Goal: Transaction & Acquisition: Purchase product/service

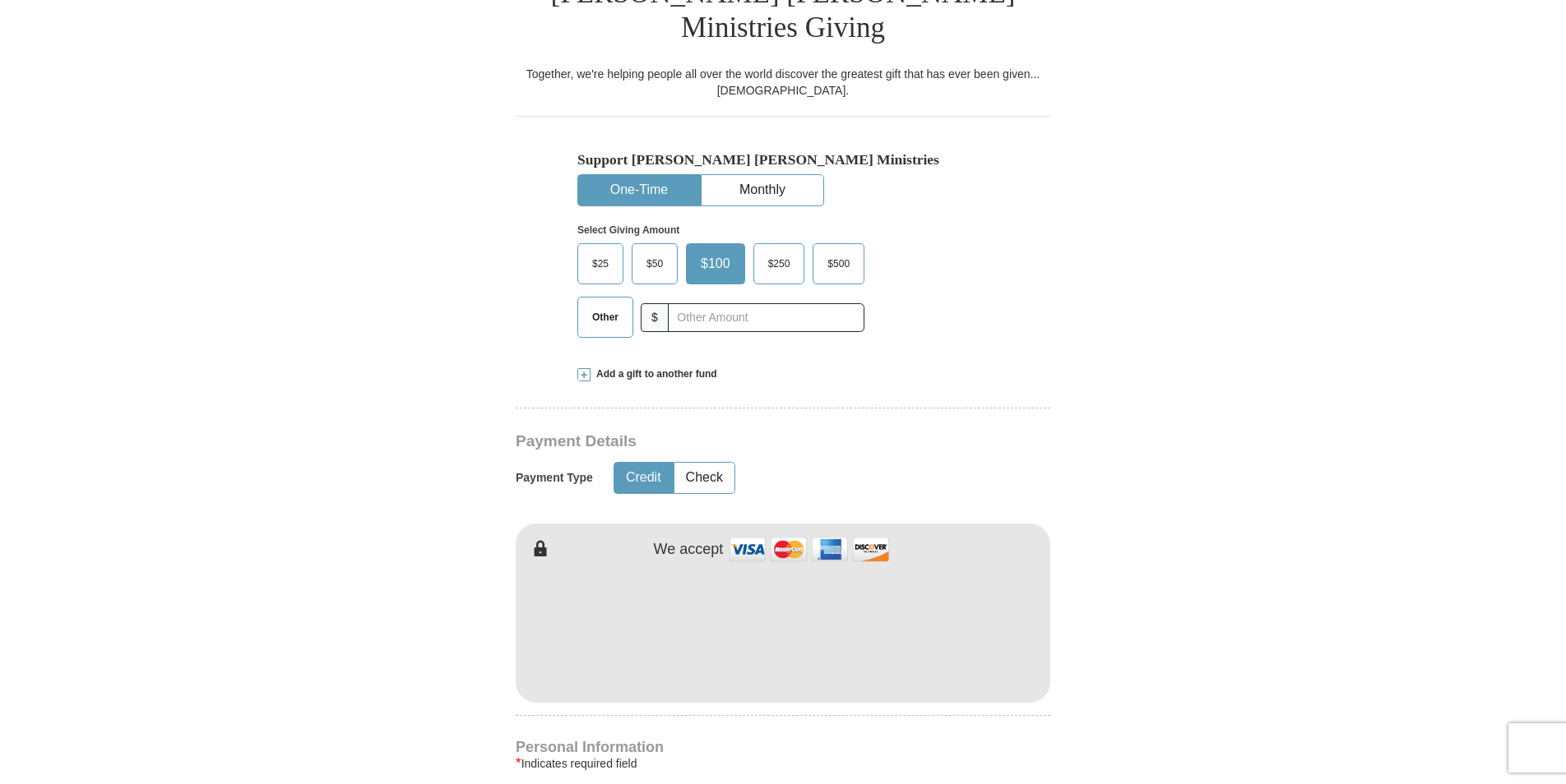
scroll to position [494, 0]
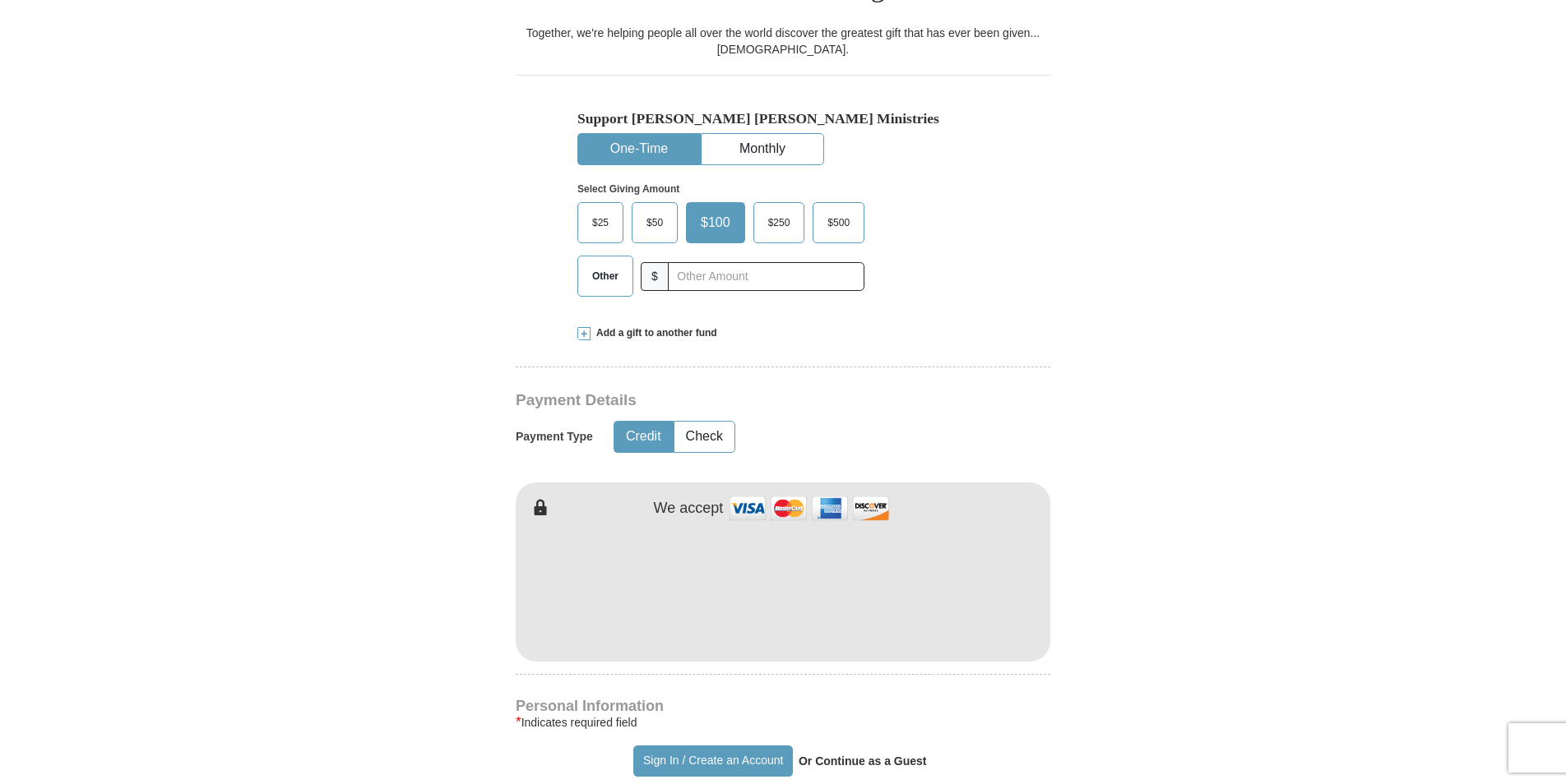
click at [604, 211] on span "$25" at bounding box center [600, 222] width 33 height 24
click at [0, 0] on input "$25" at bounding box center [0, 0] width 0 height 0
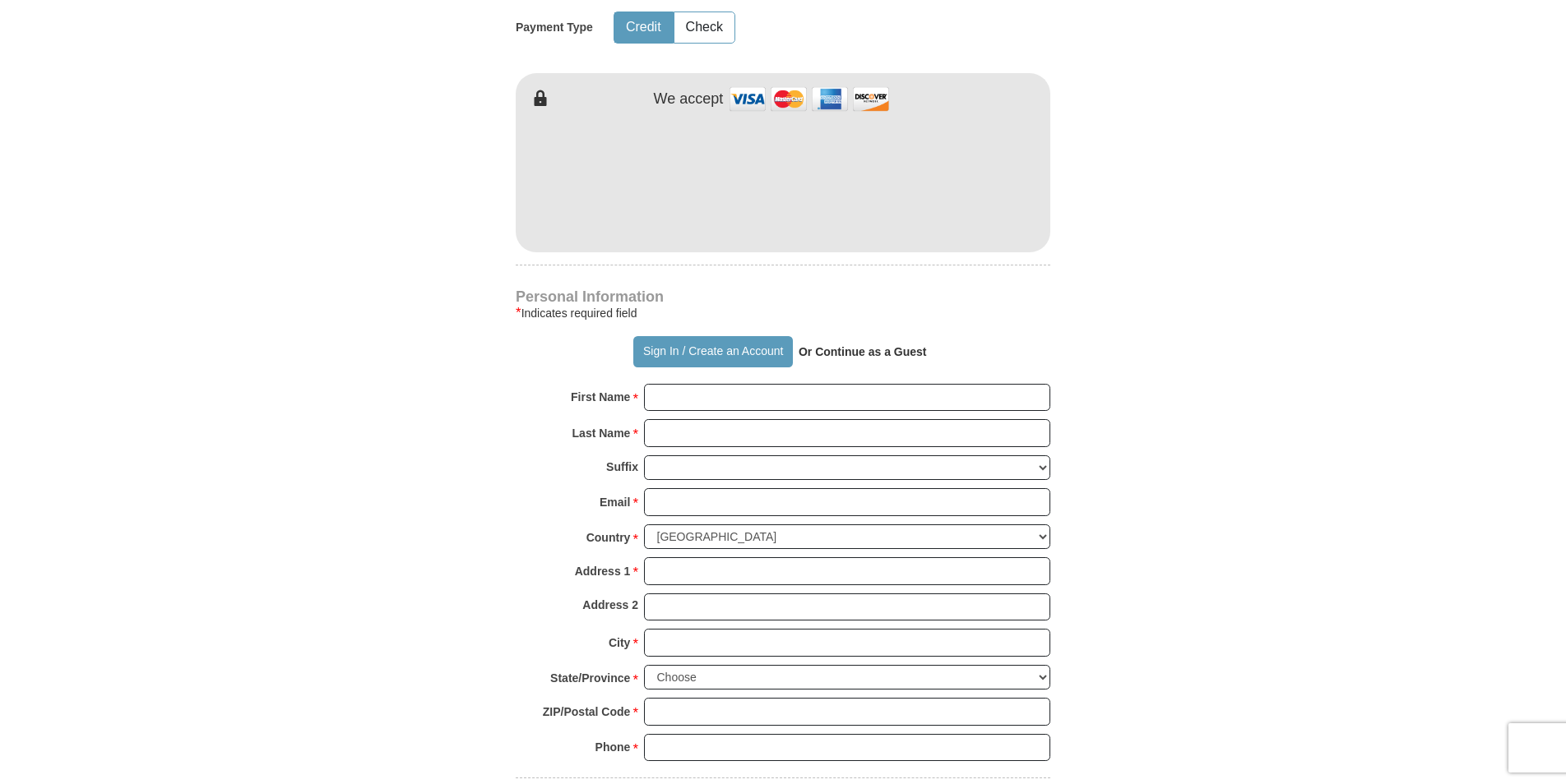
scroll to position [905, 0]
click at [697, 335] on button "Sign In / Create an Account" at bounding box center [713, 350] width 159 height 31
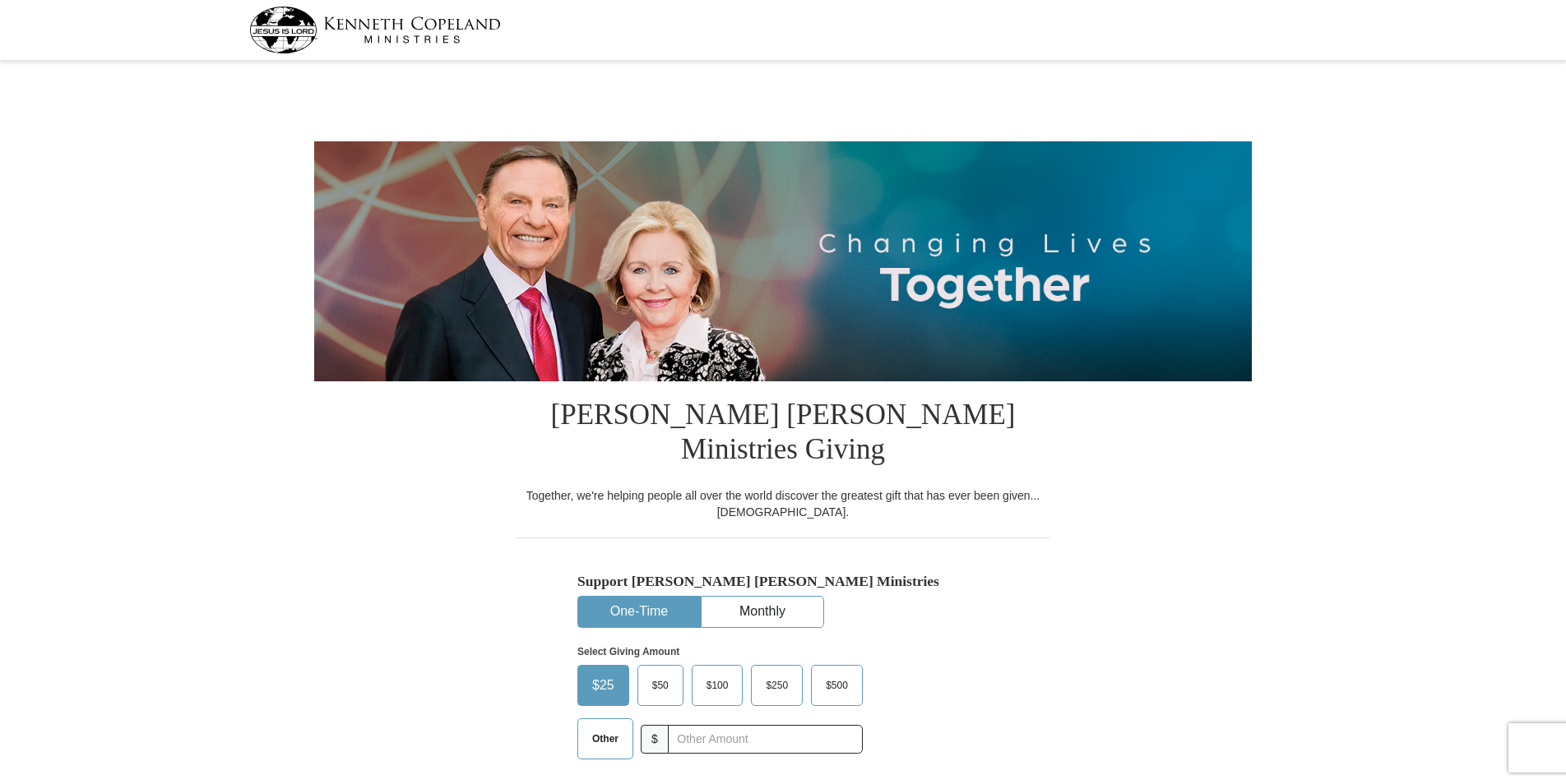
select select "FL"
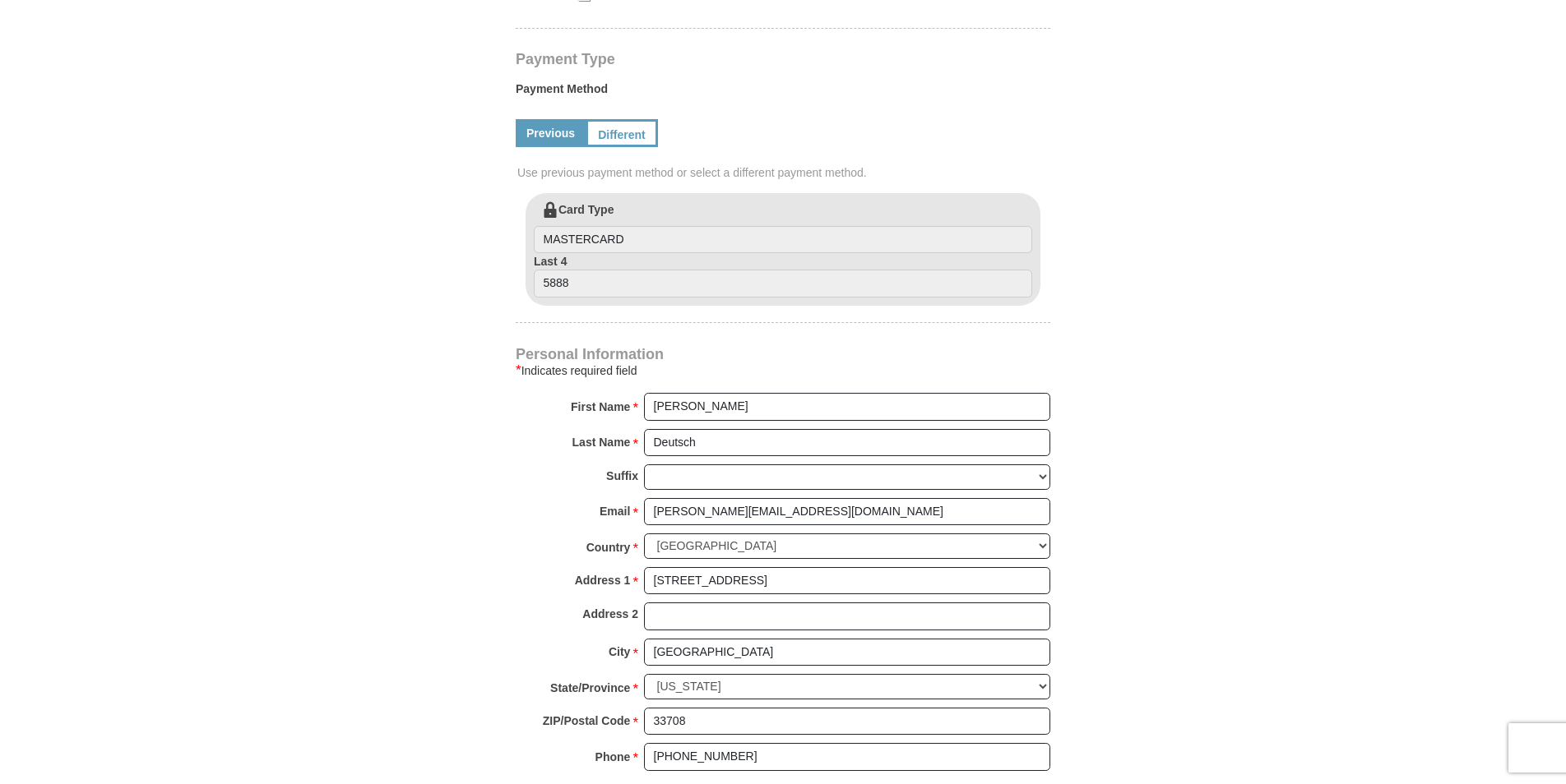
scroll to position [822, 0]
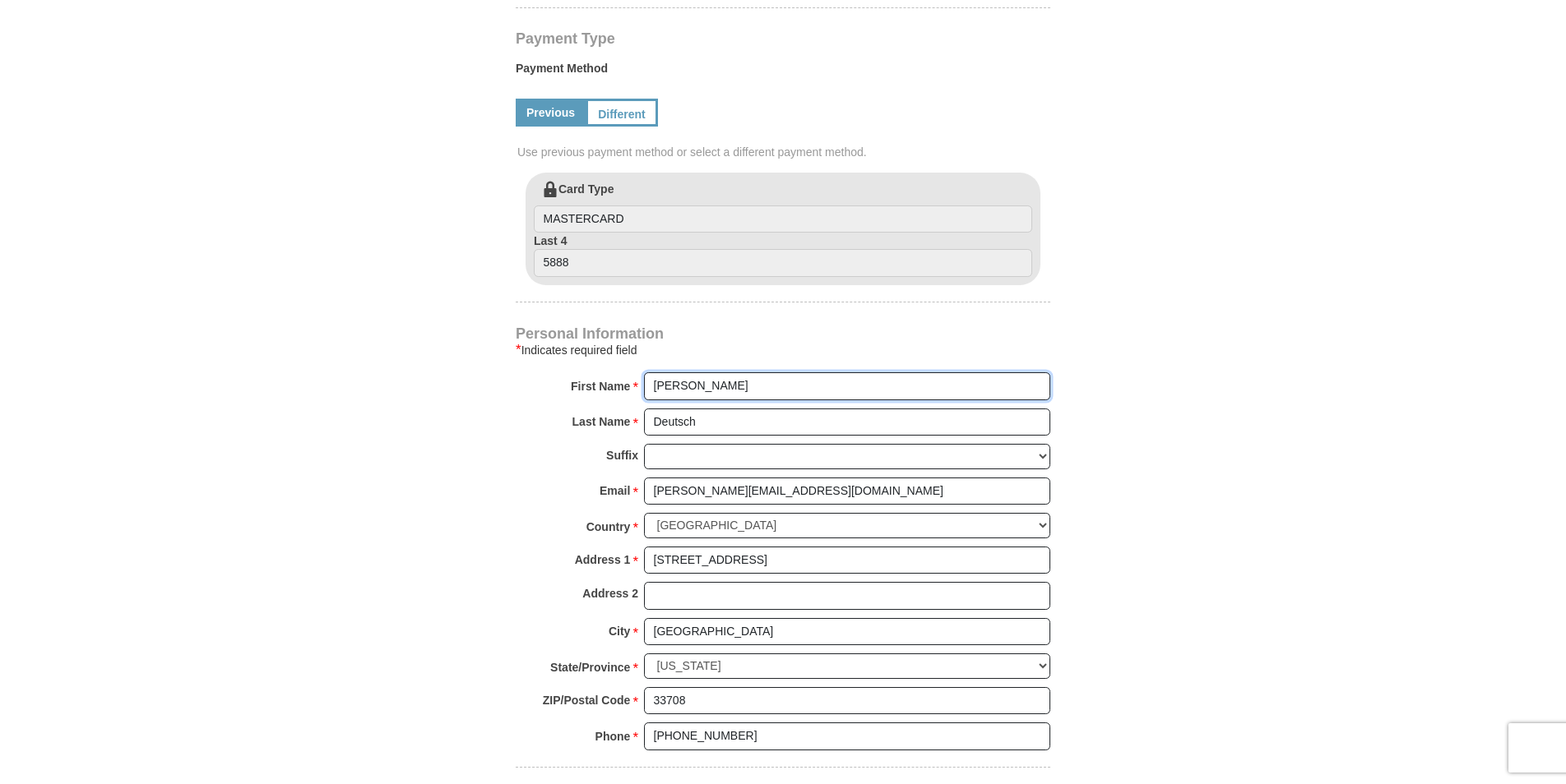
click at [853, 372] on input "[PERSON_NAME]" at bounding box center [848, 386] width 407 height 28
type input "jerry"
click at [817, 372] on input "jerry" at bounding box center [848, 386] width 407 height 28
type input "[STREET_ADDRESS]"
click at [819, 547] on input "13041 pelican lane" at bounding box center [848, 561] width 407 height 28
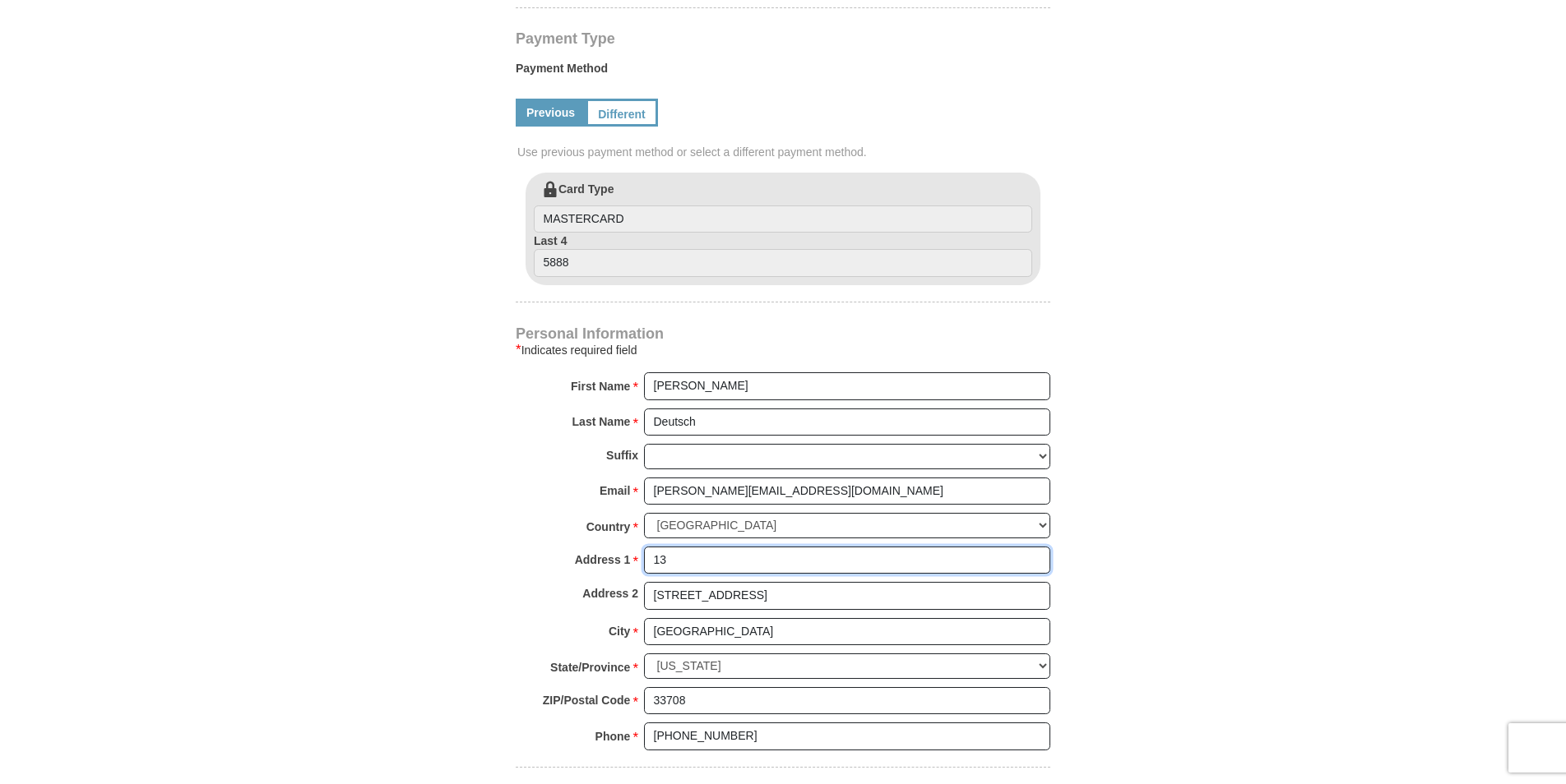
type input "1"
click at [771, 618] on input "Madeira Beach" at bounding box center [848, 632] width 407 height 28
type input "M"
type input "largo"
click at [1216, 579] on form "Kenneth Copeland Ministries Giving Together, we're helping people all over the …" at bounding box center [783, 152] width 938 height 1817
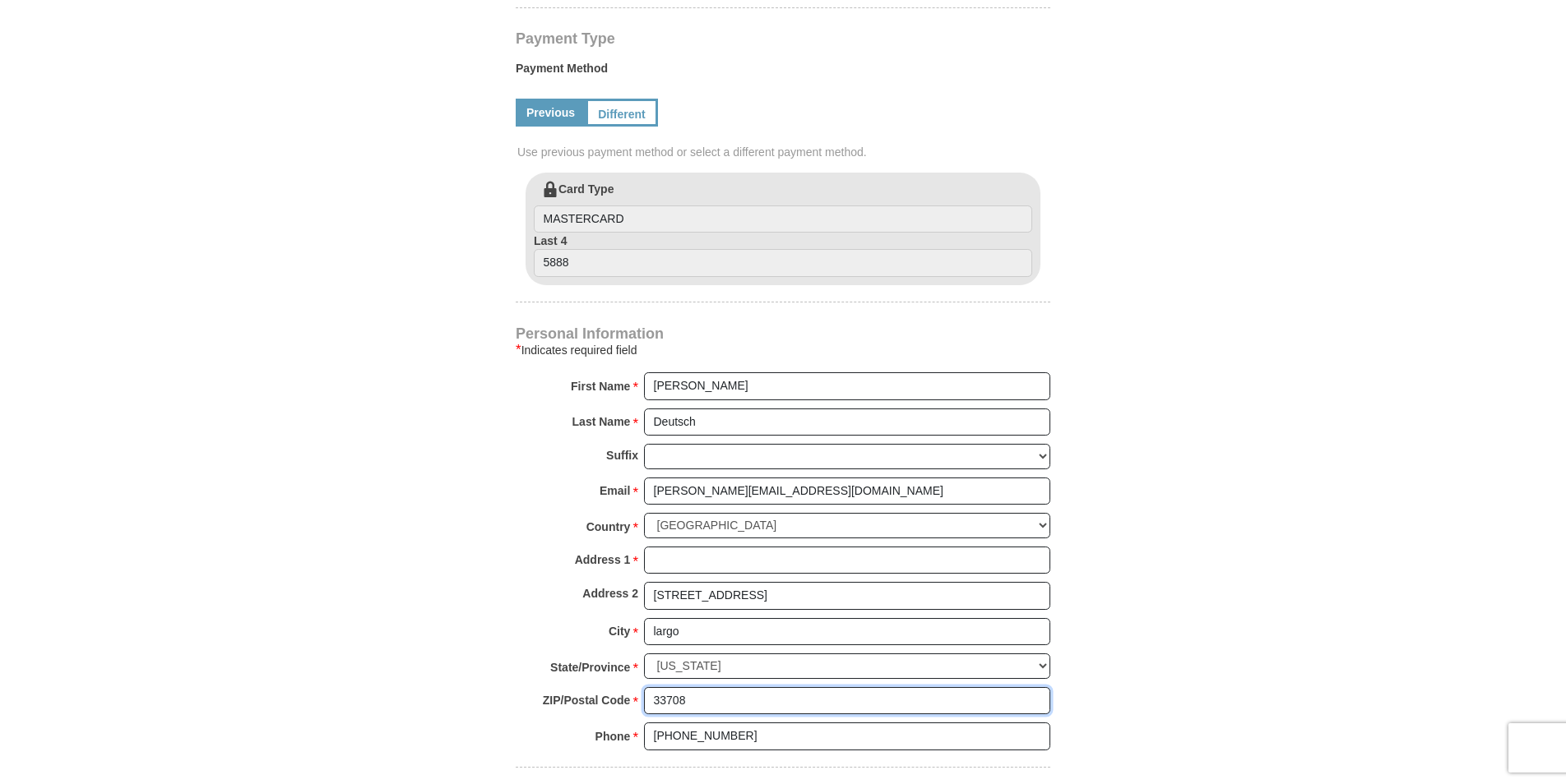
click at [705, 688] on input "33708" at bounding box center [848, 701] width 407 height 28
type input "33774"
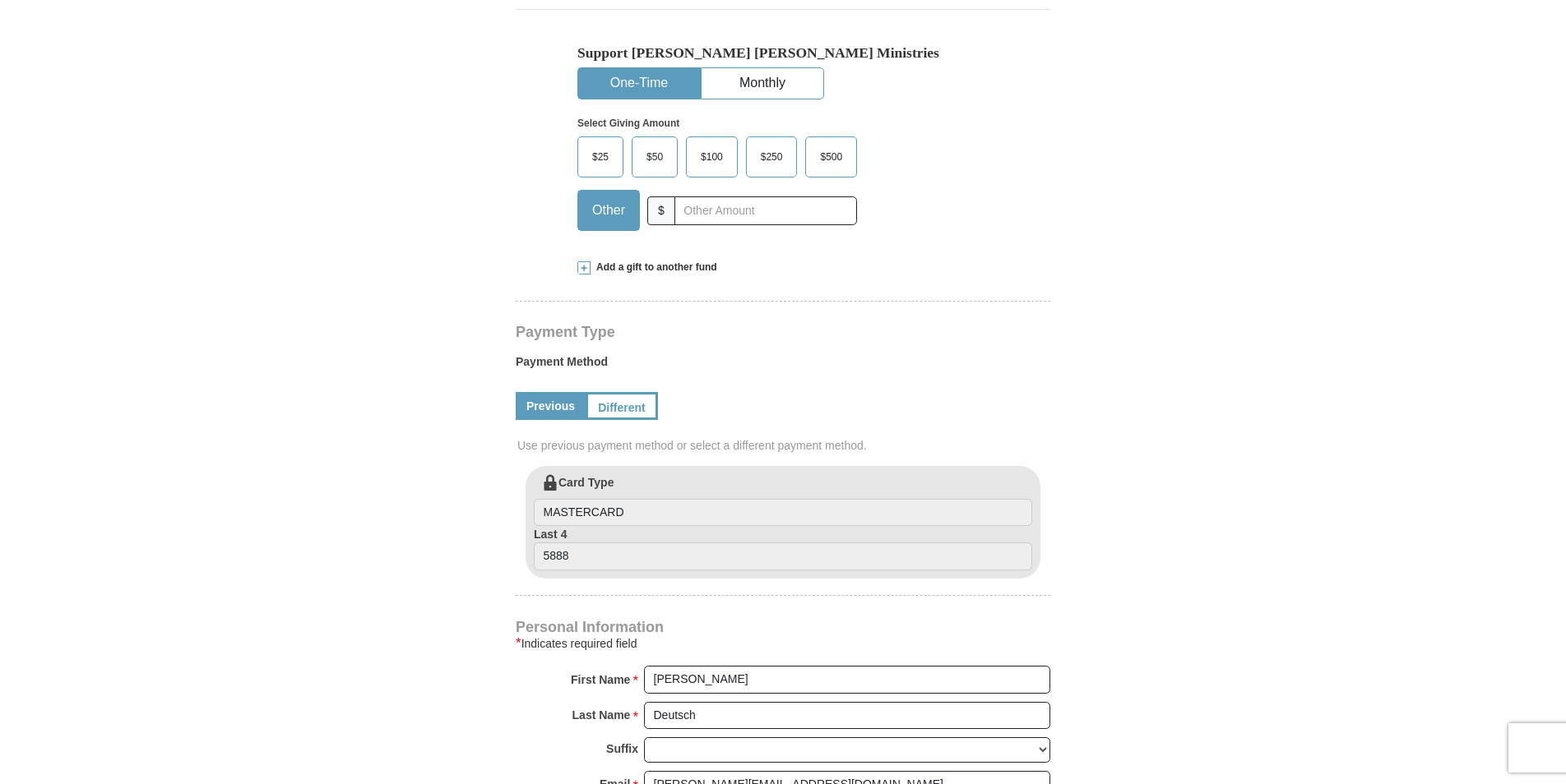
scroll to position [494, 0]
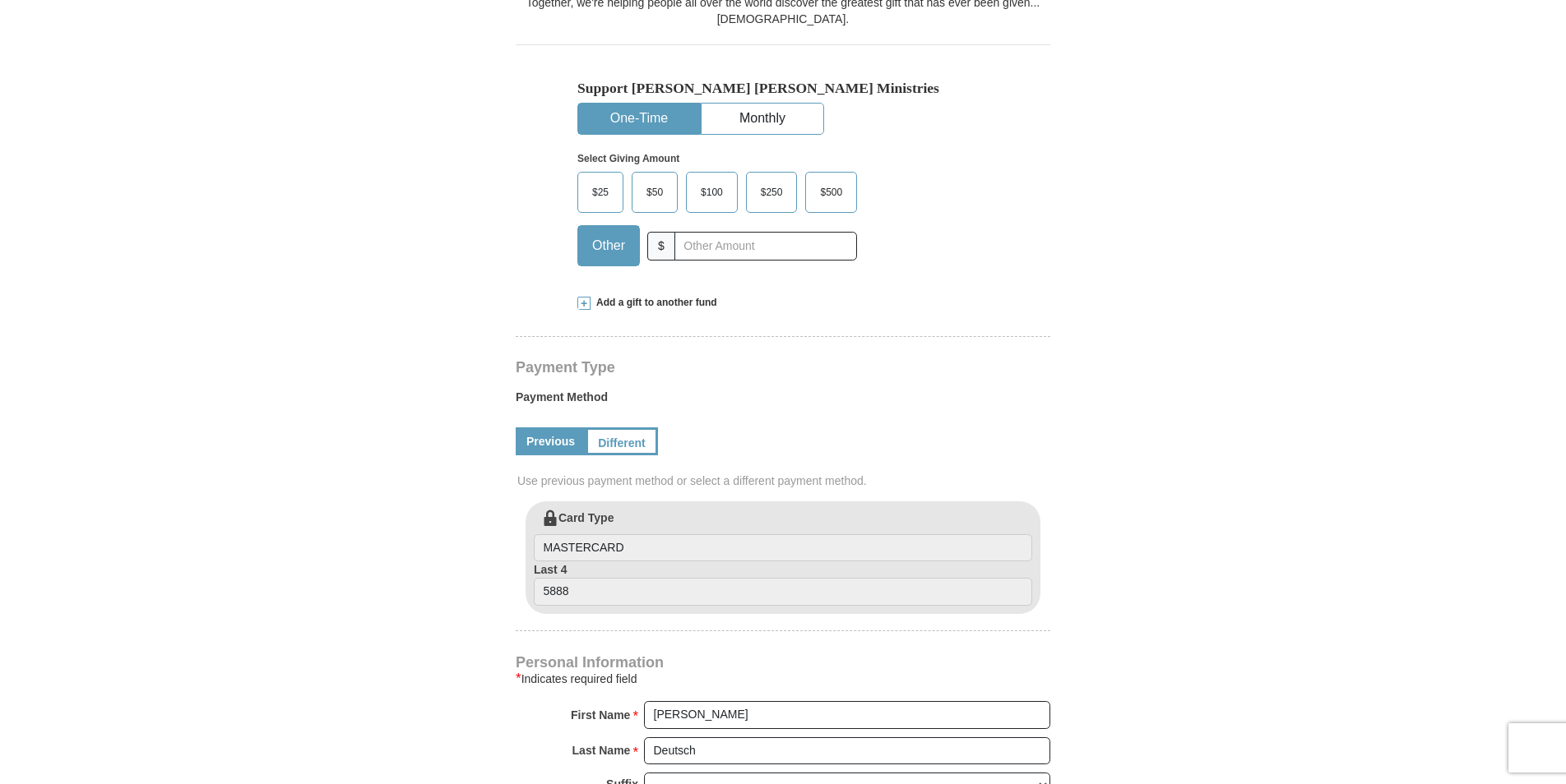
click at [592, 180] on span "$25" at bounding box center [600, 191] width 33 height 24
click at [0, 0] on input "$25" at bounding box center [0, 0] width 0 height 0
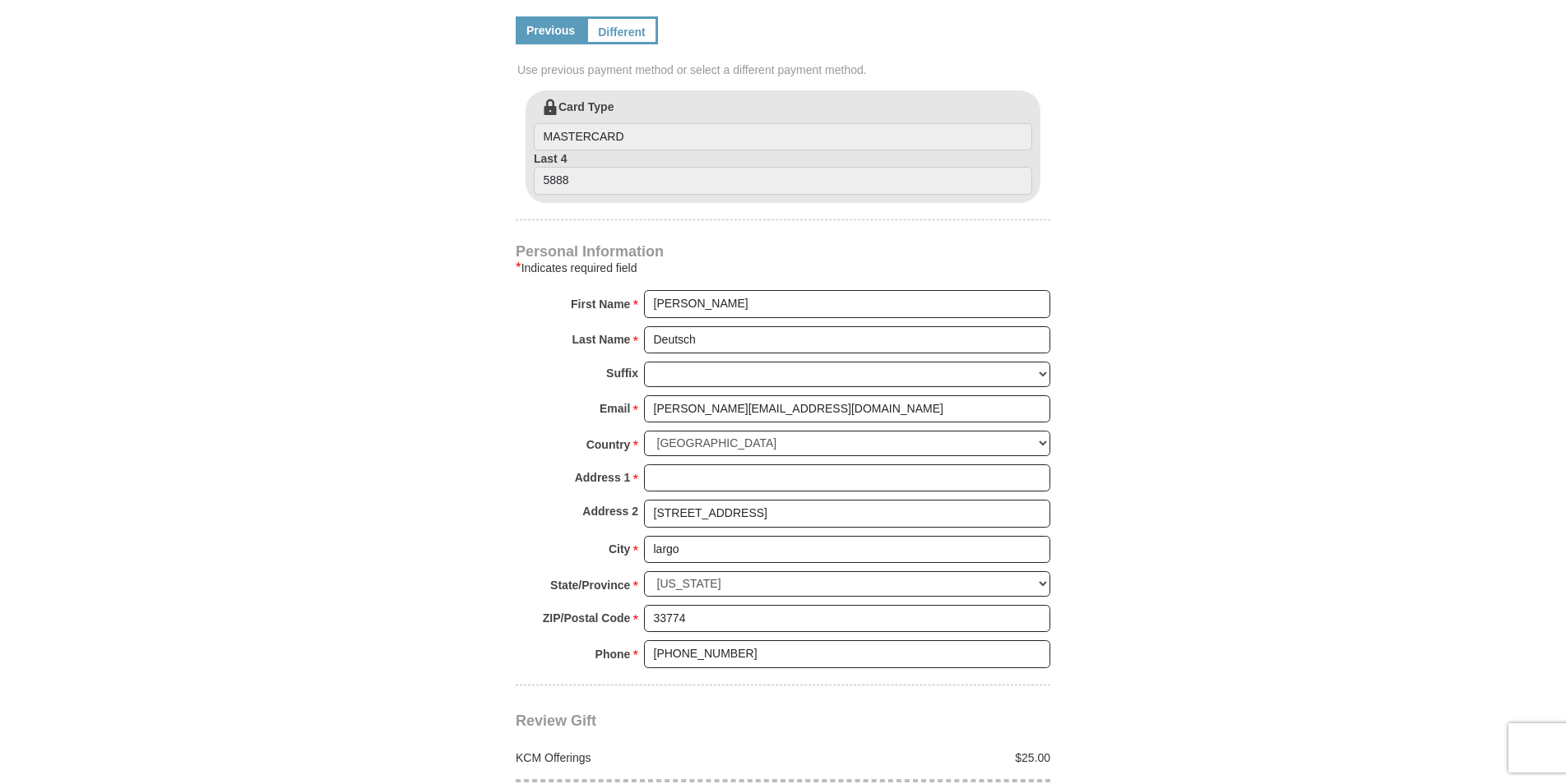
scroll to position [1069, 0]
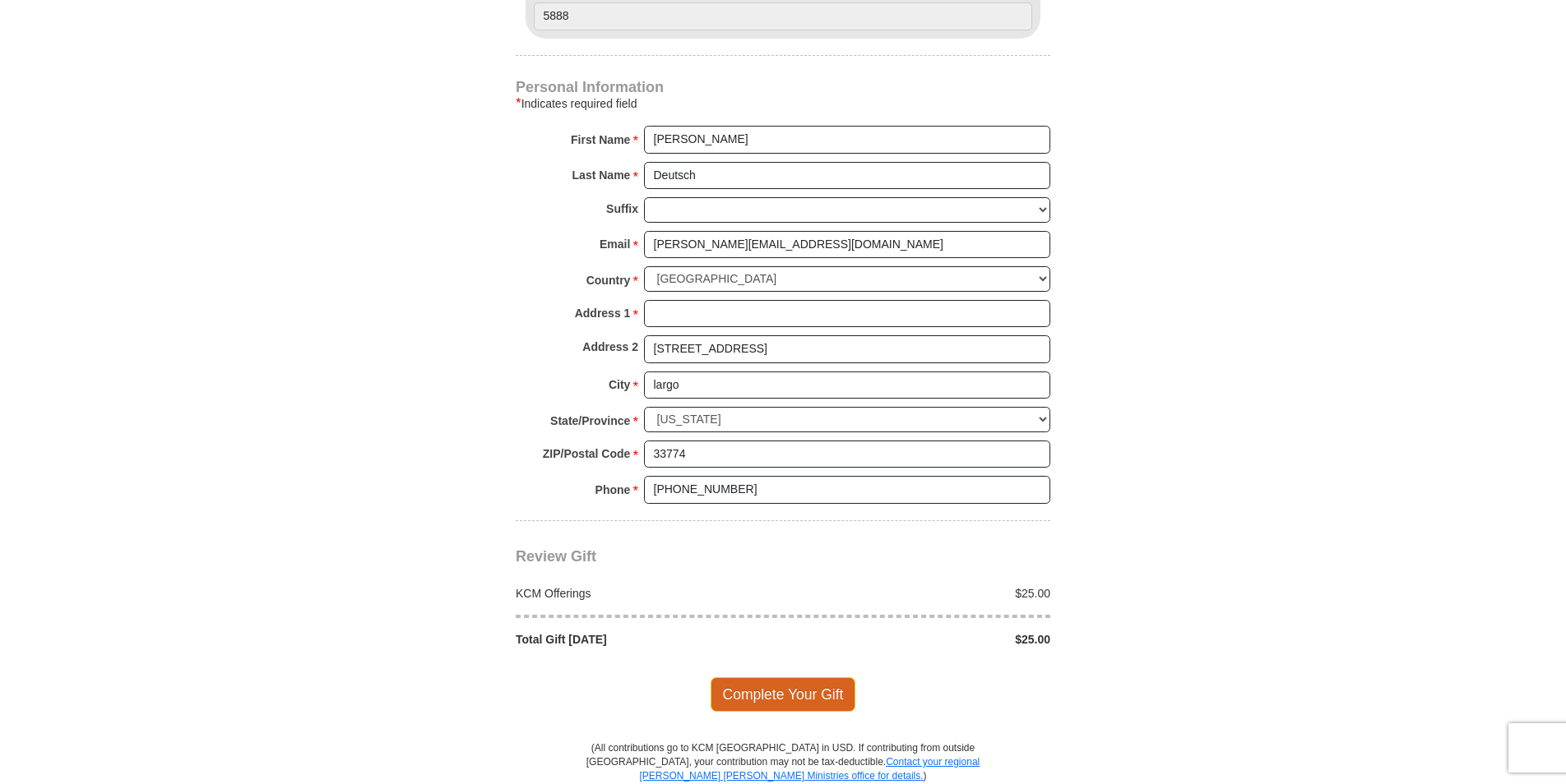
click at [799, 678] on span "Complete Your Gift" at bounding box center [783, 695] width 145 height 34
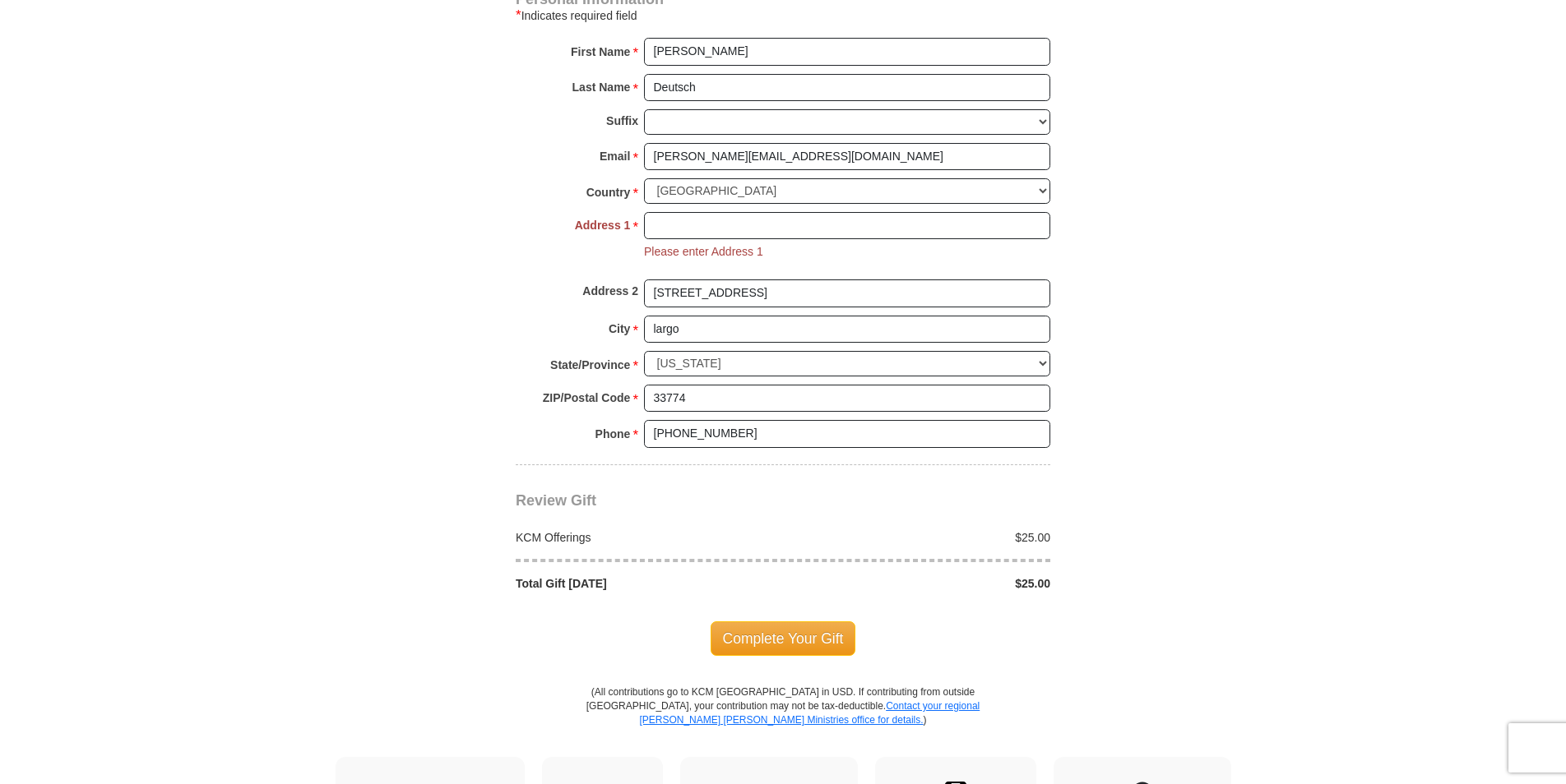
scroll to position [993, 0]
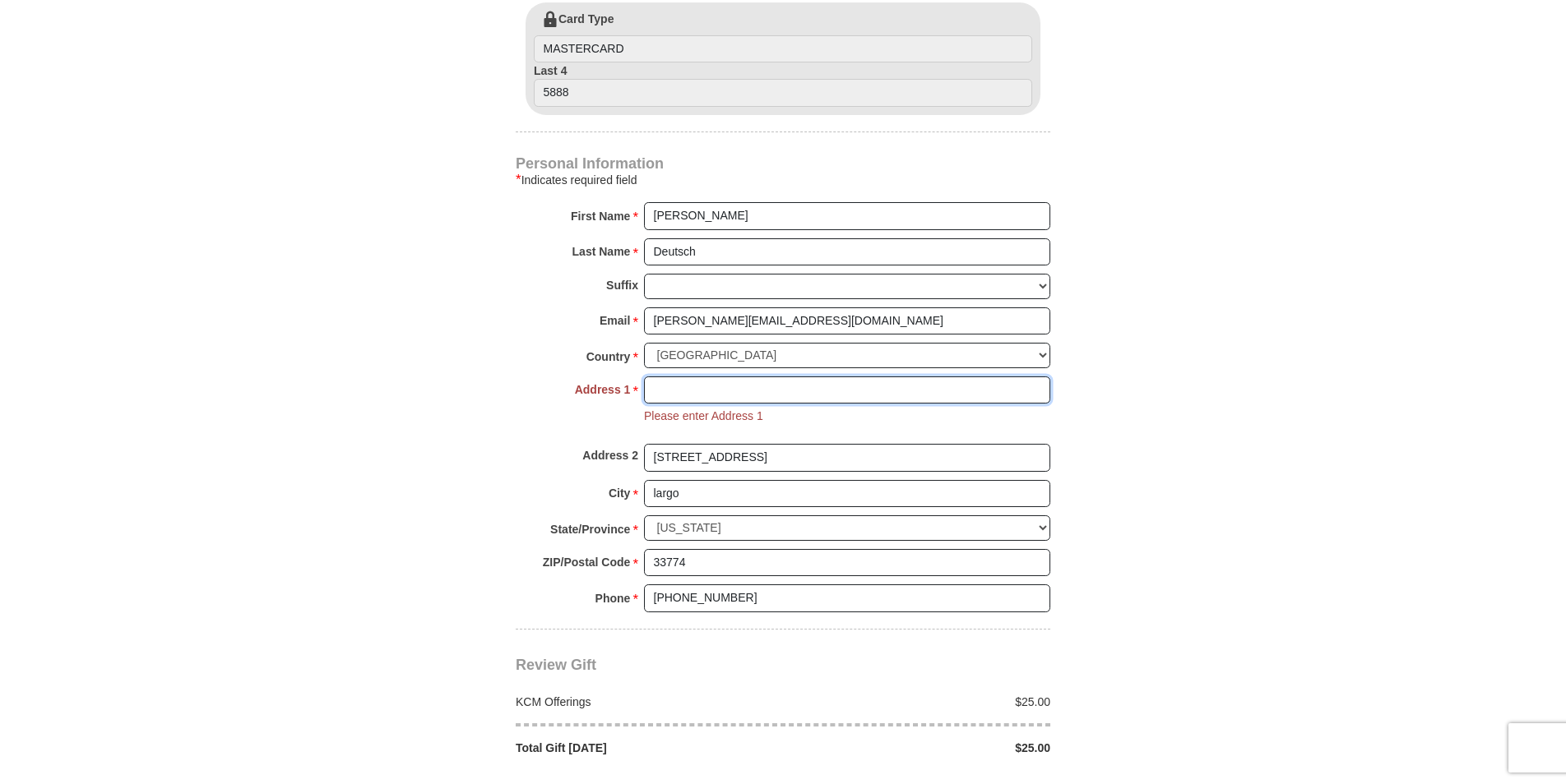
click at [668, 377] on input "Address 1 *" at bounding box center [848, 390] width 407 height 28
type input "[STREET_ADDRESS]"
click at [808, 444] on input "[STREET_ADDRESS]" at bounding box center [848, 457] width 407 height 28
type input "1"
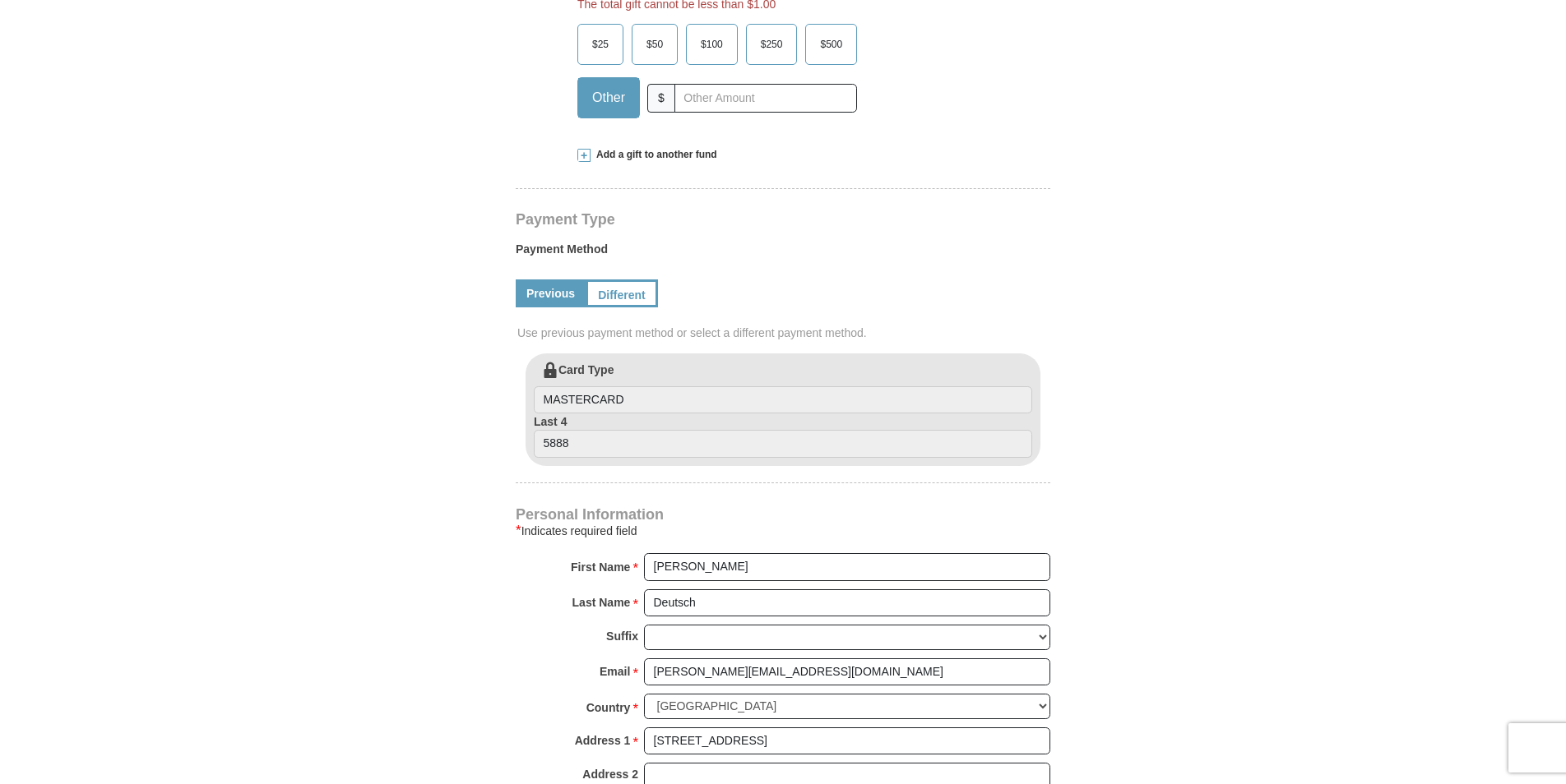
scroll to position [591, 0]
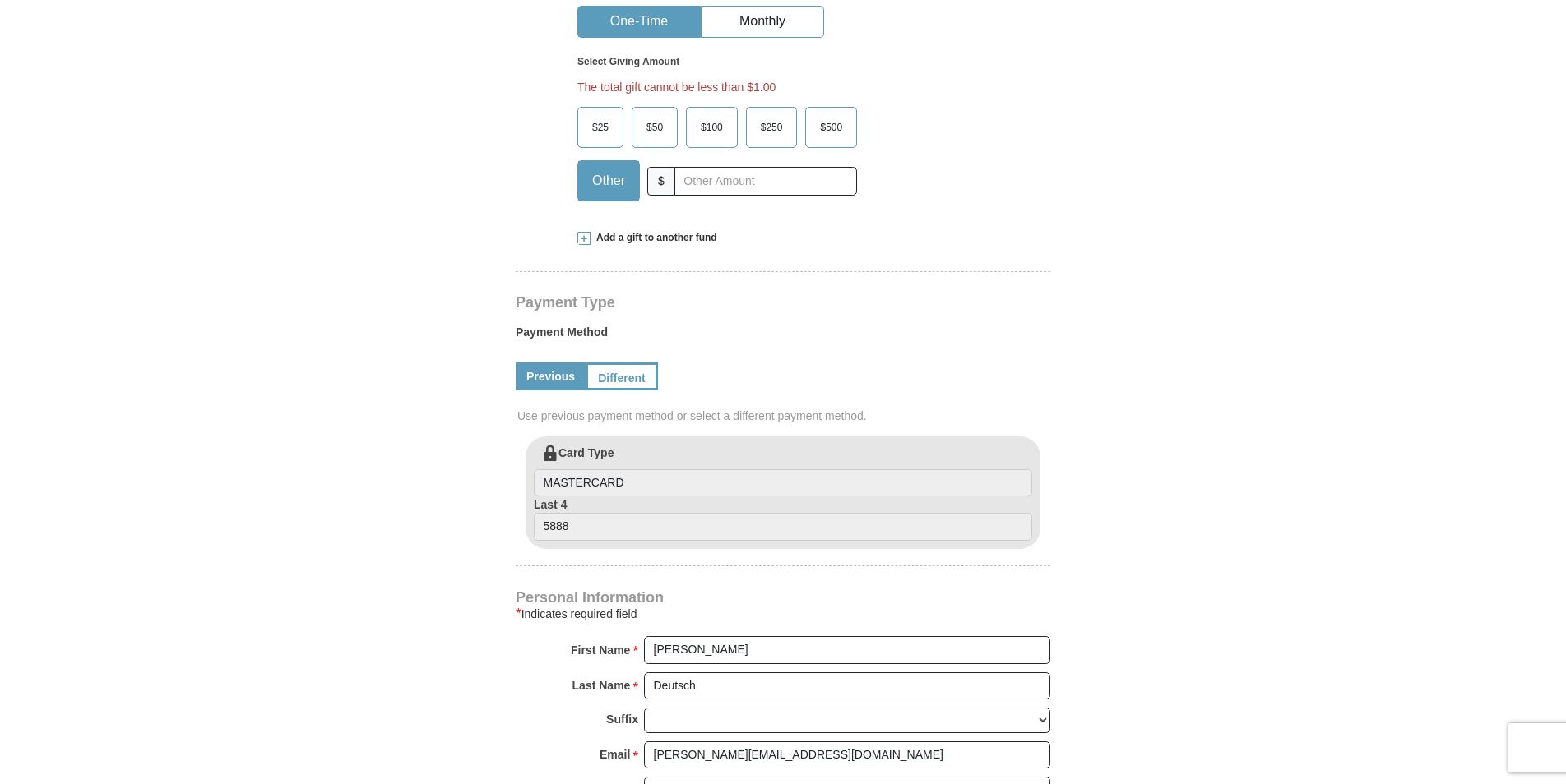
click at [606, 115] on span "$25" at bounding box center [600, 127] width 33 height 24
click at [0, 0] on input "$25" at bounding box center [0, 0] width 0 height 0
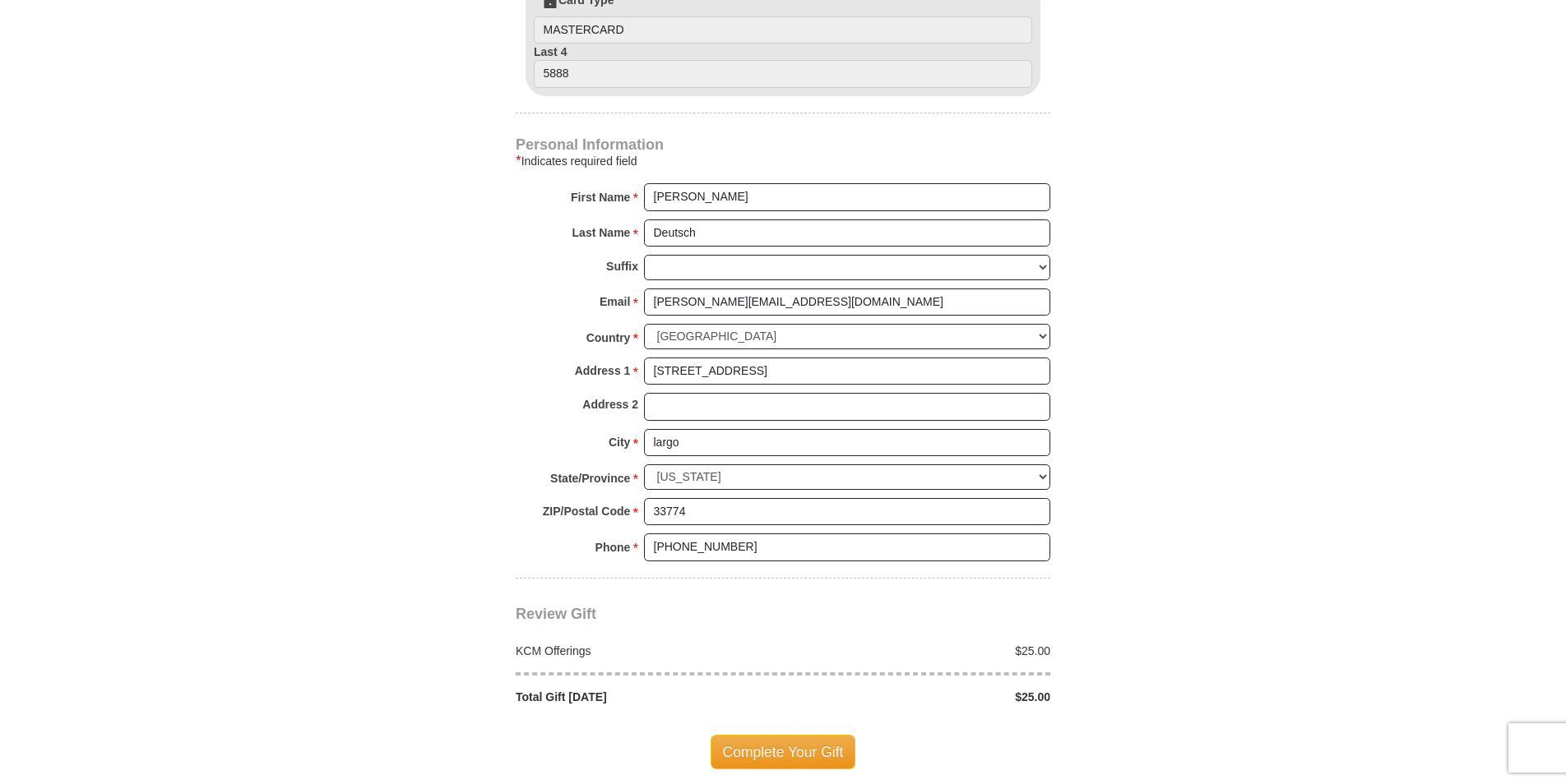
scroll to position [1083, 0]
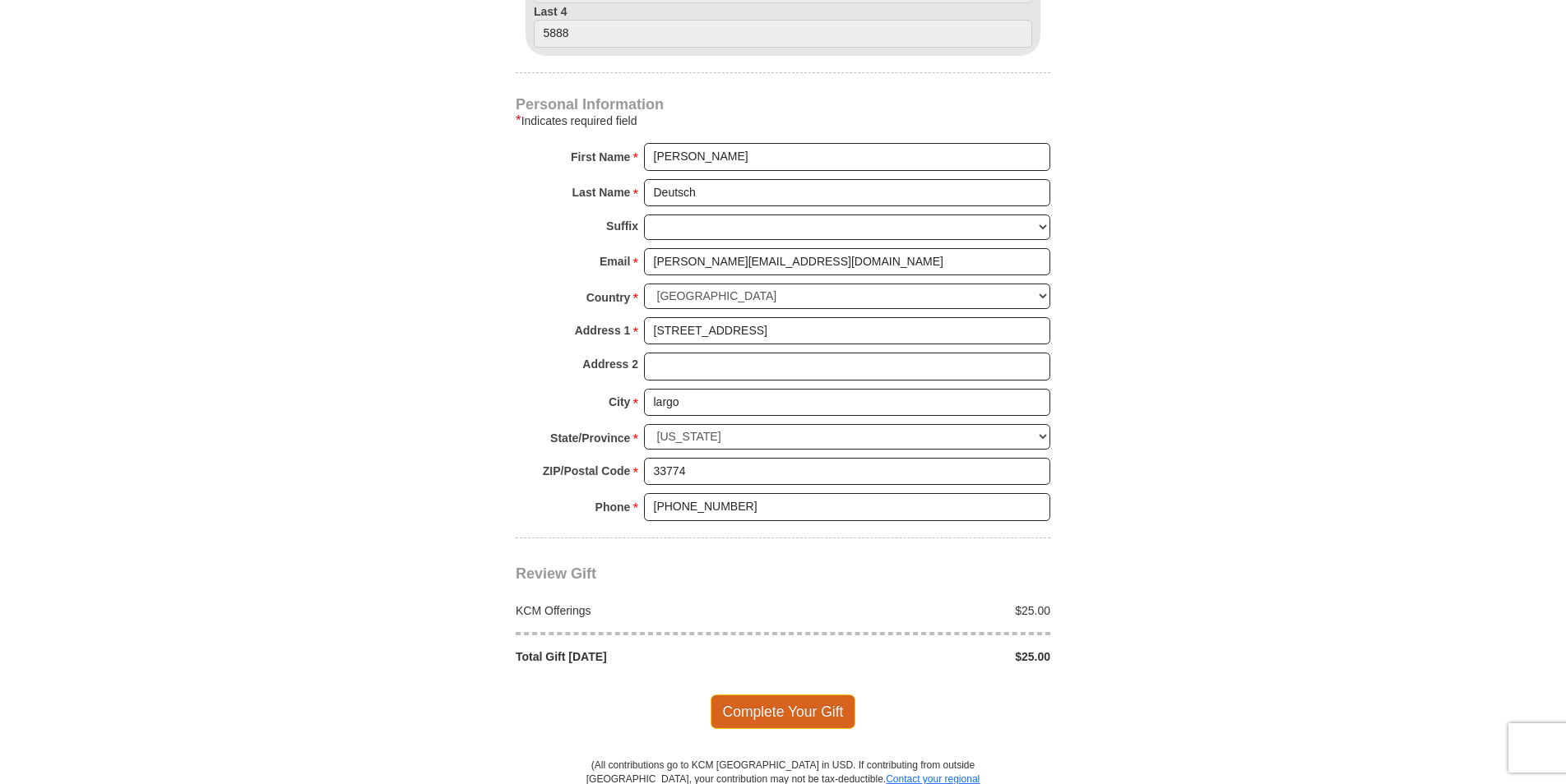
click at [786, 695] on span "Complete Your Gift" at bounding box center [783, 712] width 145 height 34
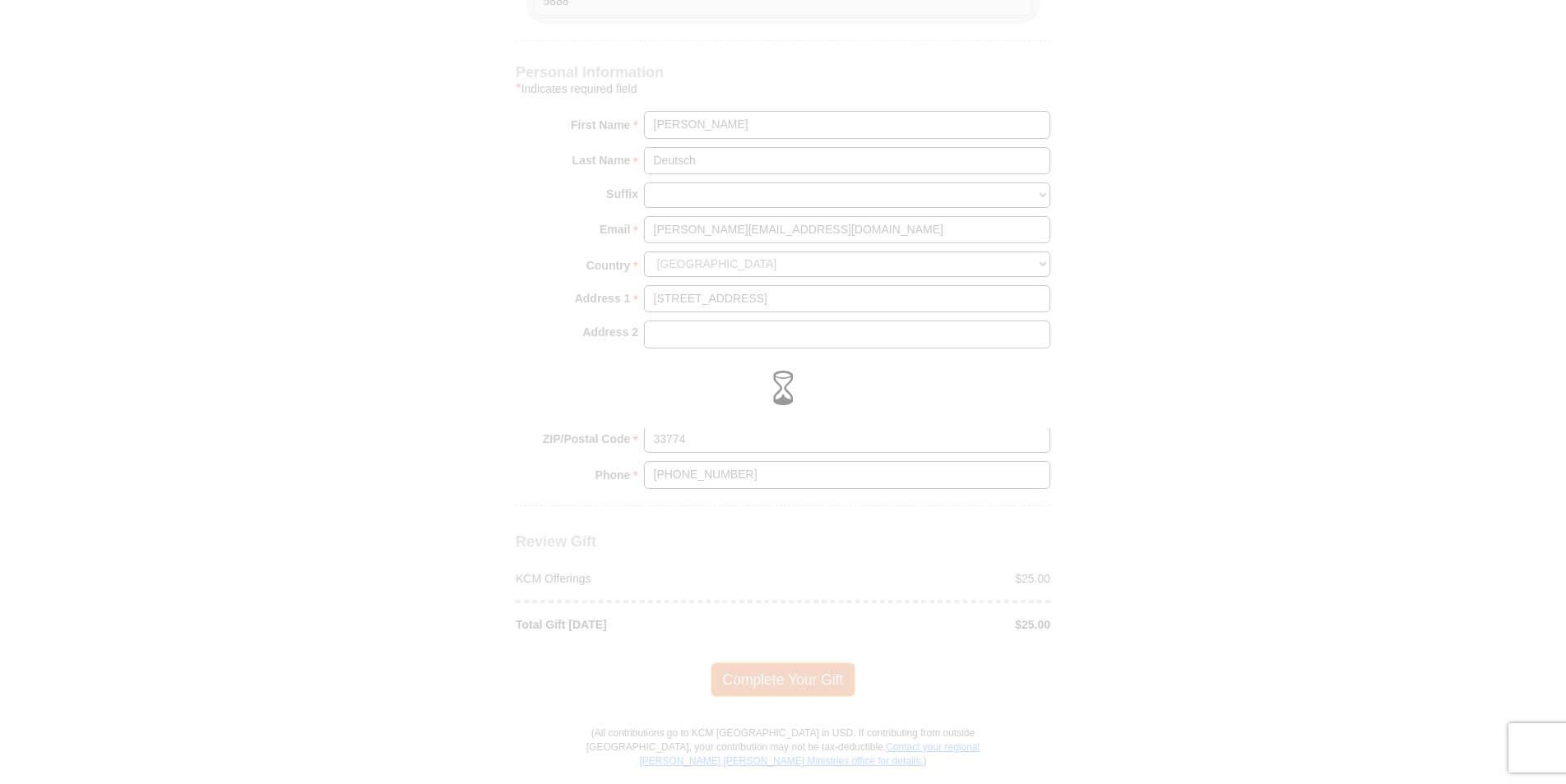
scroll to position [1052, 0]
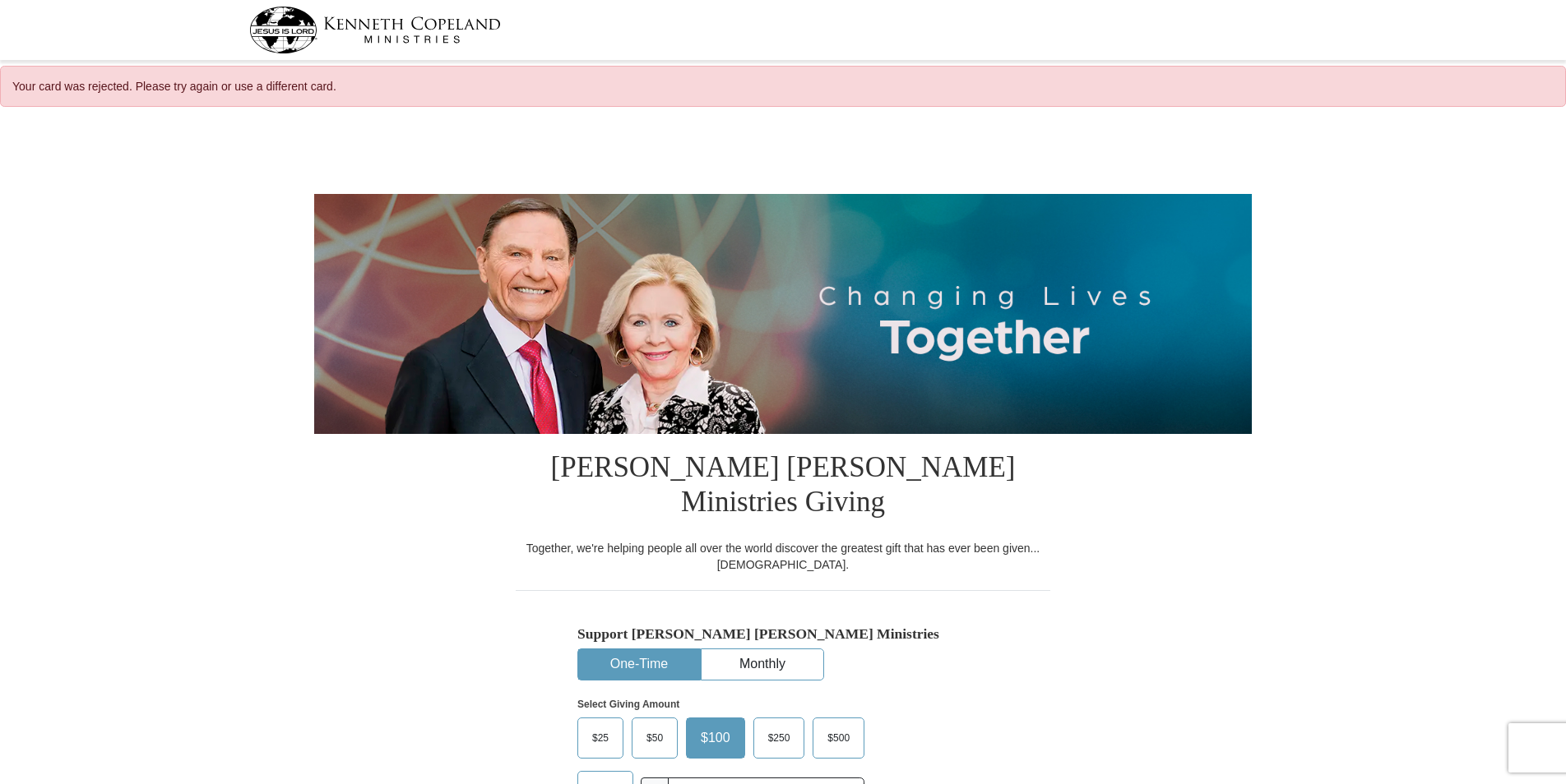
select select "FL"
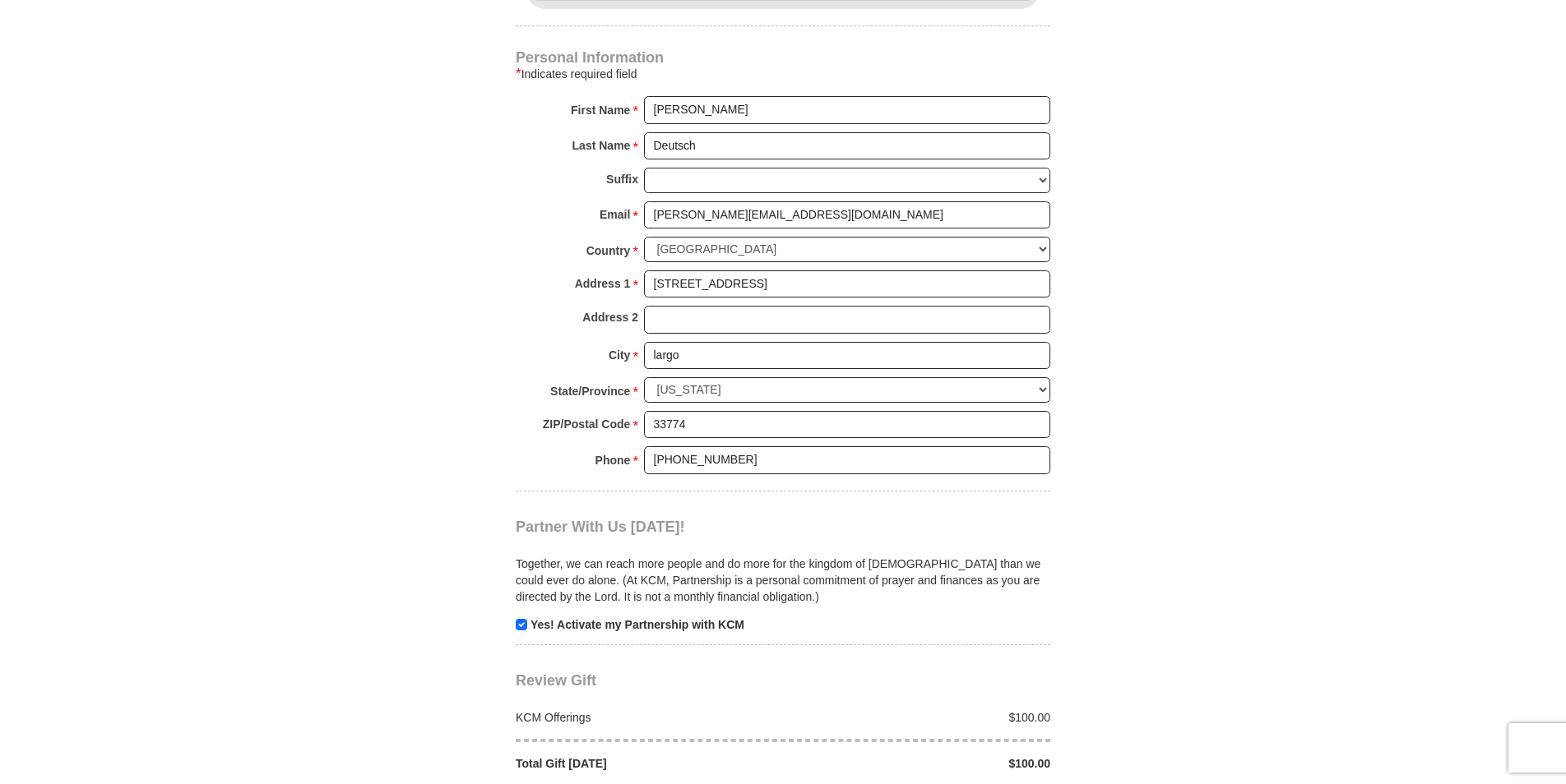
scroll to position [1233, 0]
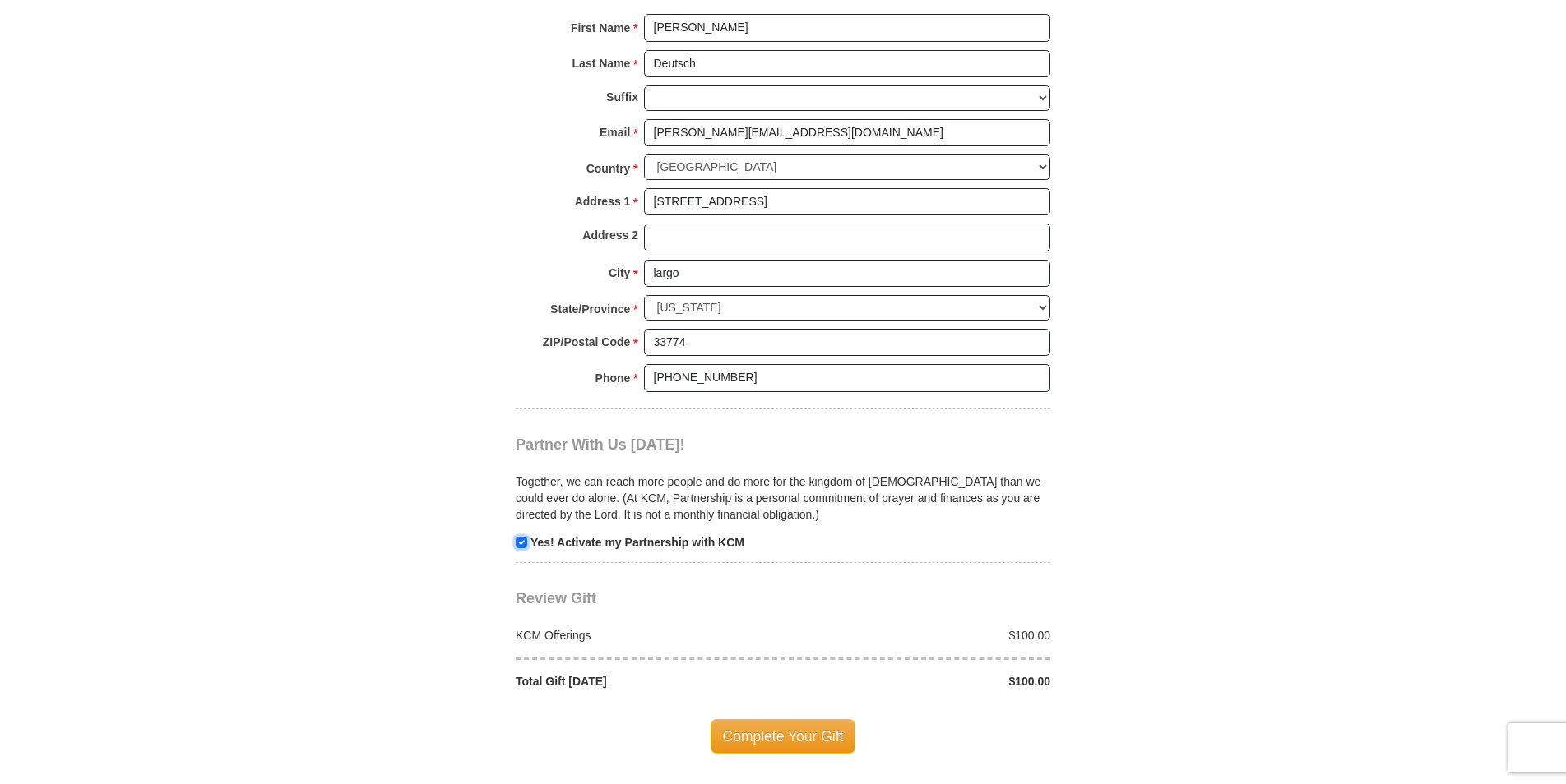
click at [520, 537] on input "checkbox" at bounding box center [521, 543] width 12 height 12
checkbox input "false"
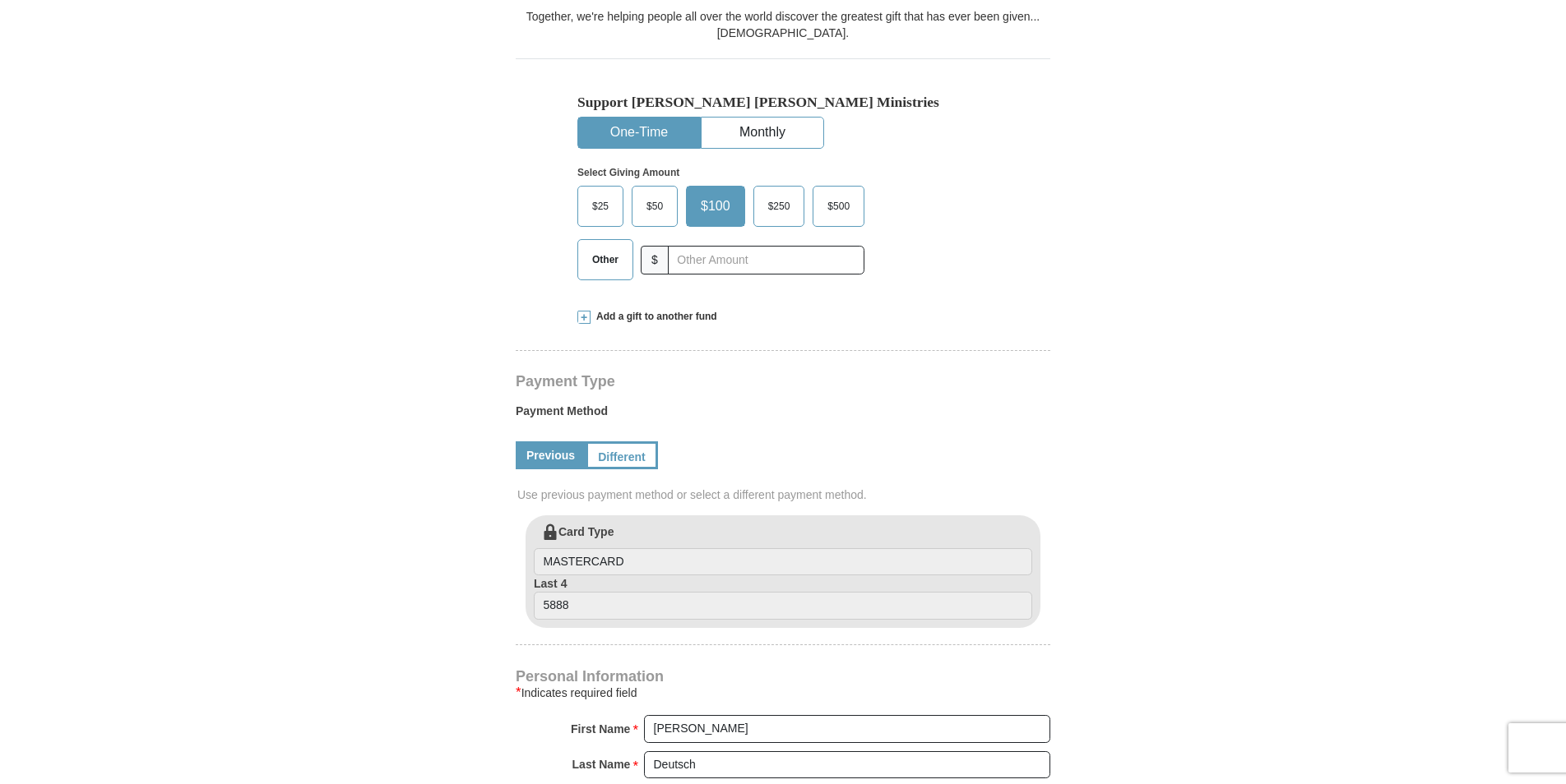
scroll to position [411, 0]
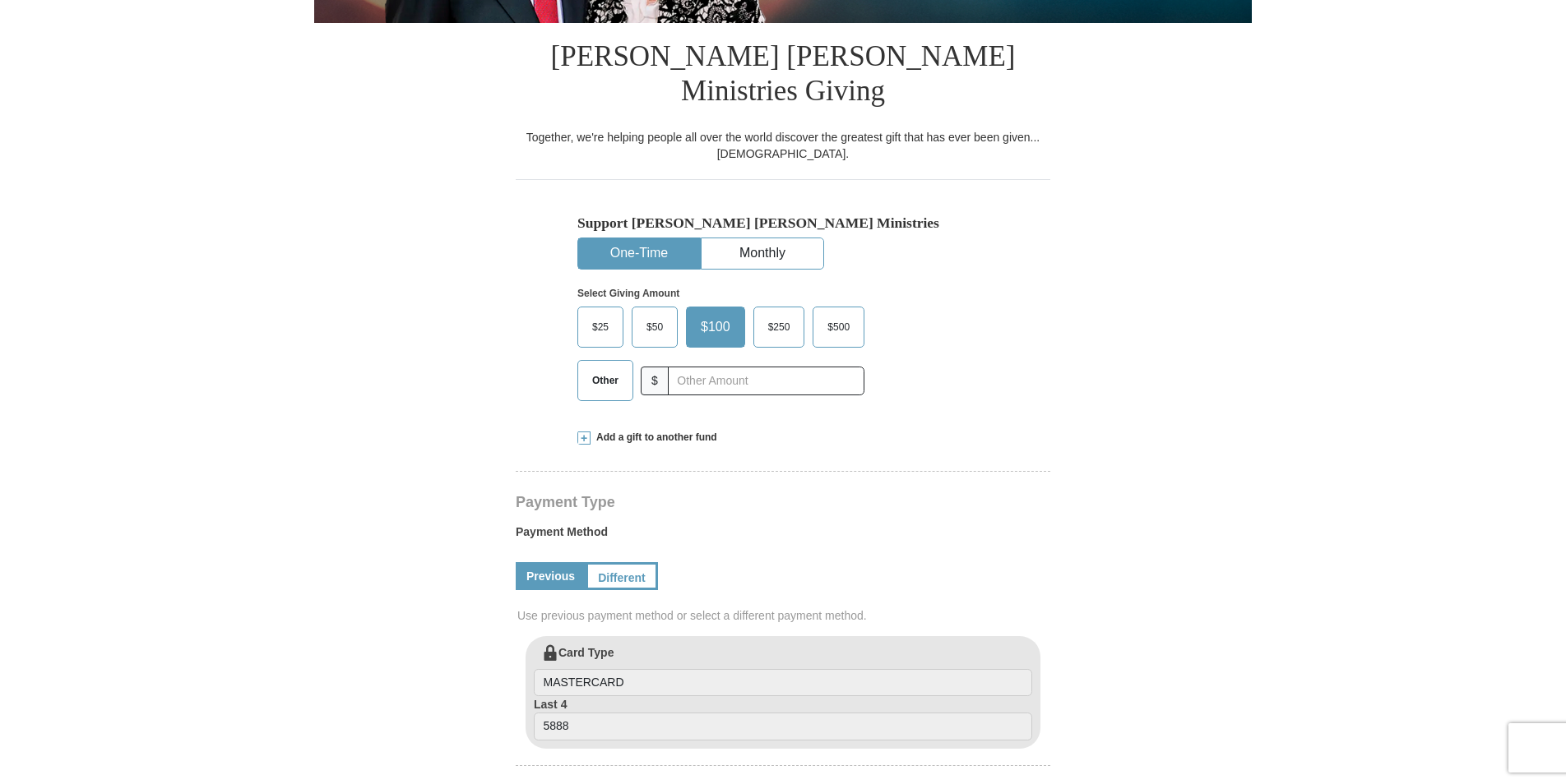
click at [600, 315] on span "$25" at bounding box center [600, 327] width 33 height 24
click at [0, 0] on input "$25" at bounding box center [0, 0] width 0 height 0
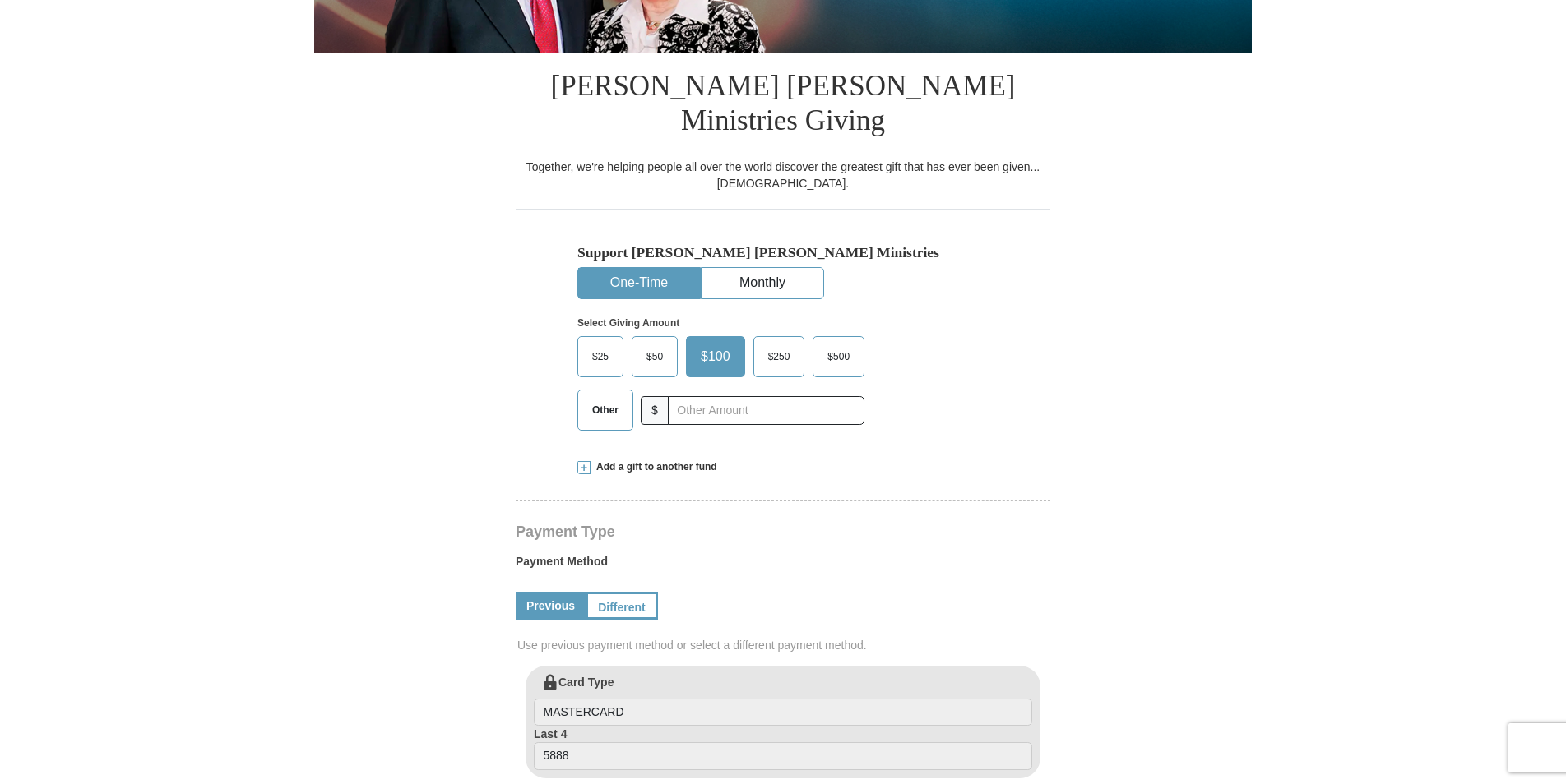
select select "FL"
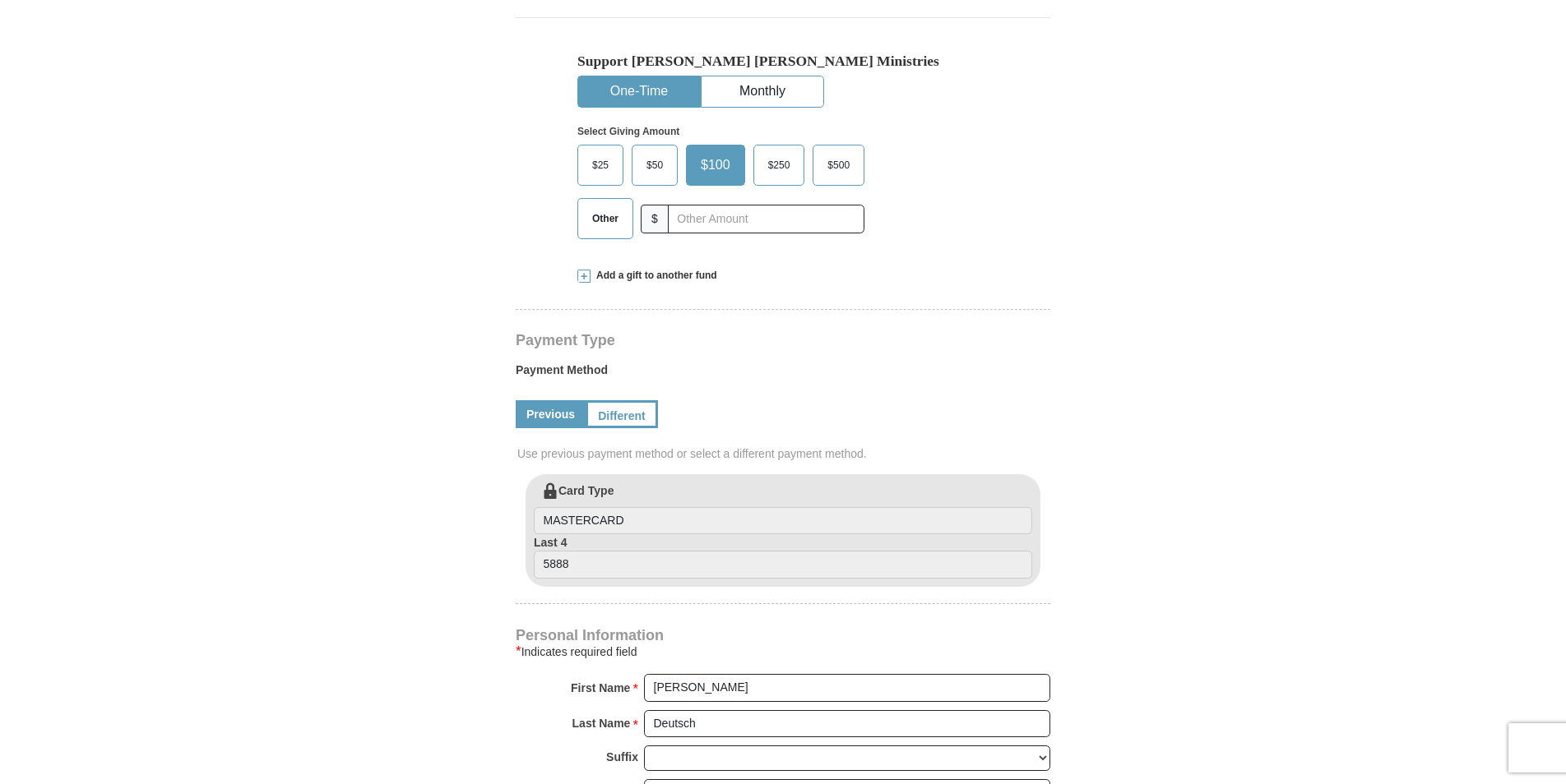
scroll to position [411, 0]
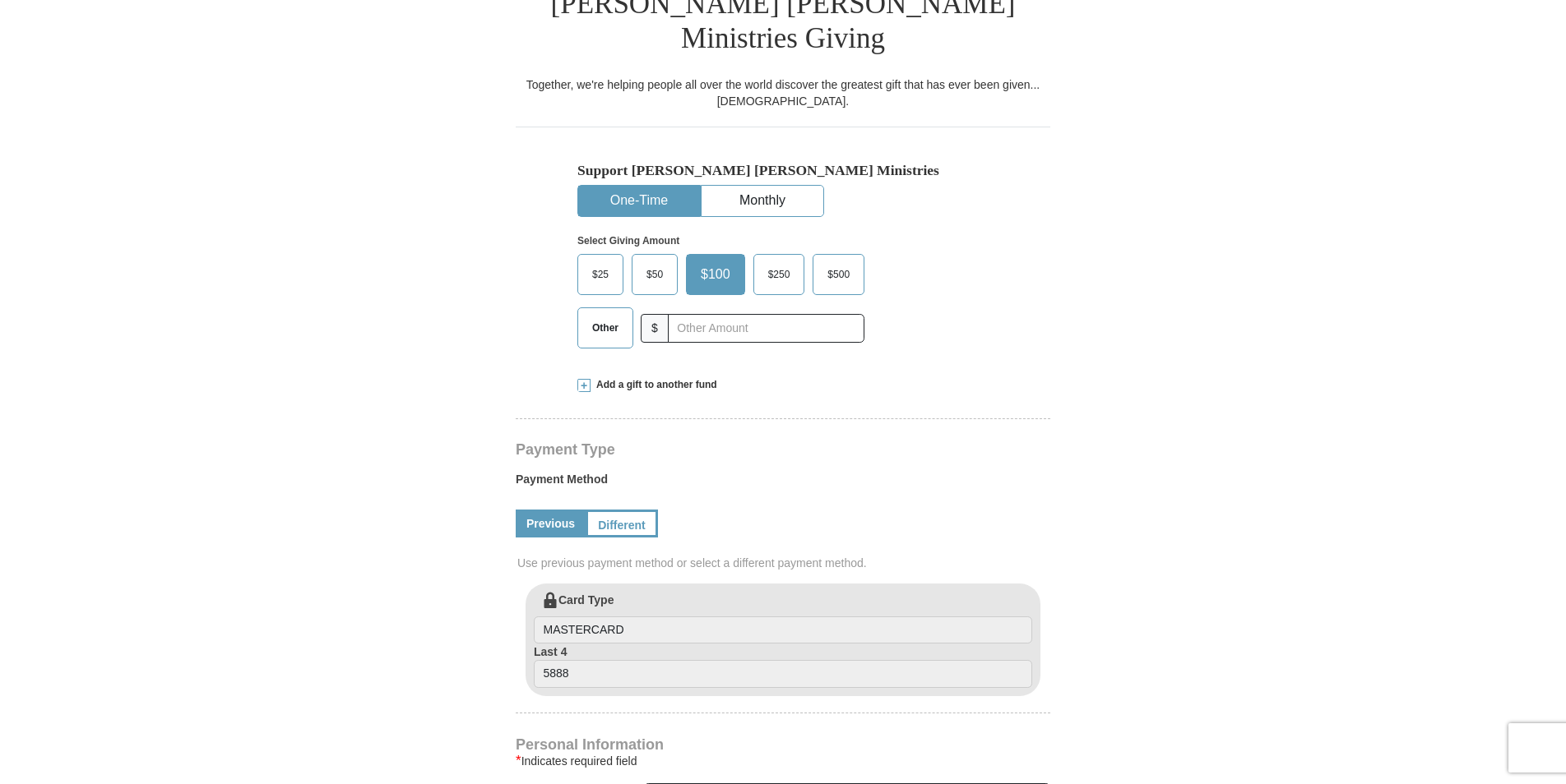
click at [592, 262] on span "$25" at bounding box center [600, 274] width 33 height 24
click at [0, 0] on input "$25" at bounding box center [0, 0] width 0 height 0
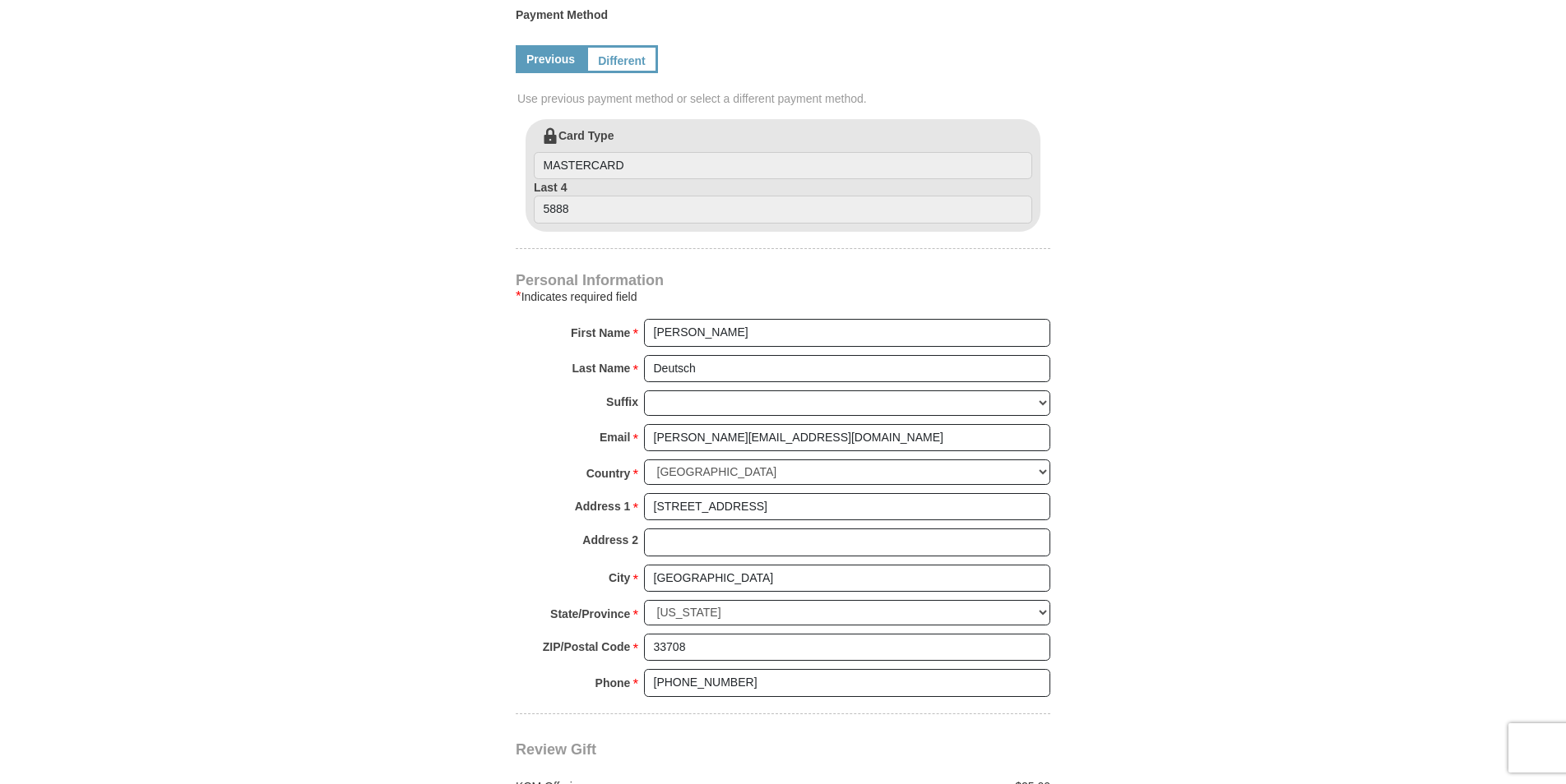
scroll to position [905, 0]
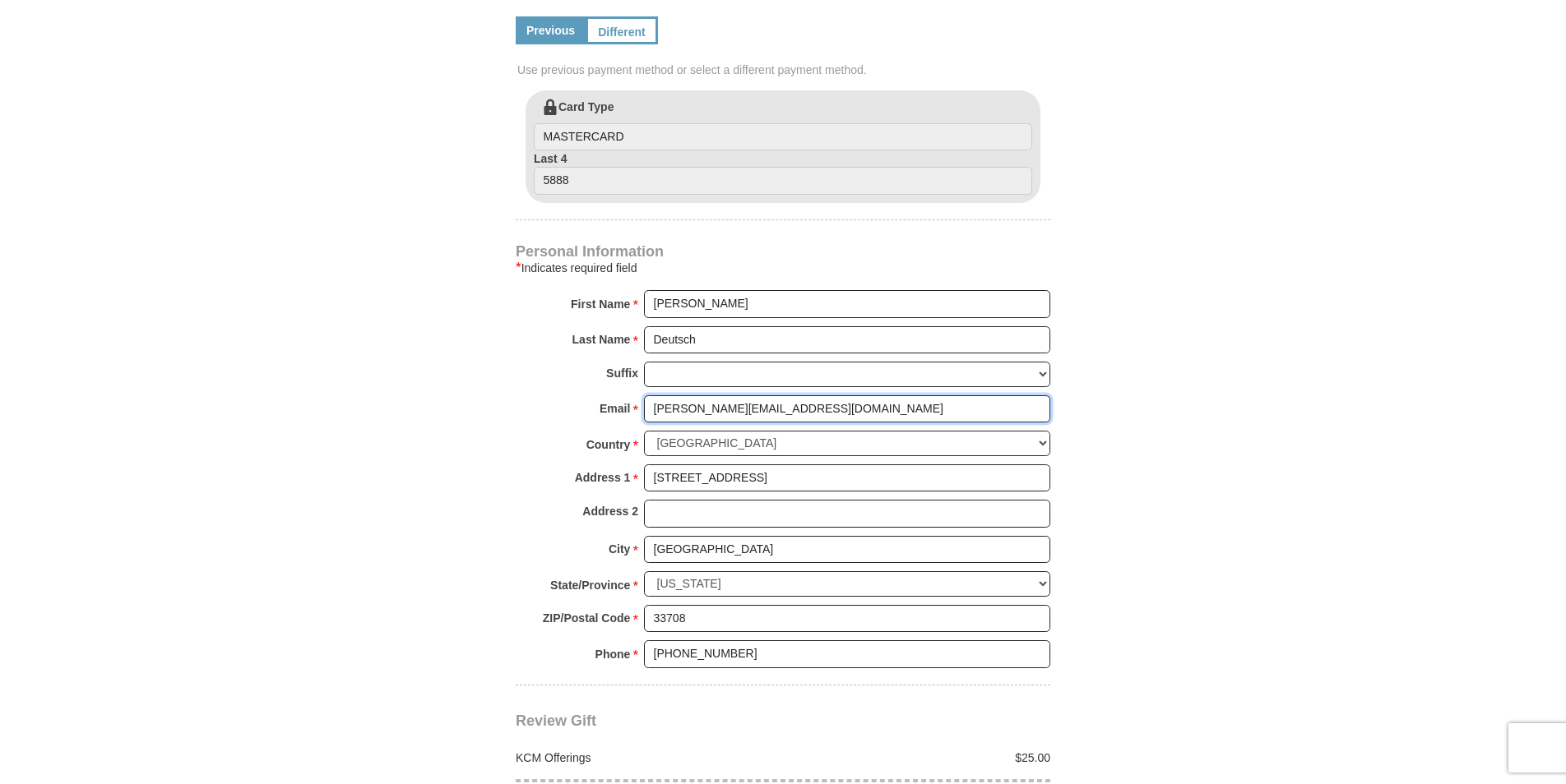
click at [809, 396] on input "[PERSON_NAME][EMAIL_ADDRESS][DOMAIN_NAME]" at bounding box center [848, 409] width 407 height 28
click at [1217, 335] on form "Kenneth Copeland Ministries Giving Together, we're helping people all over the …" at bounding box center [783, 70] width 938 height 1817
click at [857, 465] on input "13041 pelican lane" at bounding box center [848, 478] width 407 height 28
type input "1"
click at [766, 536] on input "Madeira Beach" at bounding box center [848, 550] width 407 height 28
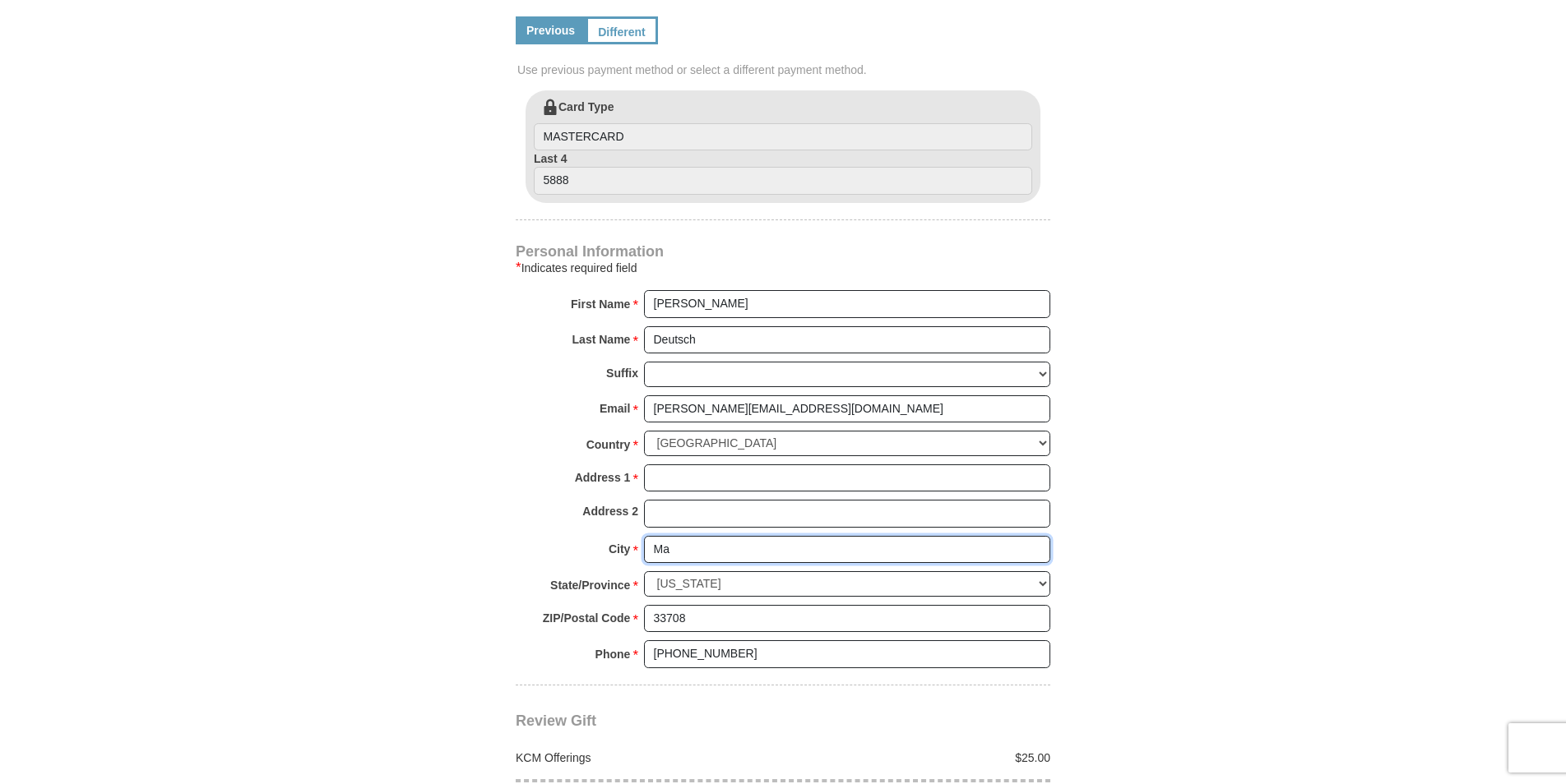
type input "M"
click at [743, 605] on input "33708" at bounding box center [848, 619] width 407 height 28
click at [757, 465] on input "Address 1 *" at bounding box center [848, 478] width 407 height 28
type input "[STREET_ADDRESS]"
click at [719, 605] on input "33708" at bounding box center [848, 619] width 407 height 28
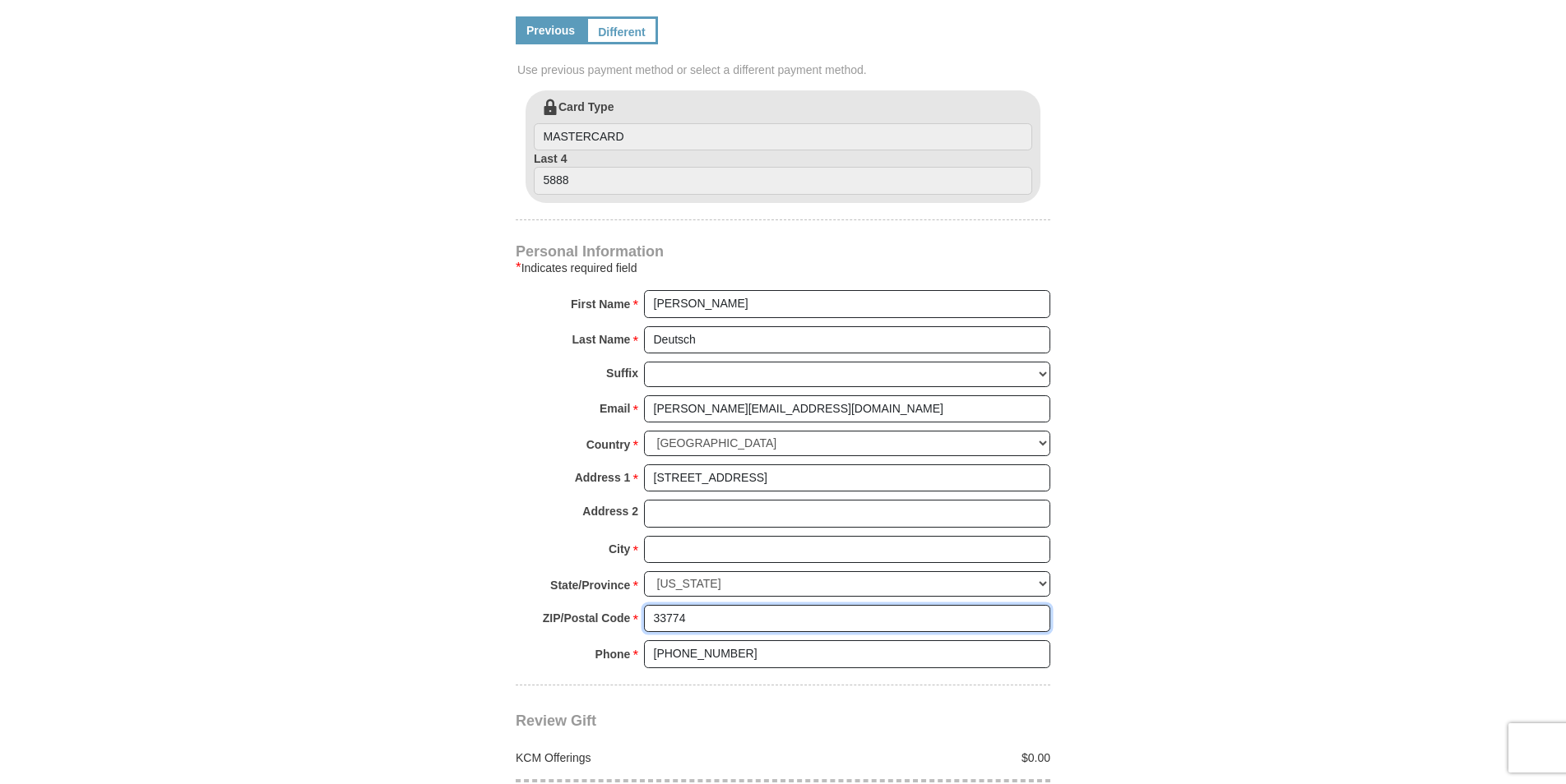
type input "33774"
click at [1325, 223] on body "Kenneth Copeland Ministries Giving Together, we're helping people all over the …" at bounding box center [783, 570] width 1566 height 2949
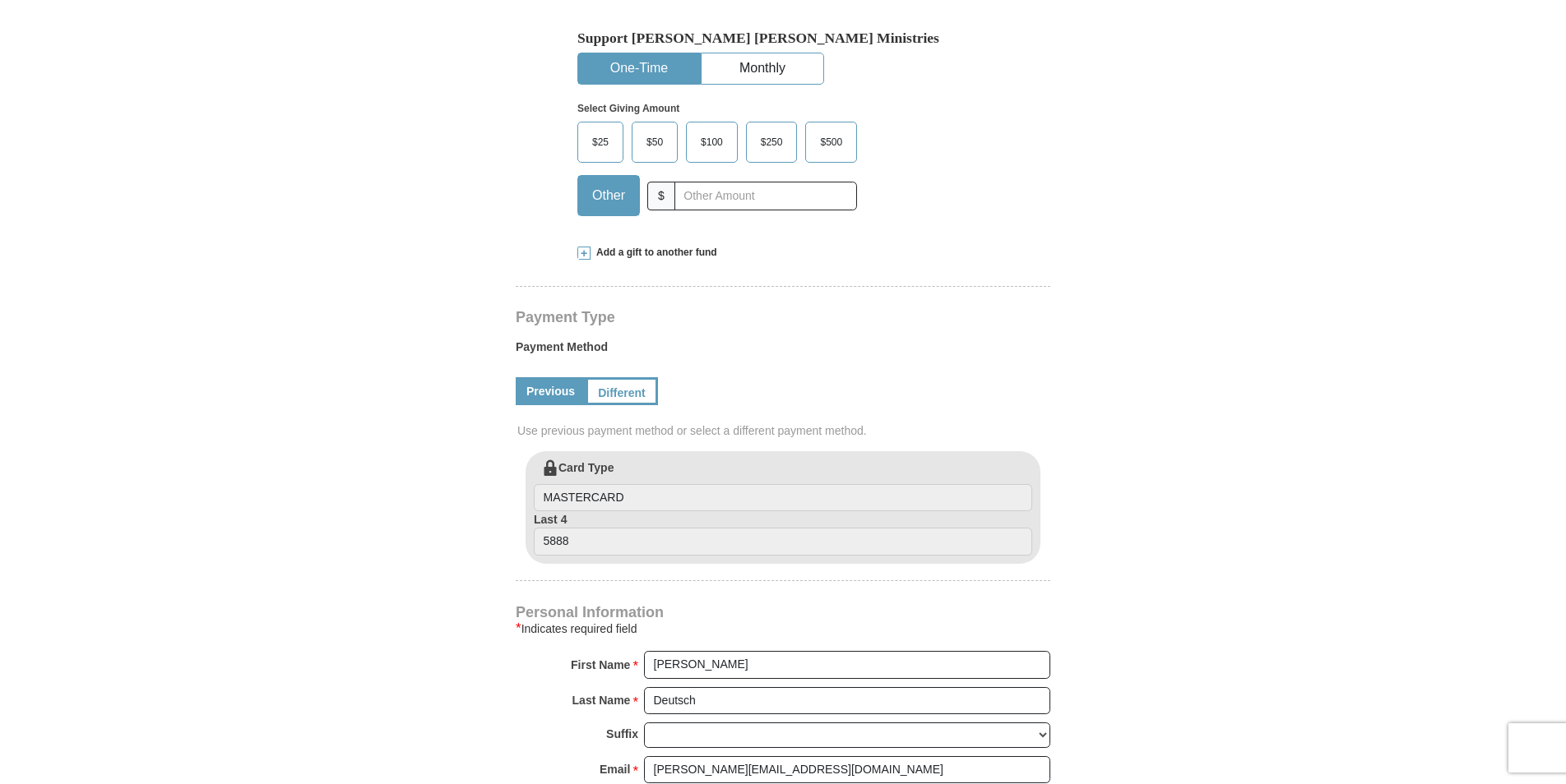
scroll to position [494, 0]
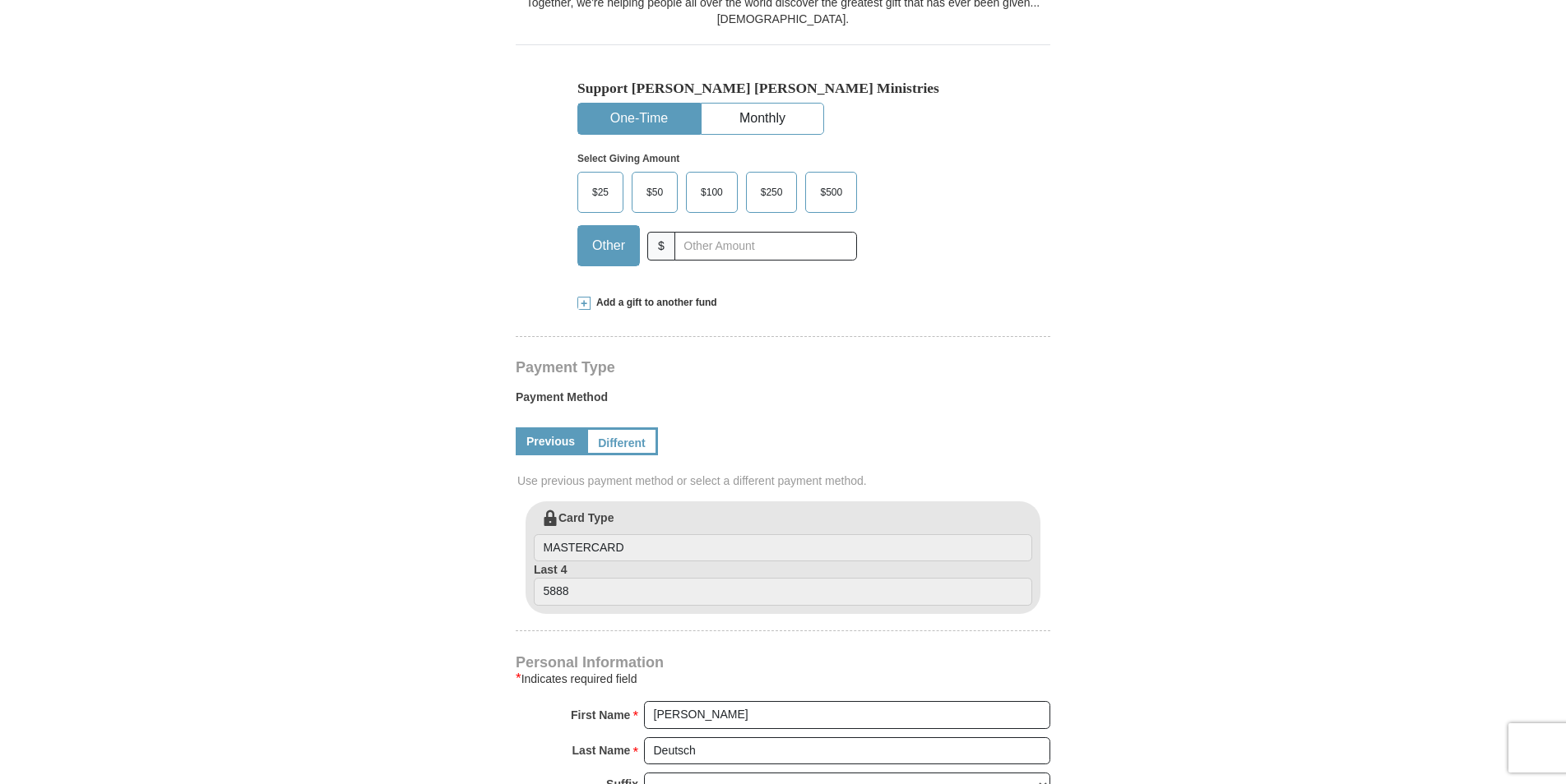
click at [605, 180] on span "$25" at bounding box center [600, 191] width 33 height 24
click at [0, 0] on input "$25" at bounding box center [0, 0] width 0 height 0
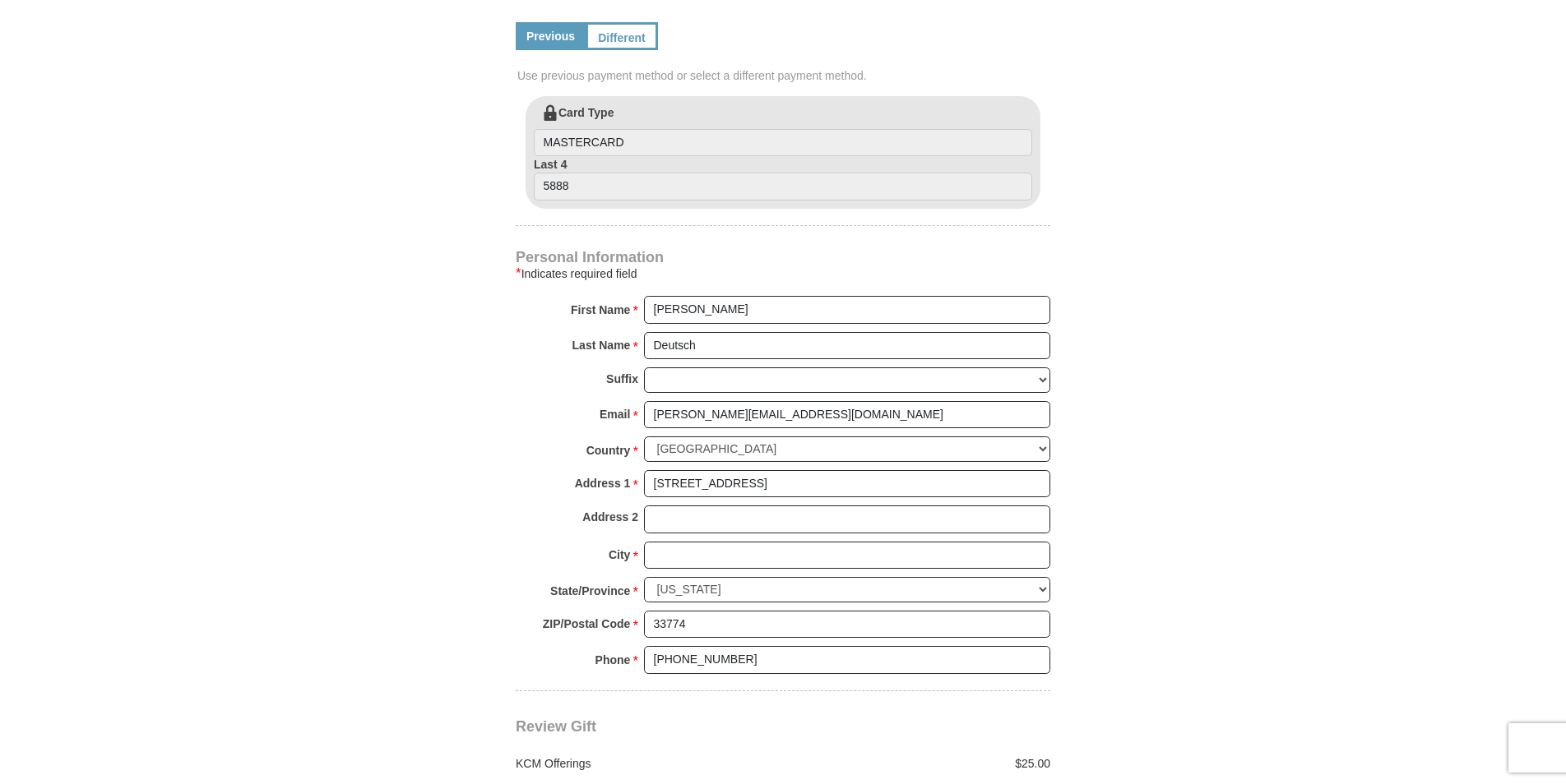
scroll to position [905, 0]
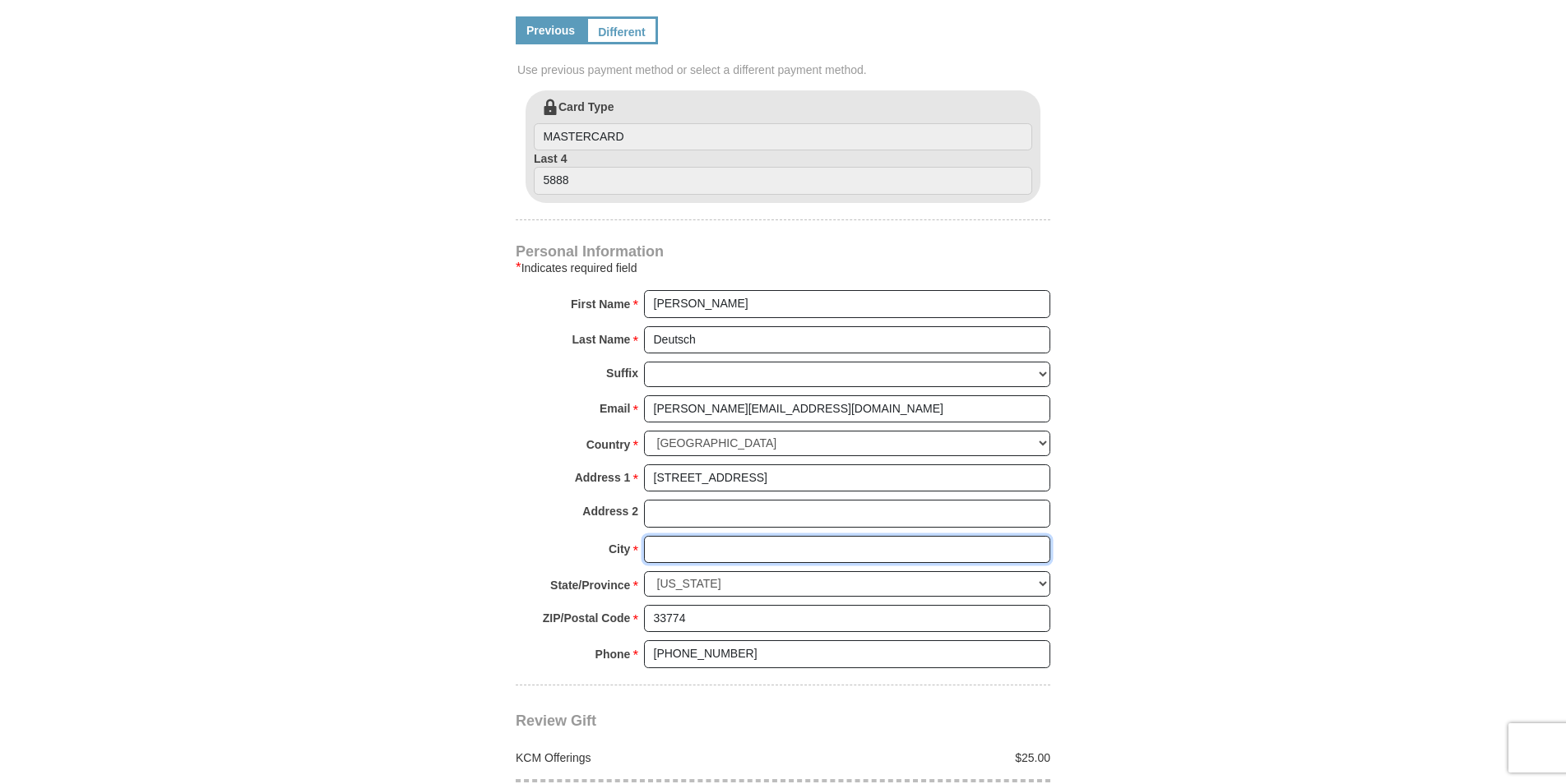
click at [694, 536] on input "City *" at bounding box center [848, 550] width 407 height 28
type input "largo"
click at [1120, 452] on form "Kenneth Copeland Ministries Giving Together, we're helping people all over the …" at bounding box center [783, 70] width 938 height 1817
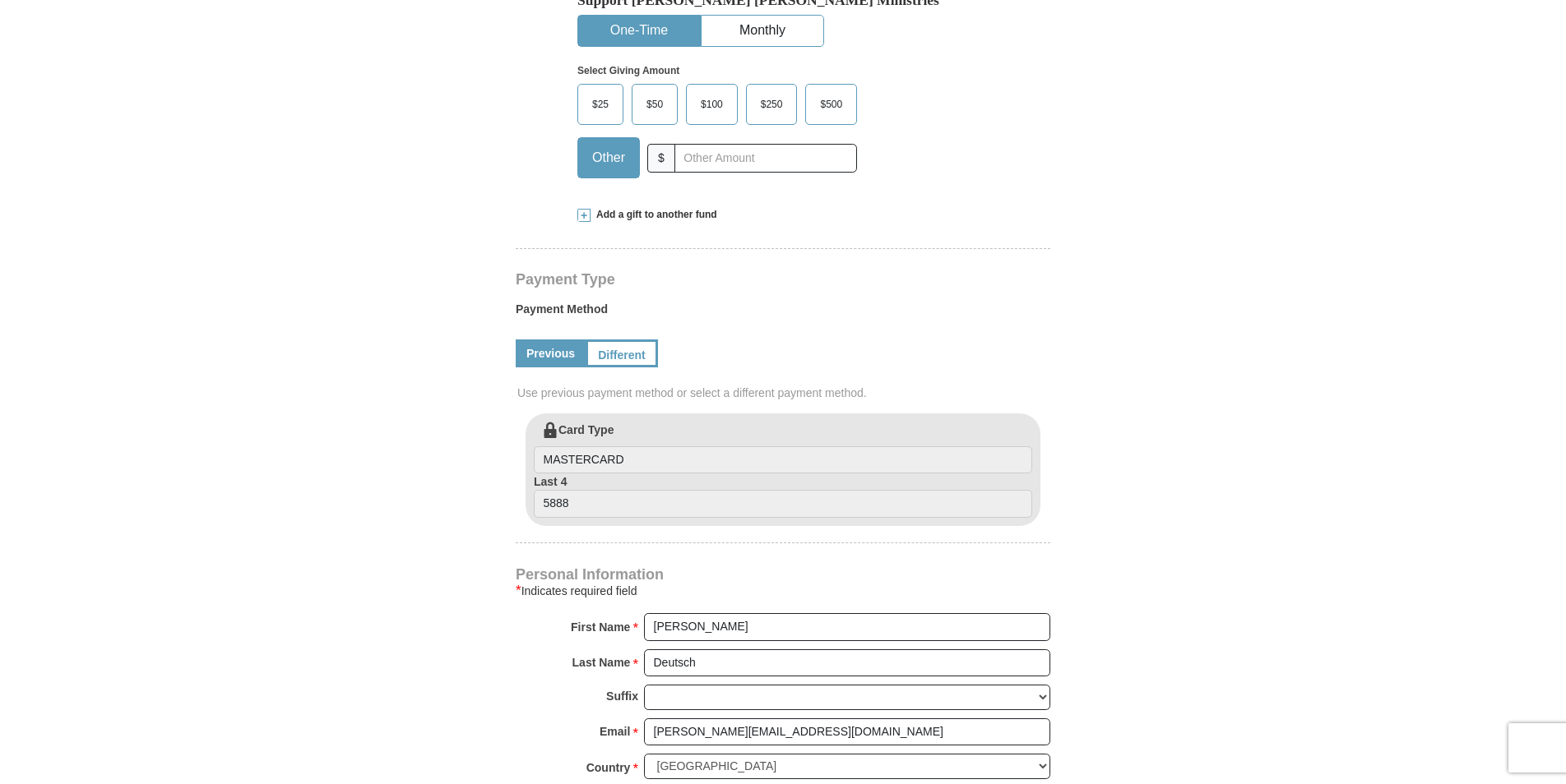
scroll to position [494, 0]
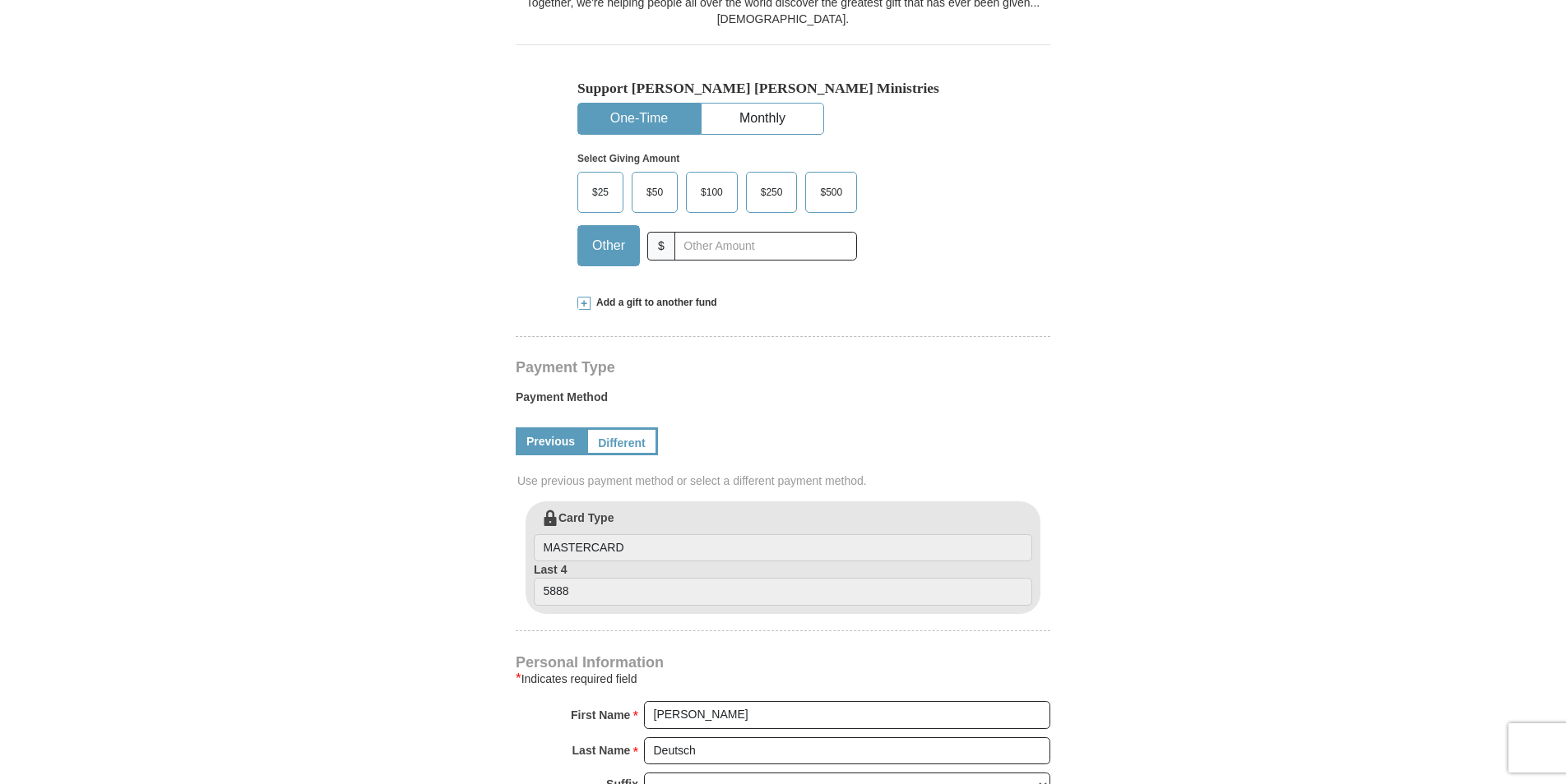
click at [609, 180] on span "$25" at bounding box center [600, 191] width 33 height 24
click at [0, 0] on input "$25" at bounding box center [0, 0] width 0 height 0
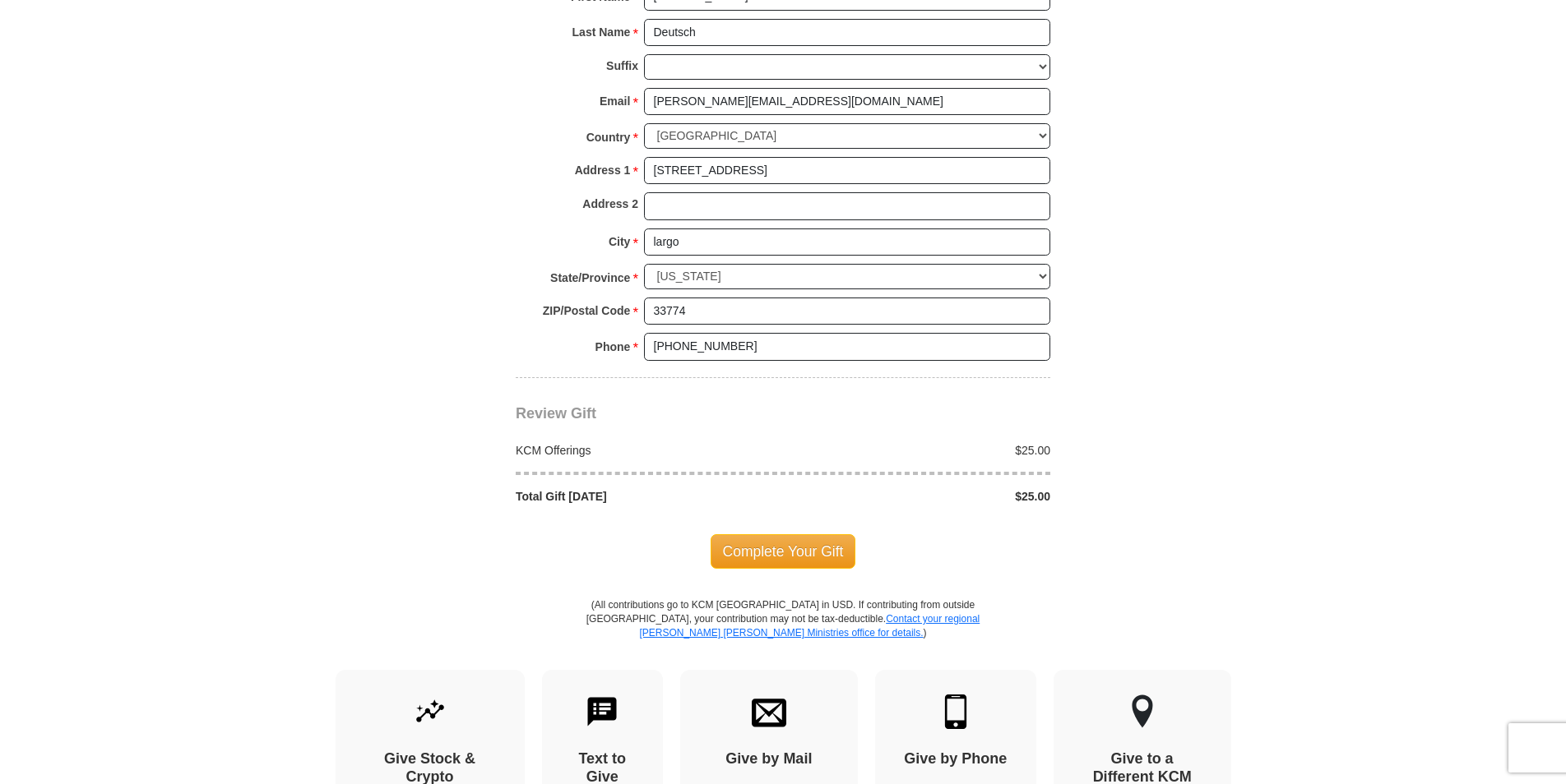
scroll to position [1233, 0]
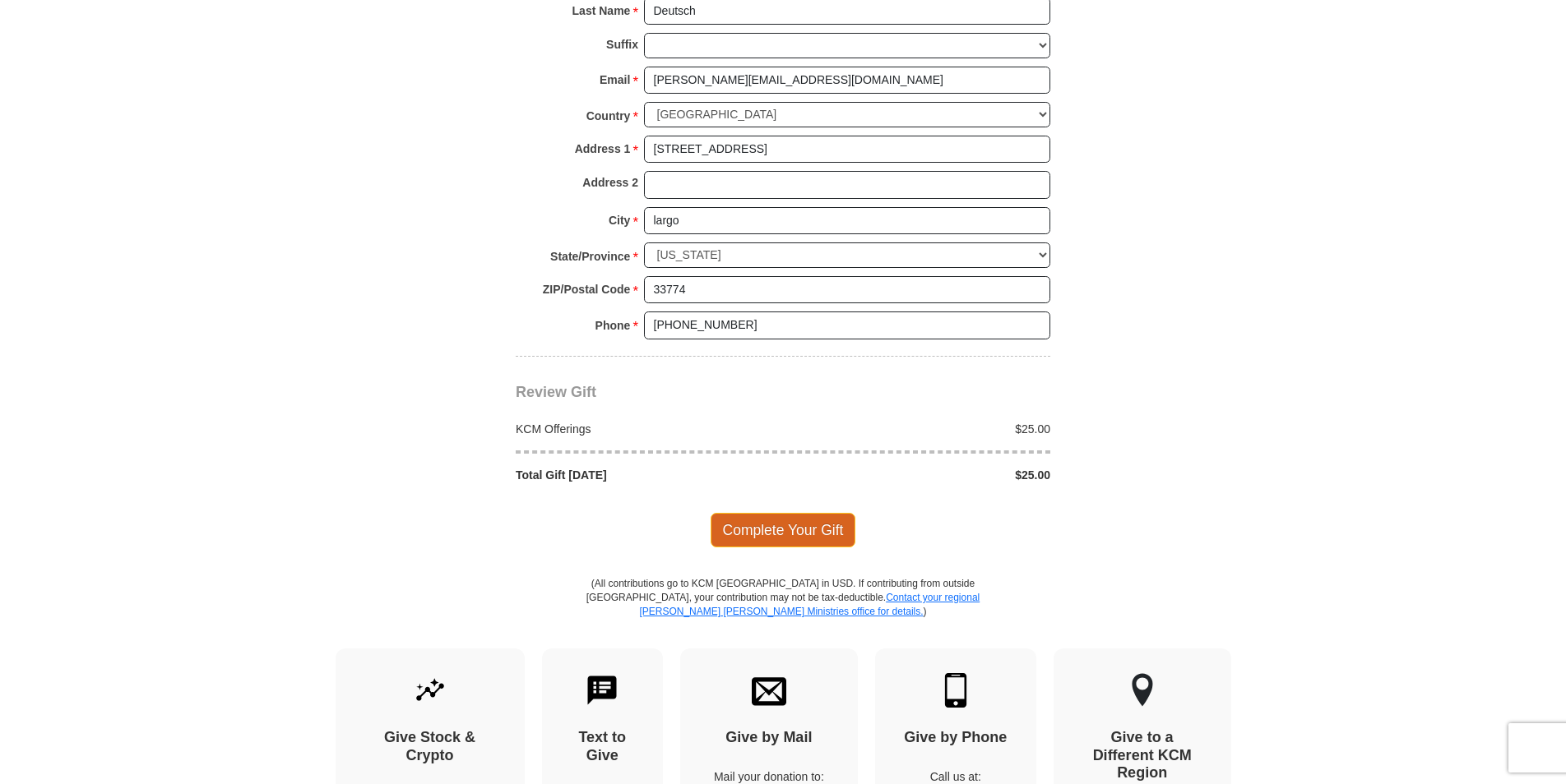
click at [786, 513] on span "Complete Your Gift" at bounding box center [783, 530] width 145 height 34
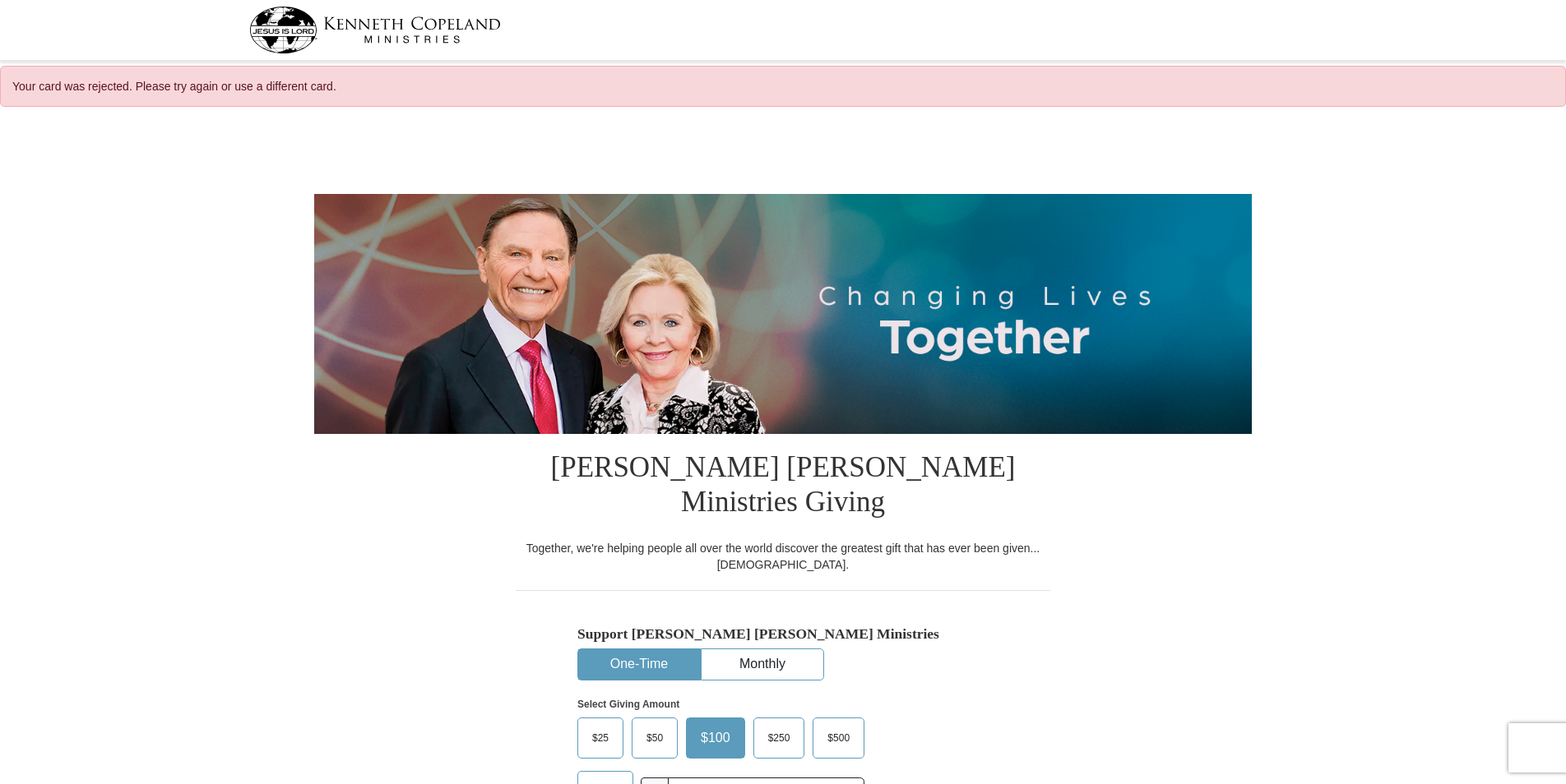
select select "FL"
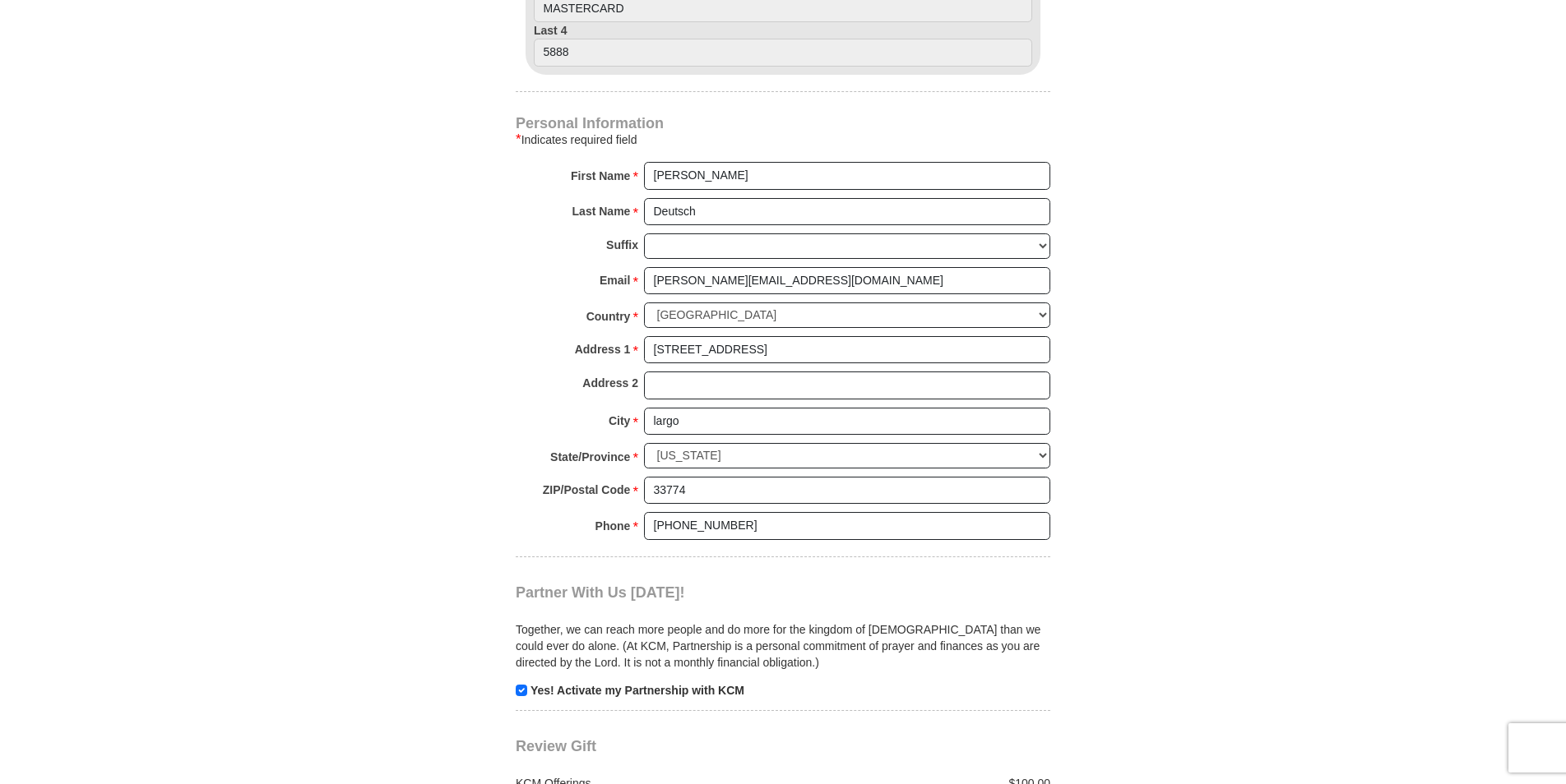
scroll to position [1233, 0]
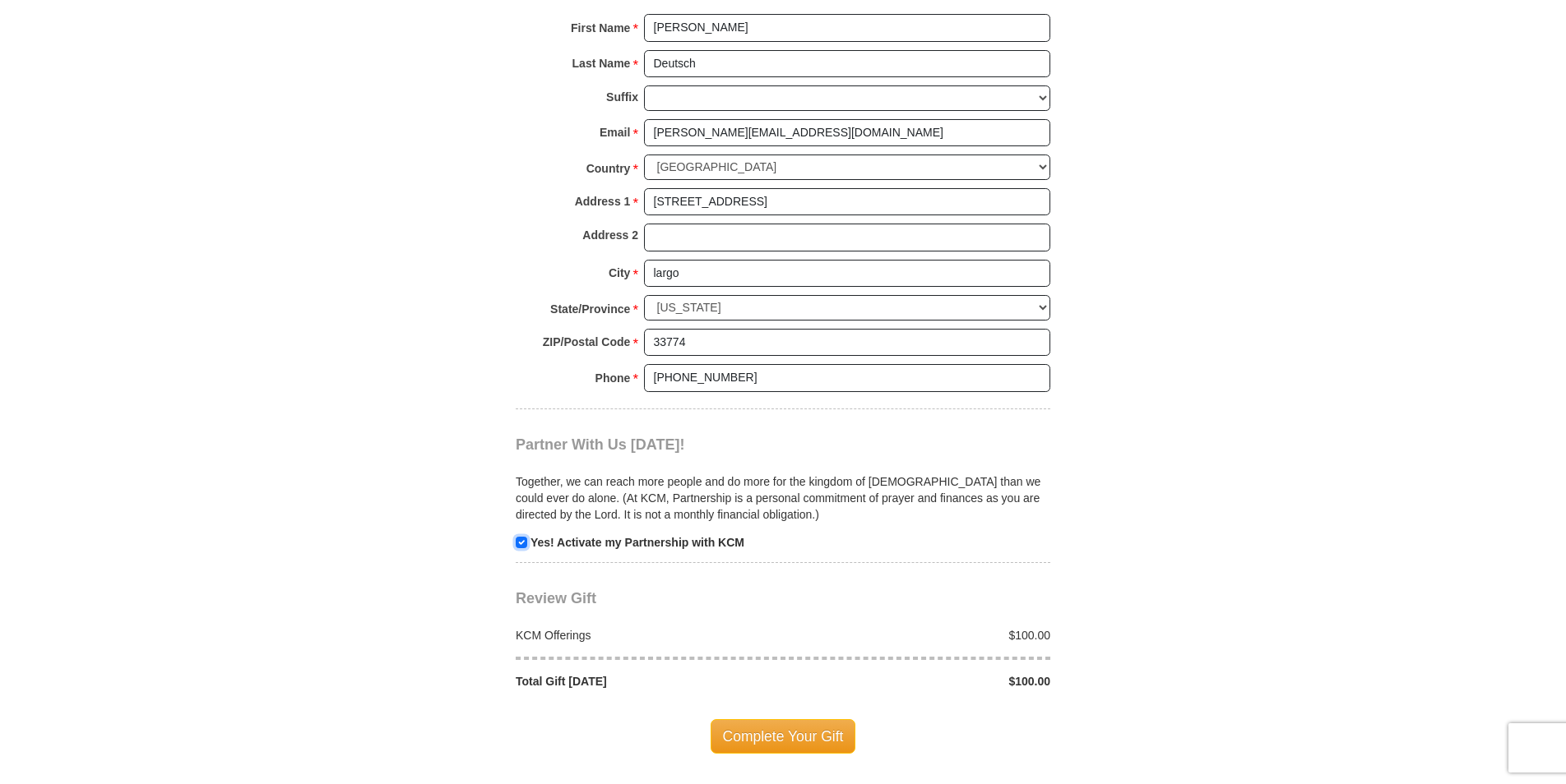
click at [524, 537] on input "checkbox" at bounding box center [521, 543] width 12 height 12
checkbox input "false"
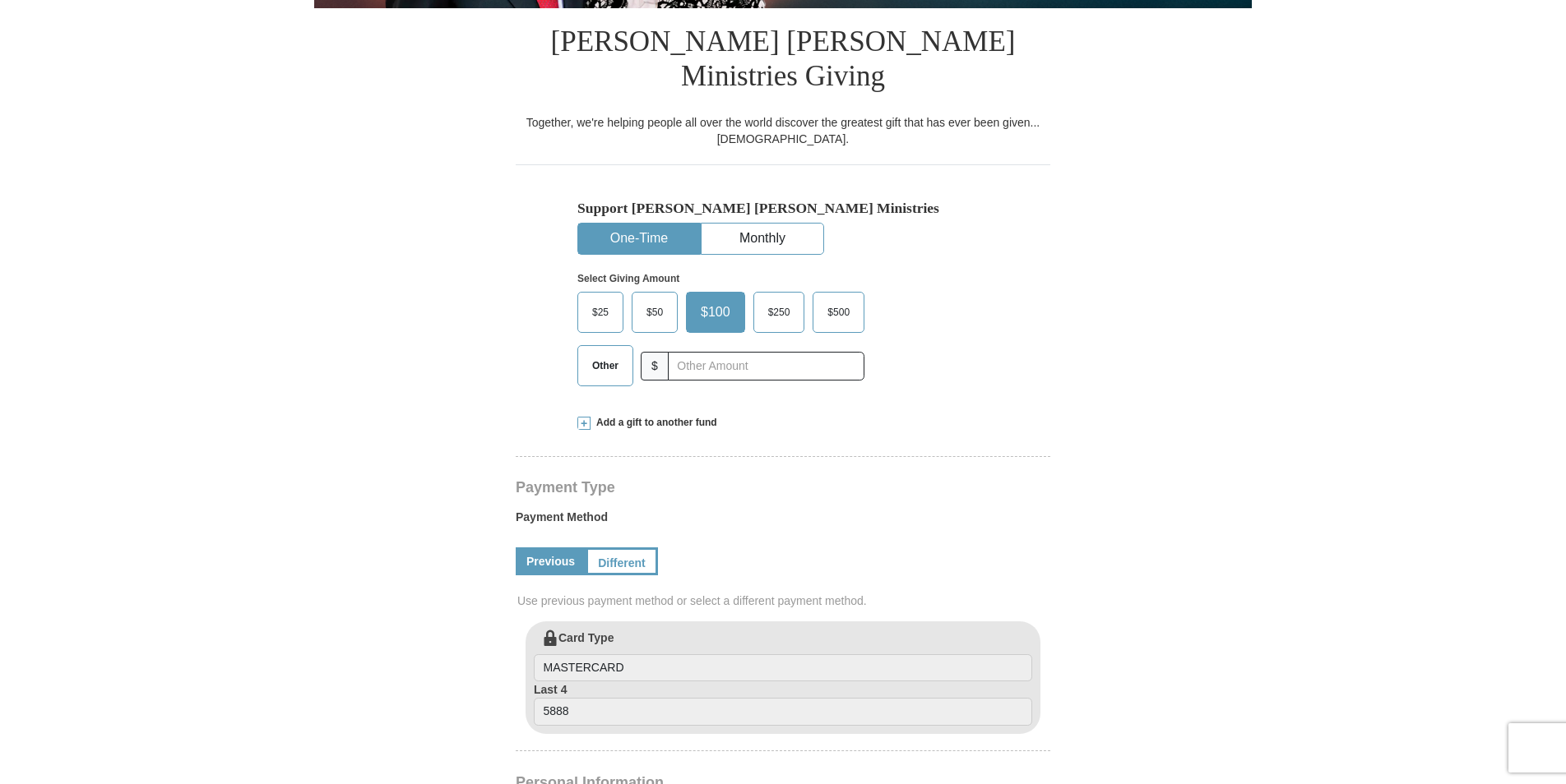
scroll to position [411, 0]
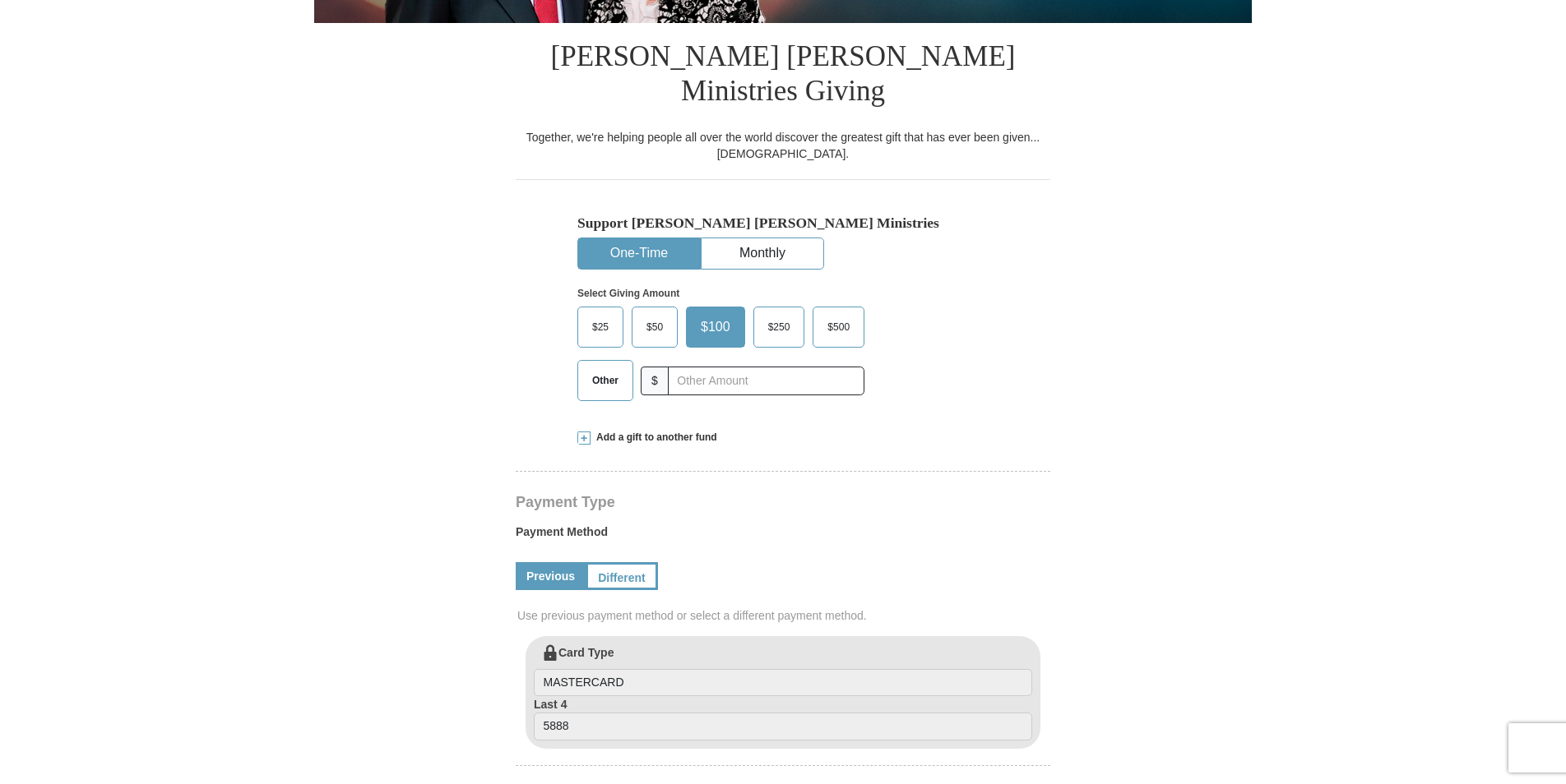
click at [602, 315] on span "$25" at bounding box center [600, 327] width 33 height 24
click at [0, 0] on input "$25" at bounding box center [0, 0] width 0 height 0
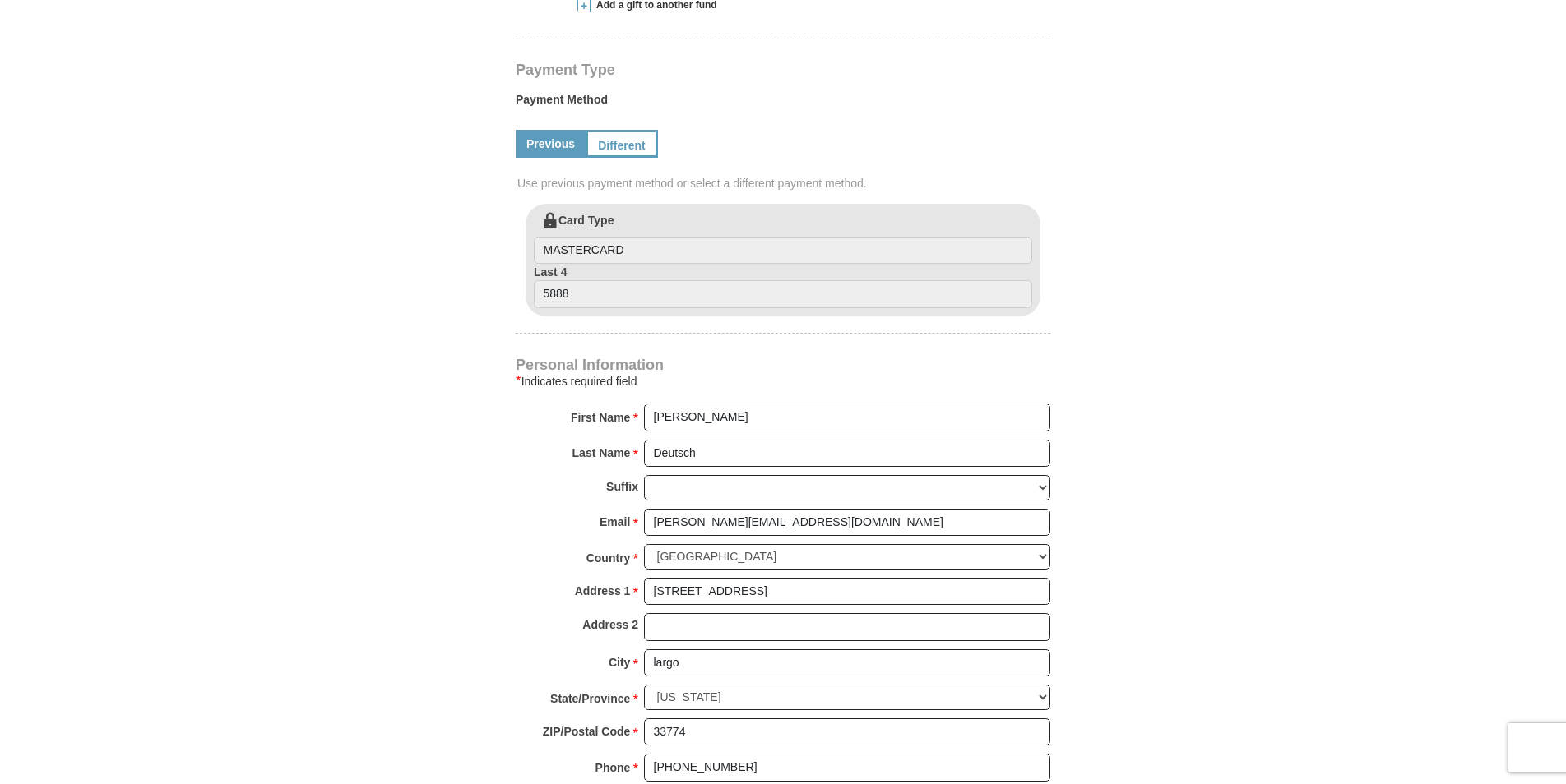
scroll to position [822, 0]
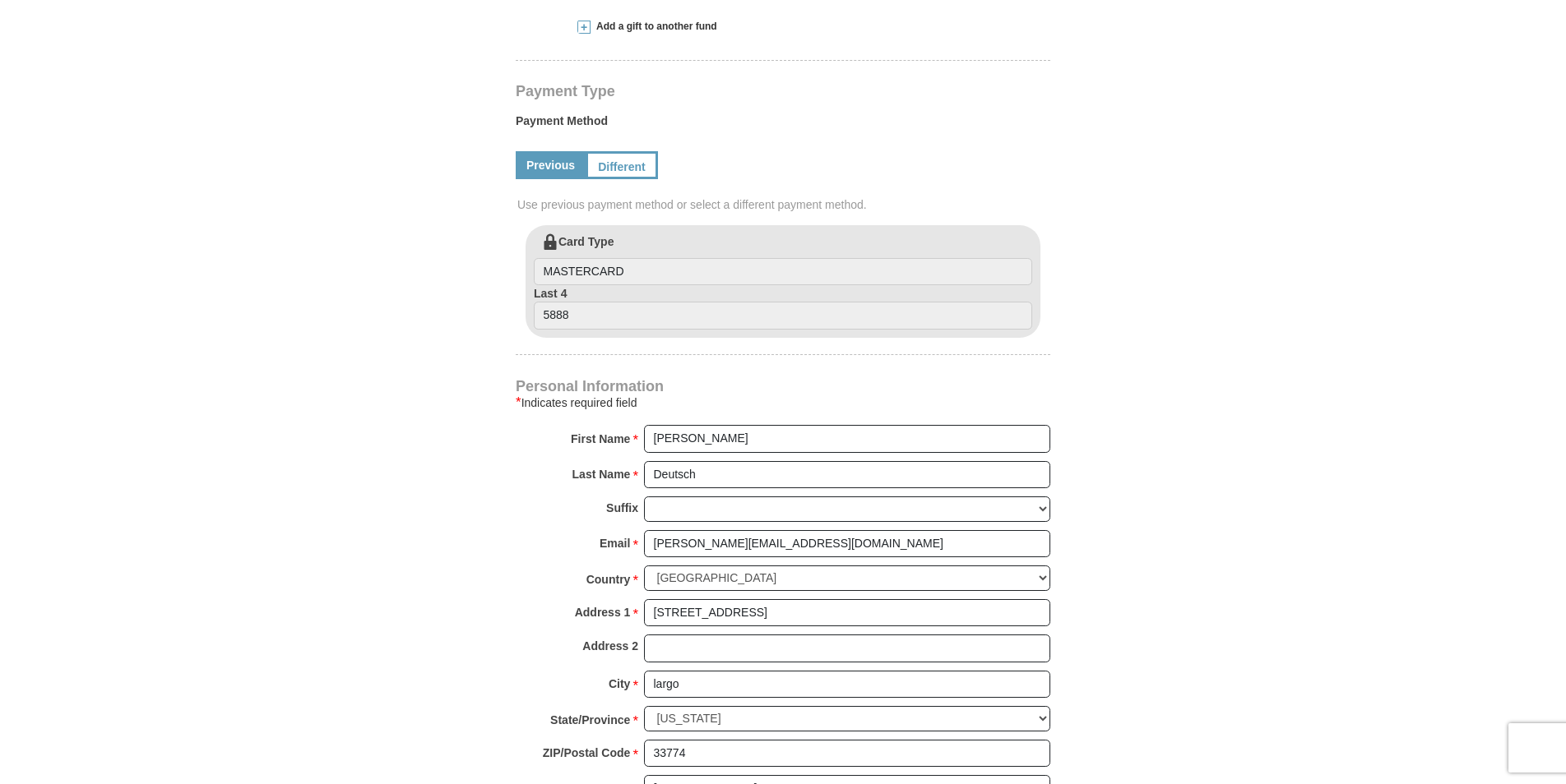
click at [557, 152] on link "Previous" at bounding box center [550, 165] width 70 height 28
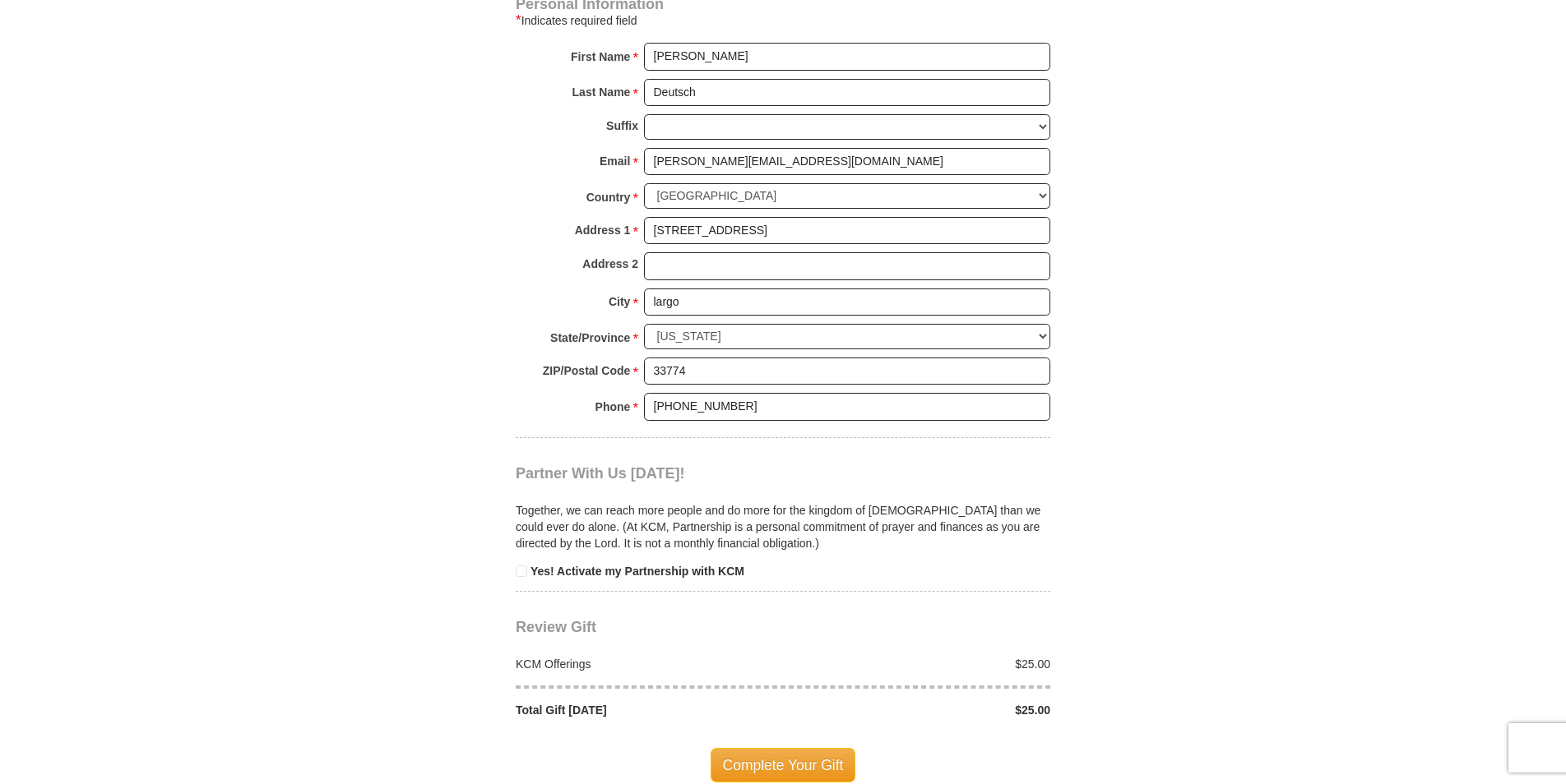
scroll to position [1316, 0]
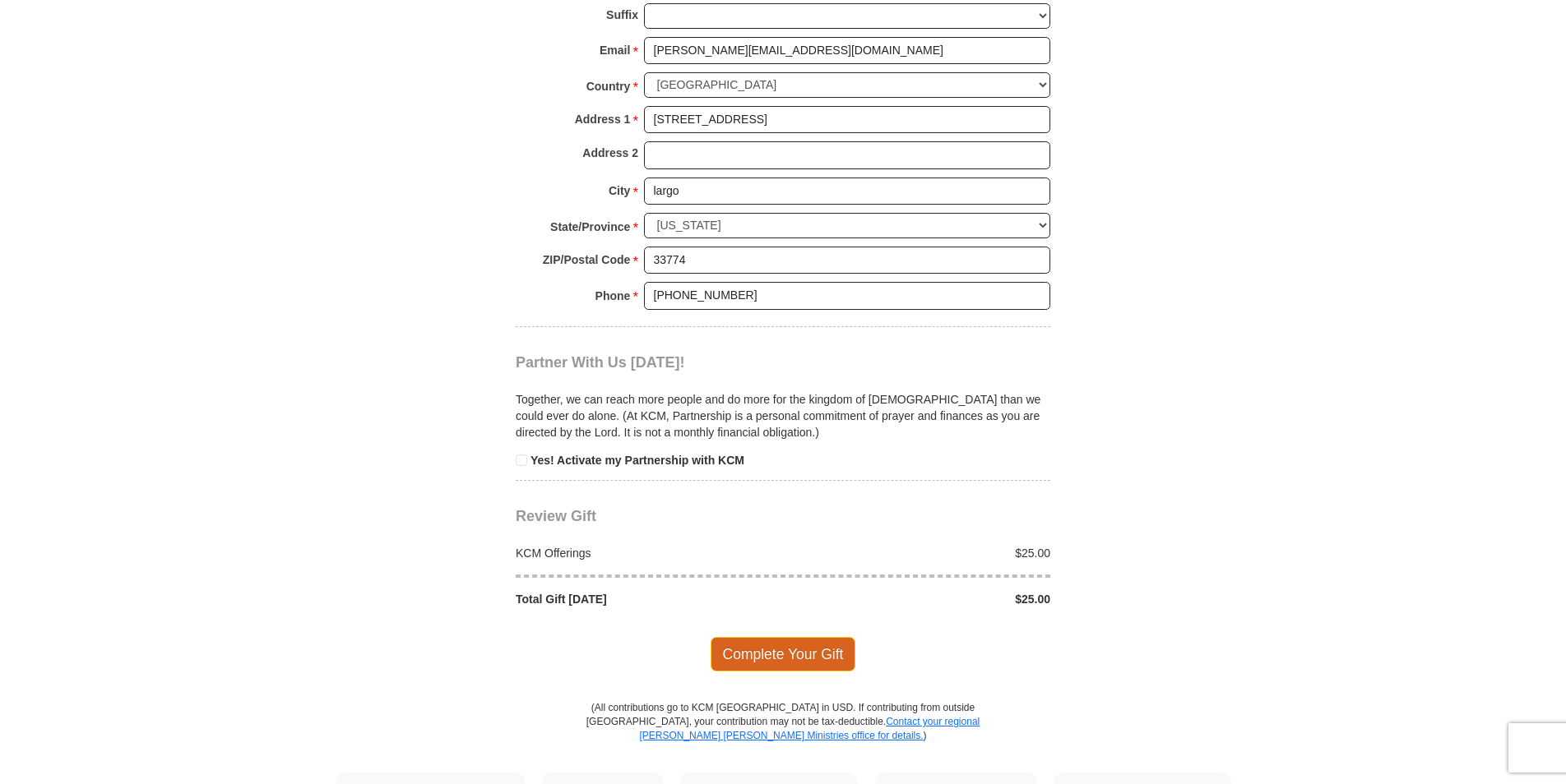
click at [813, 637] on span "Complete Your Gift" at bounding box center [783, 654] width 145 height 34
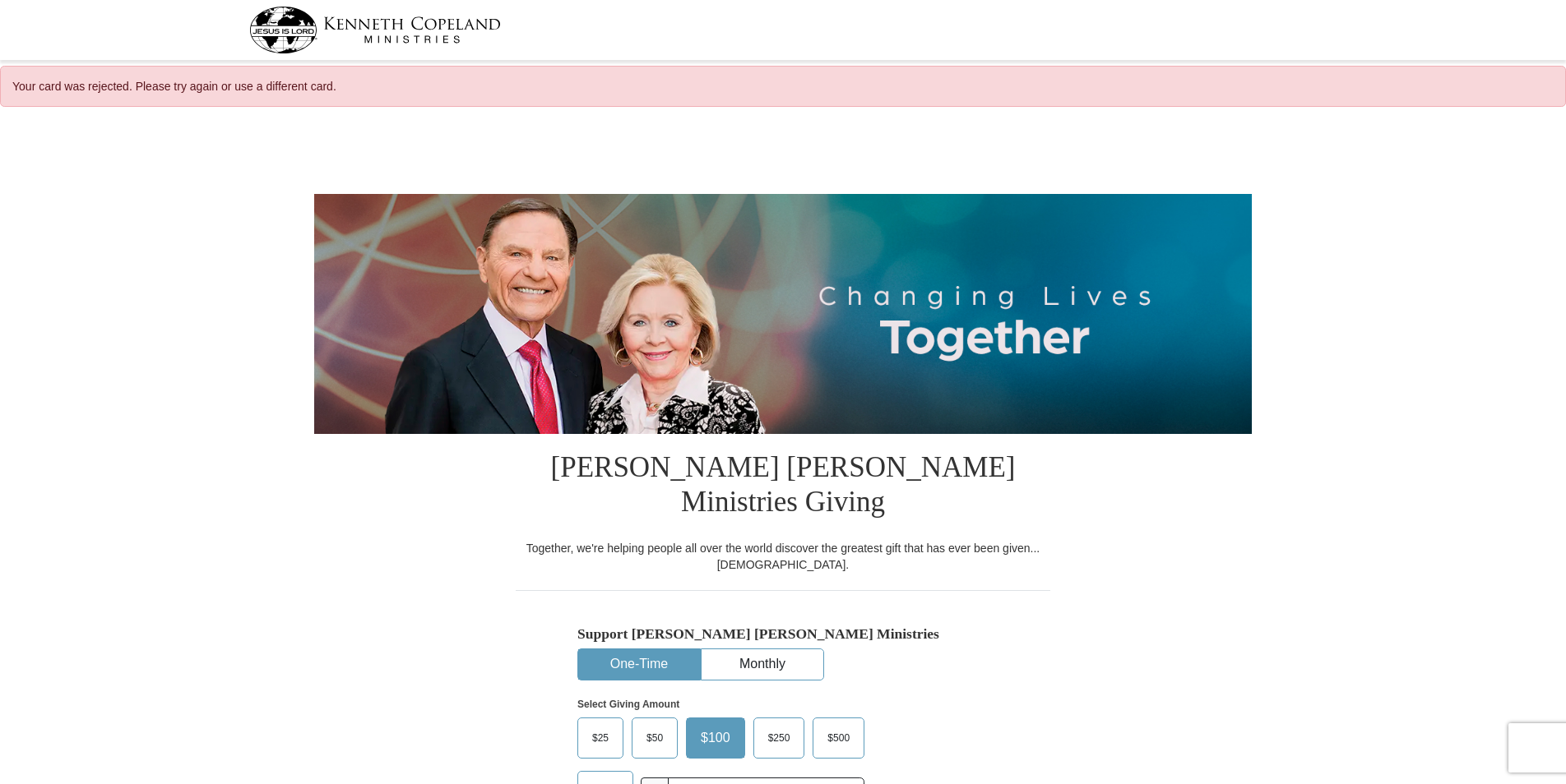
select select "FL"
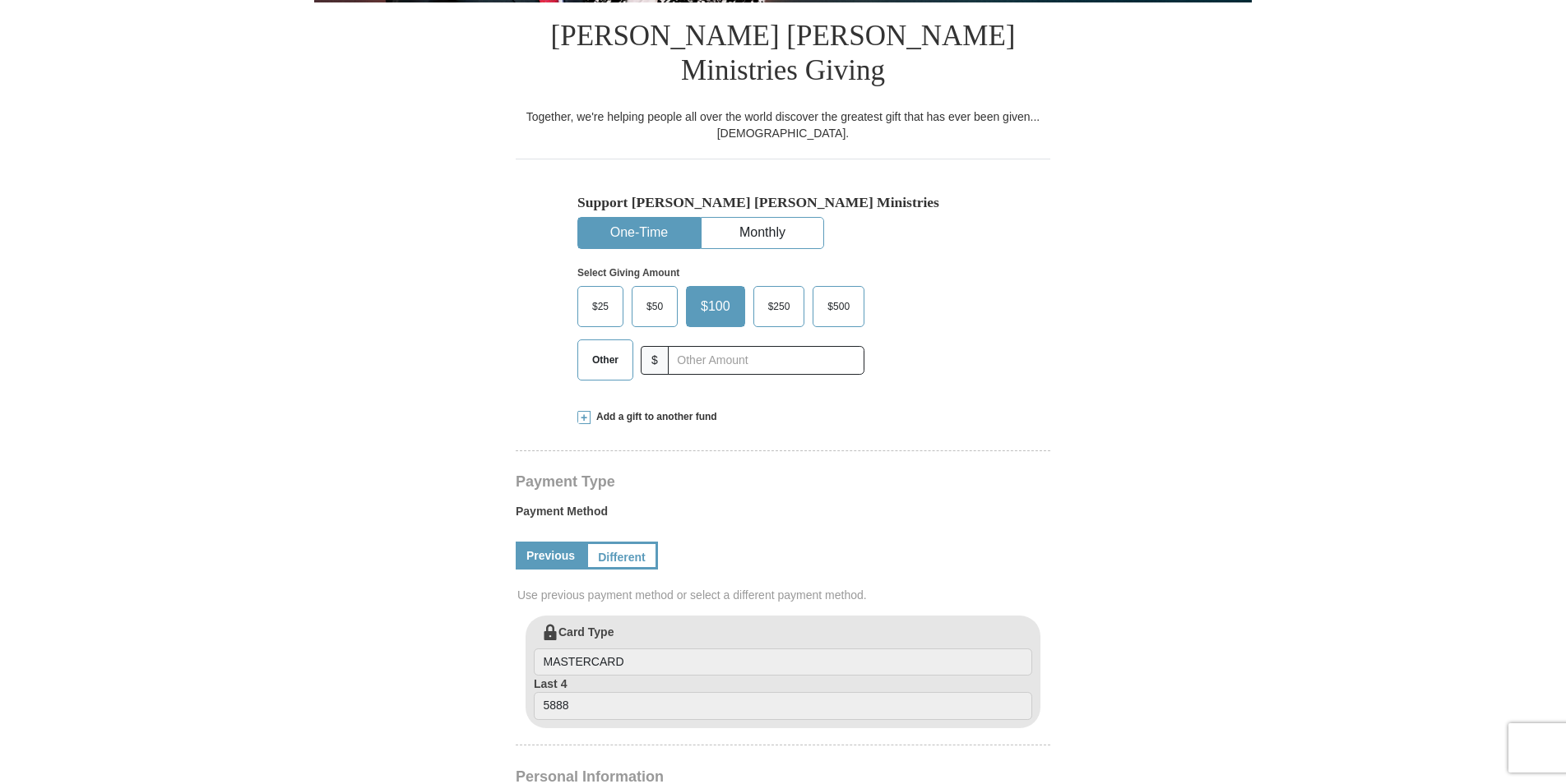
scroll to position [411, 0]
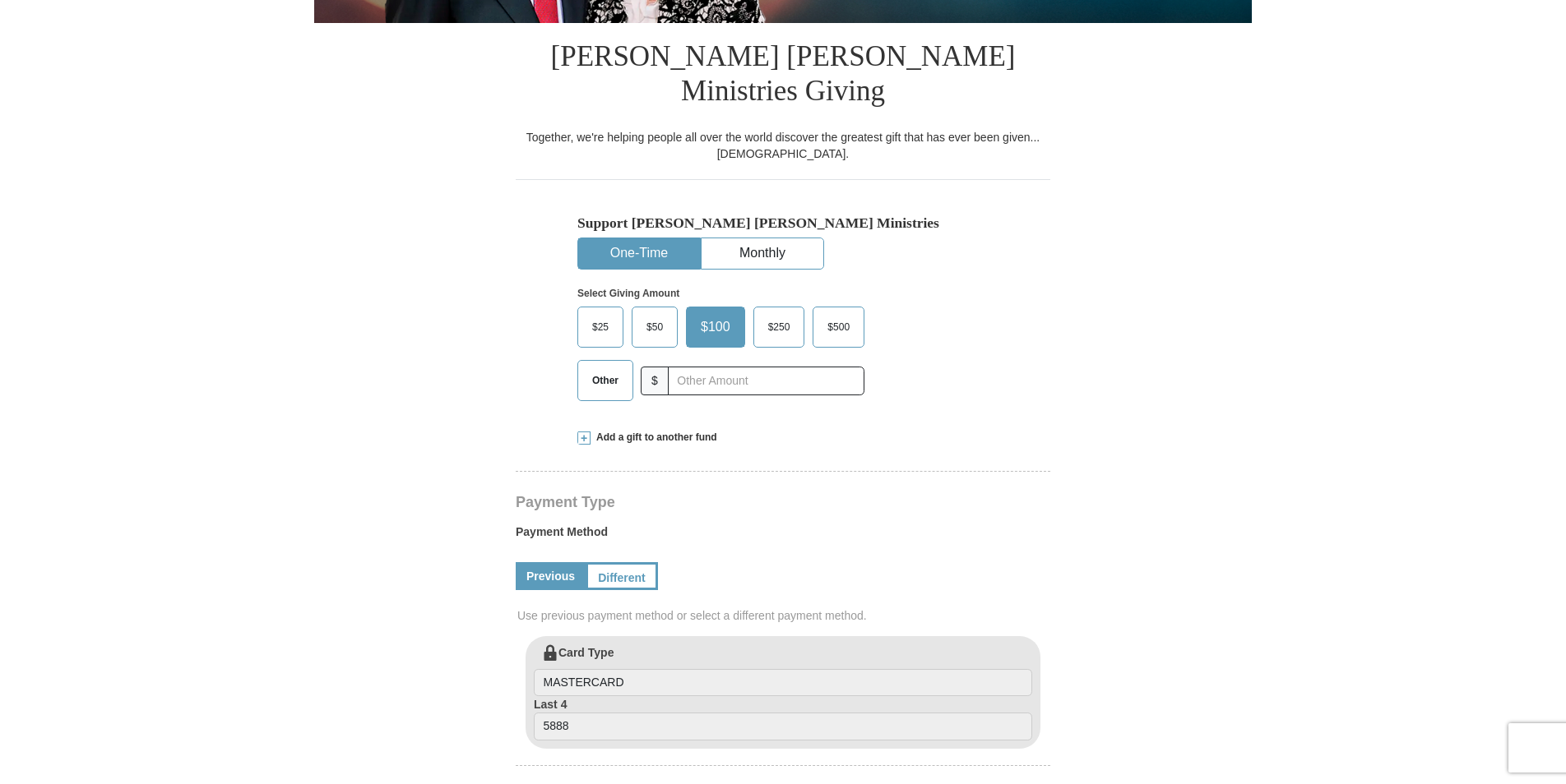
click at [598, 315] on span "$25" at bounding box center [600, 327] width 33 height 24
click at [0, 0] on input "$25" at bounding box center [0, 0] width 0 height 0
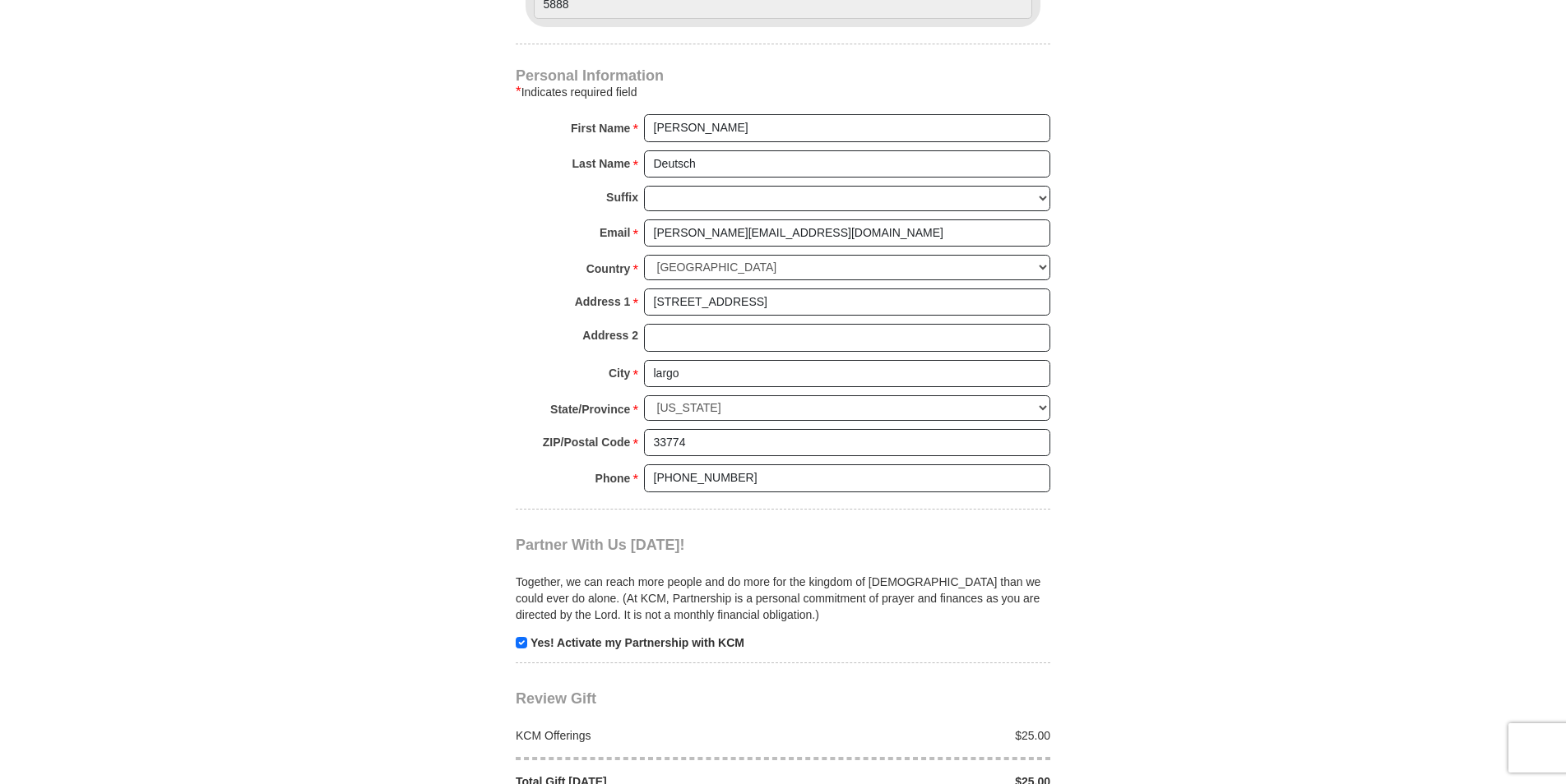
scroll to position [1233, 0]
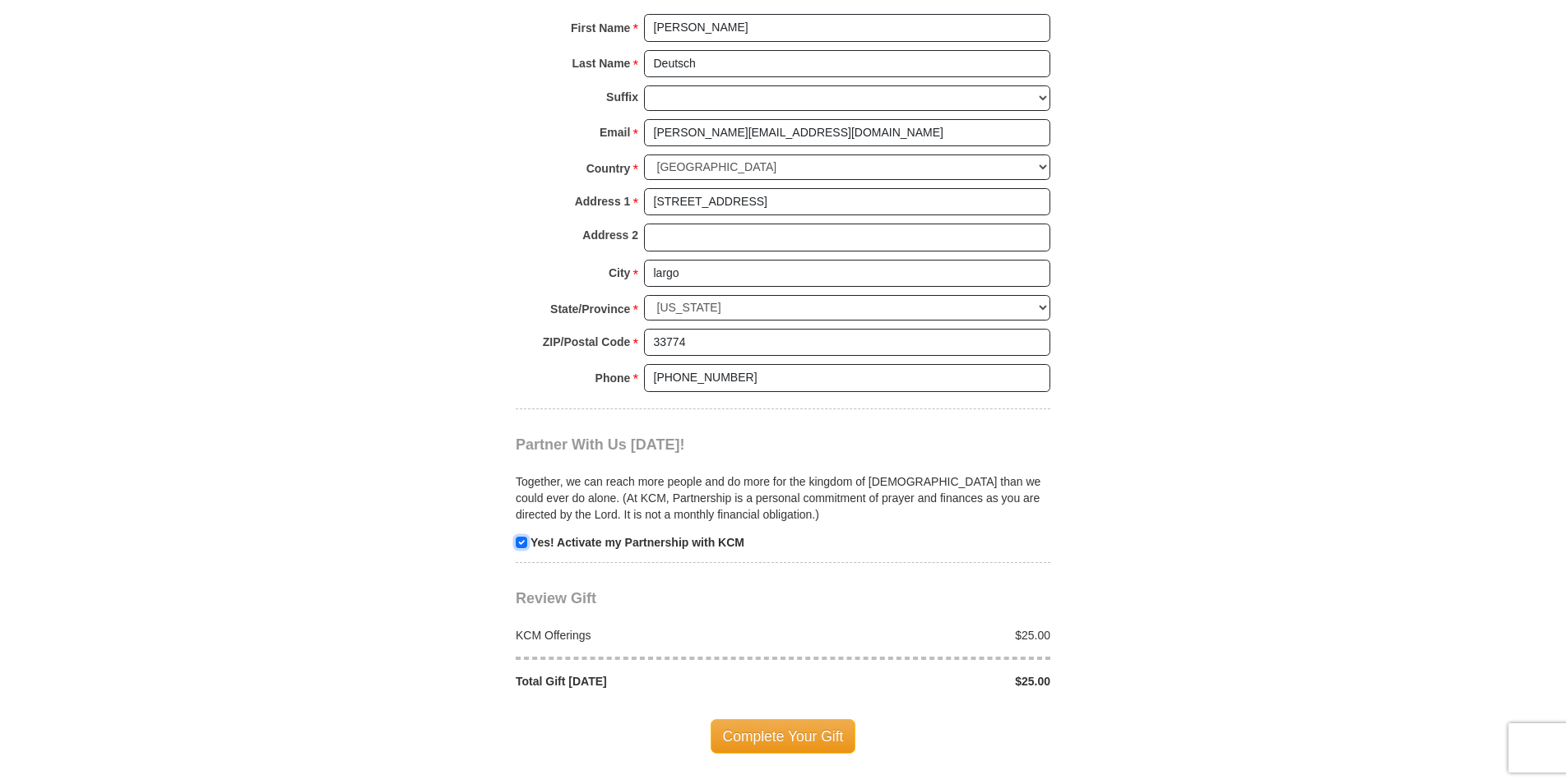
click at [522, 537] on input "checkbox" at bounding box center [521, 543] width 12 height 12
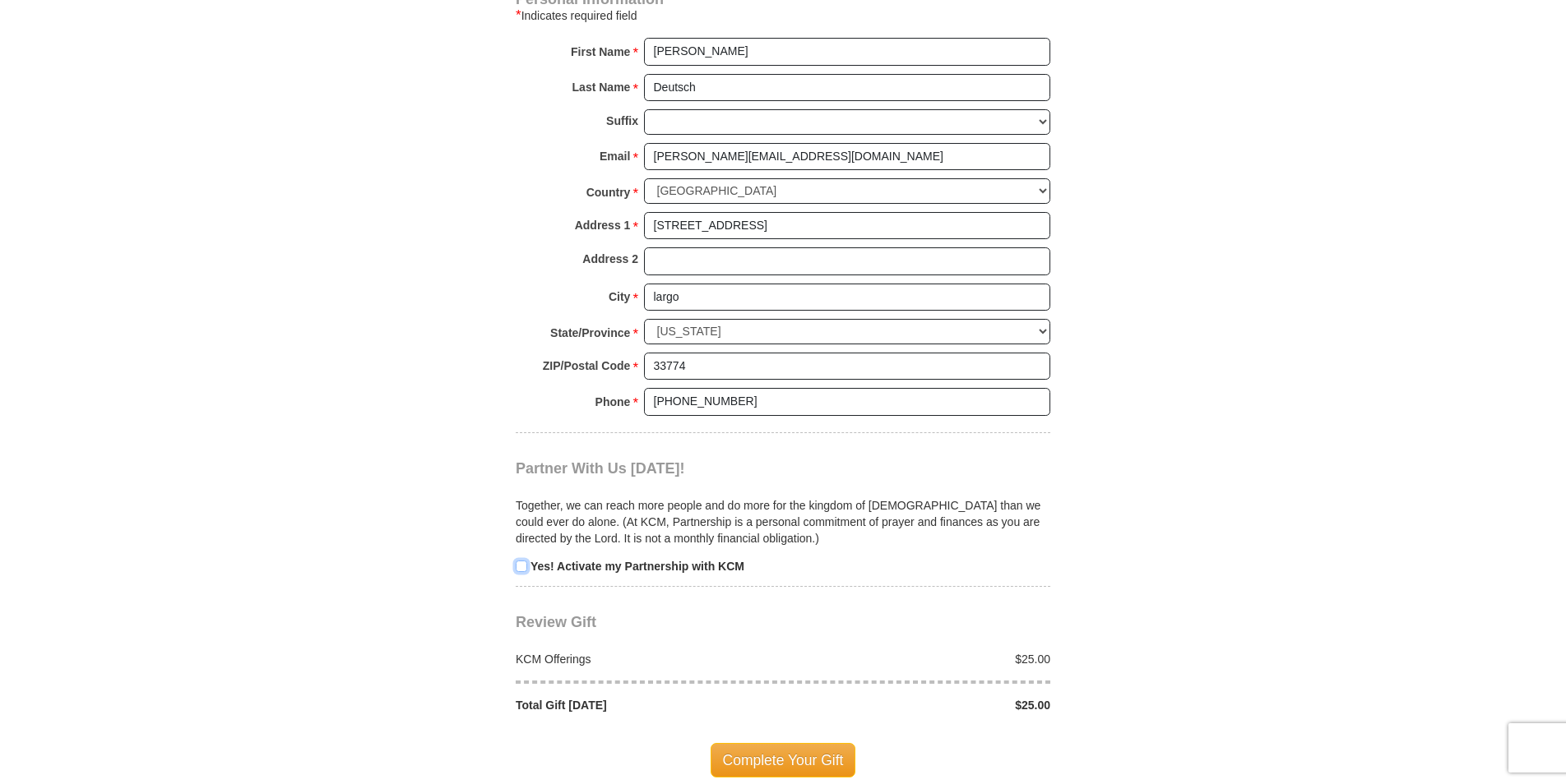
scroll to position [1316, 0]
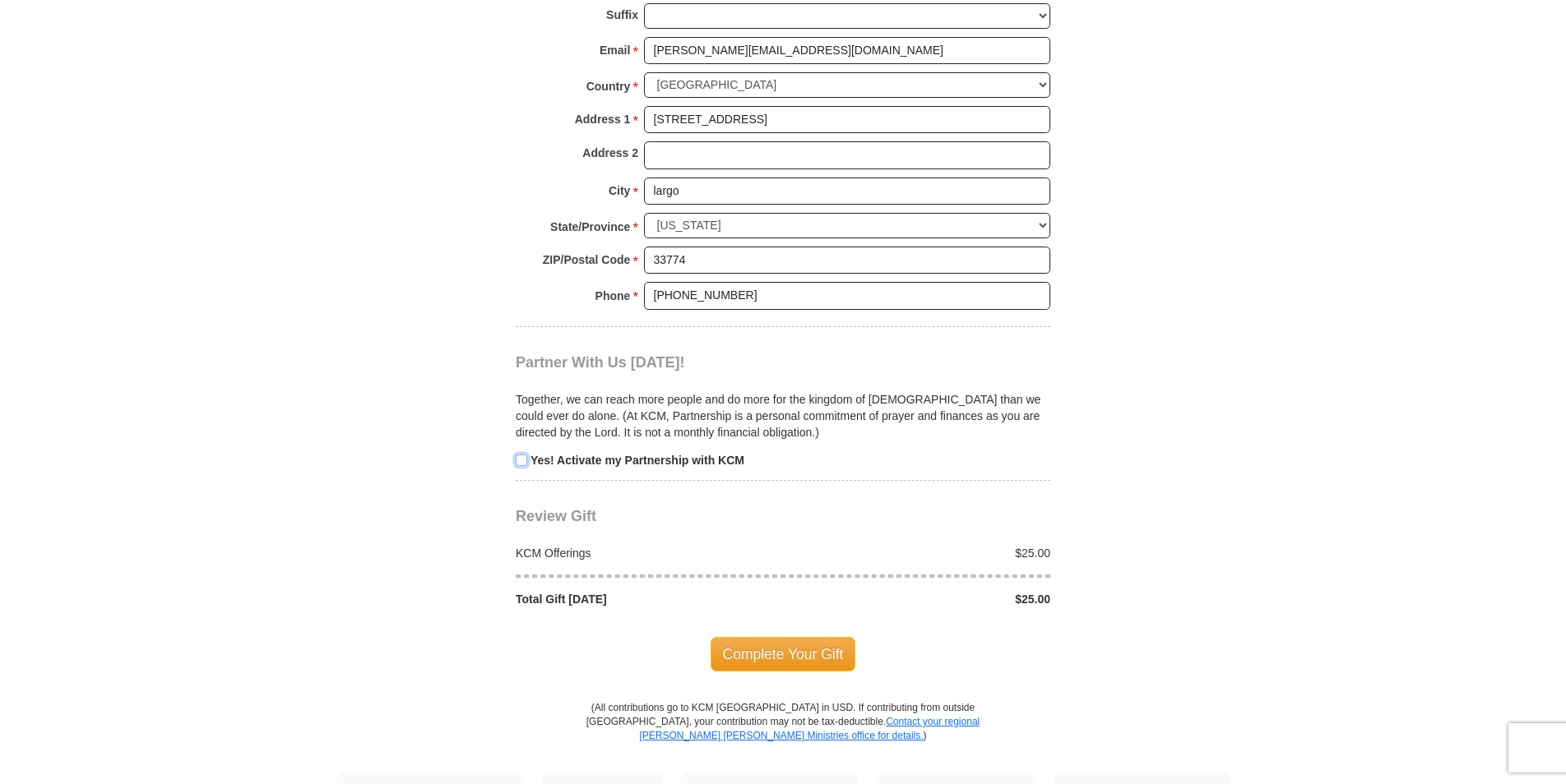
click at [520, 455] on input "checkbox" at bounding box center [521, 460] width 12 height 12
checkbox input "true"
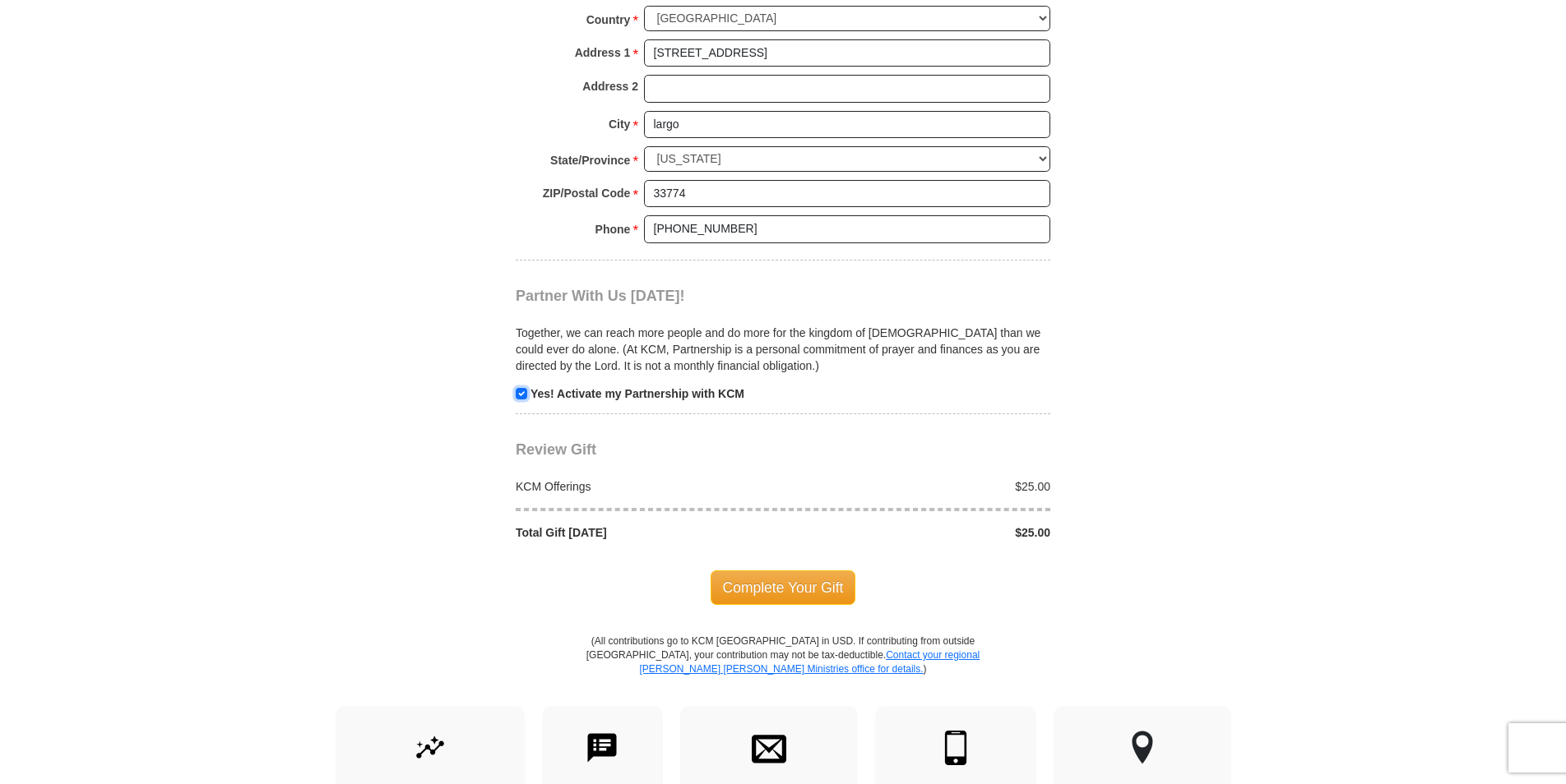
scroll to position [1397, 0]
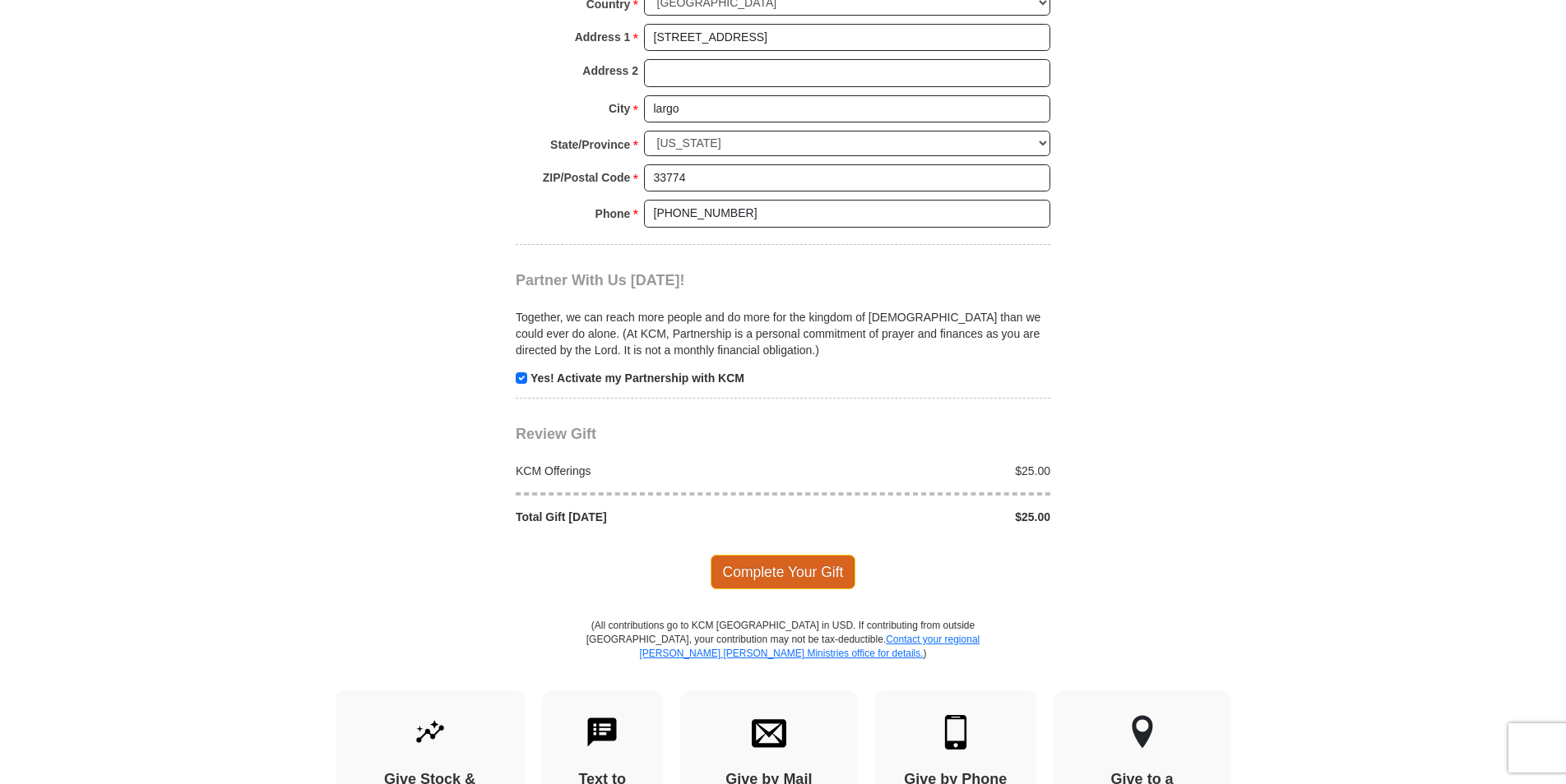
click at [805, 555] on span "Complete Your Gift" at bounding box center [783, 573] width 145 height 34
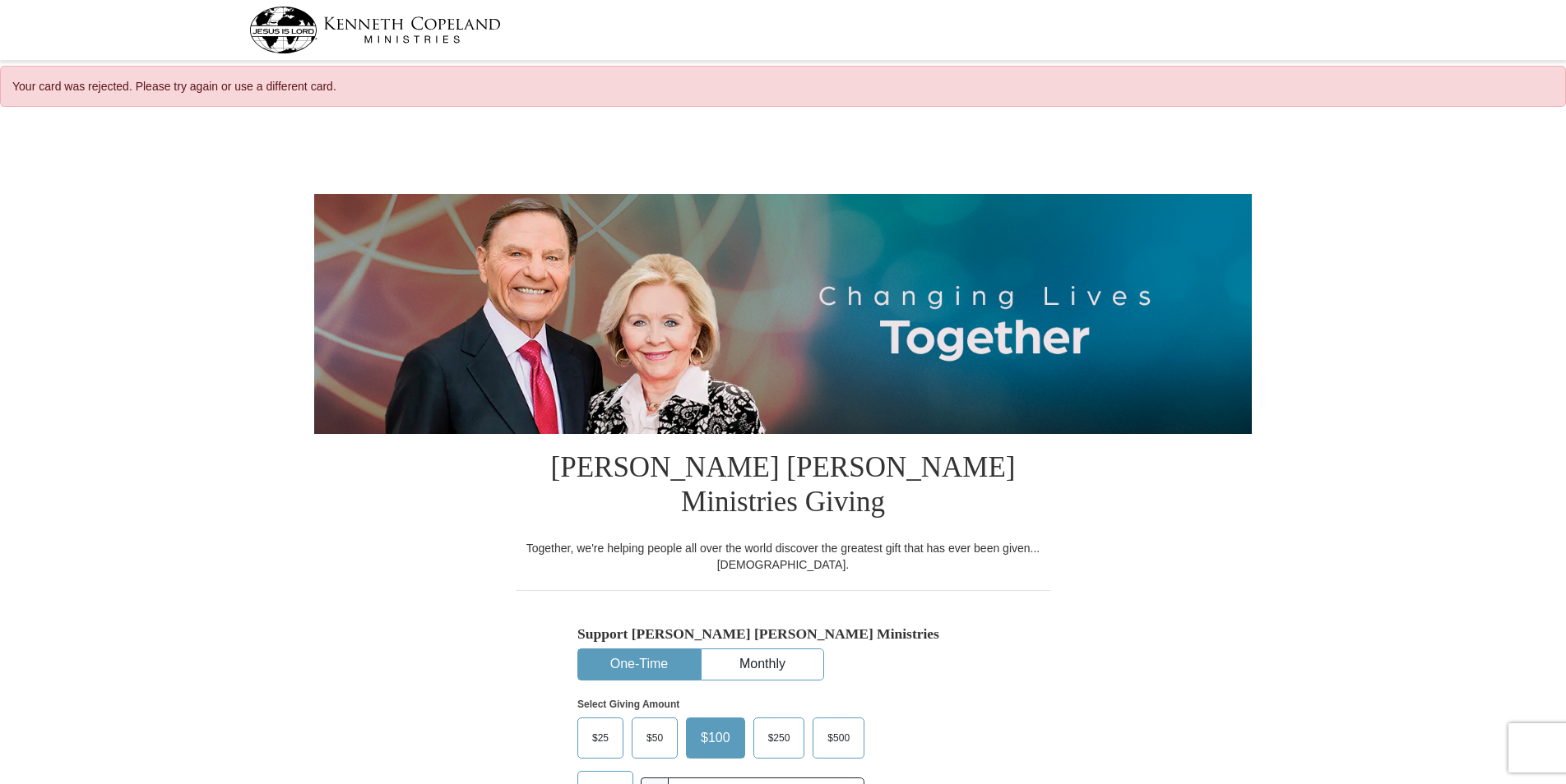
select select "FL"
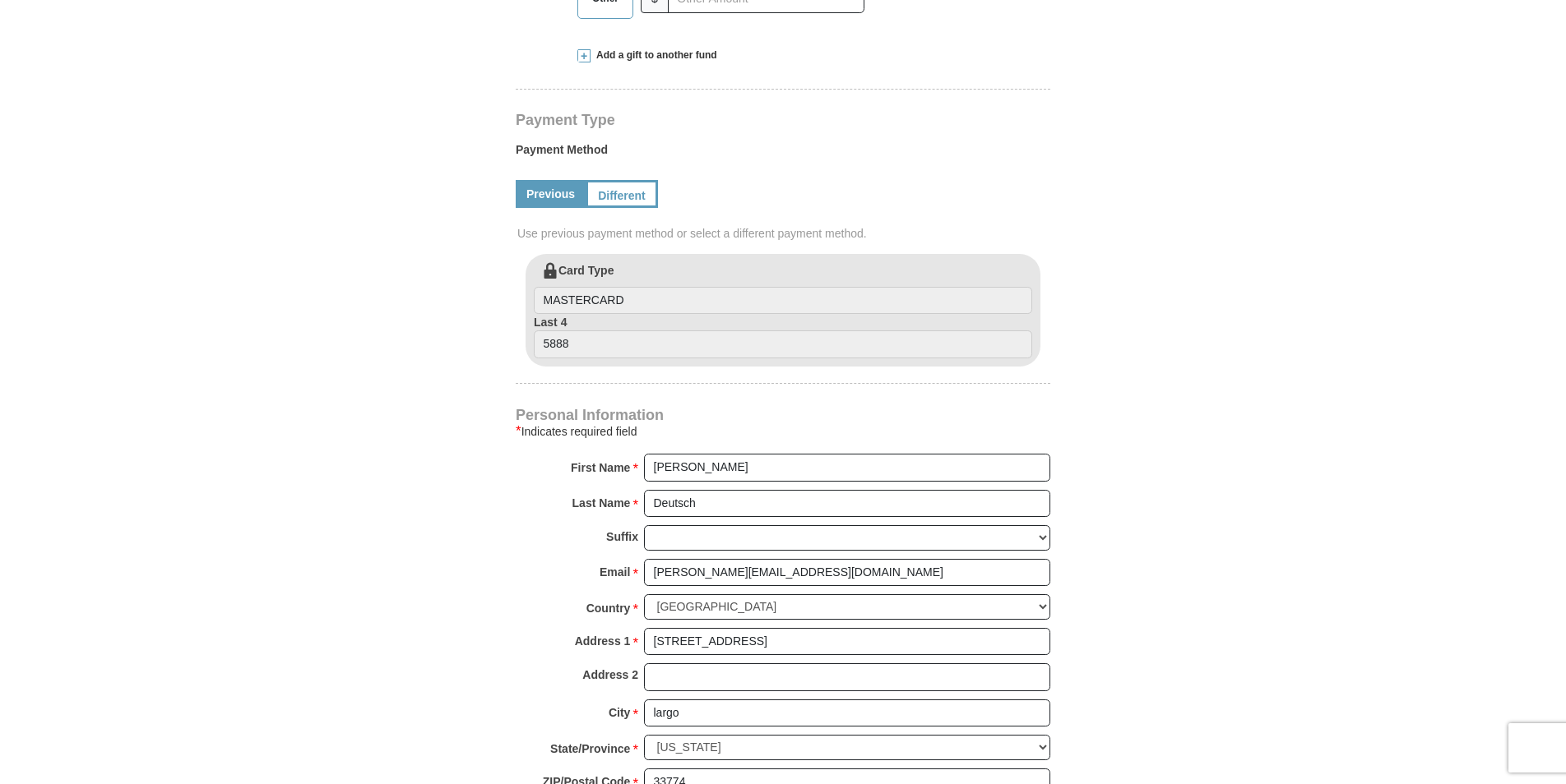
scroll to position [822, 0]
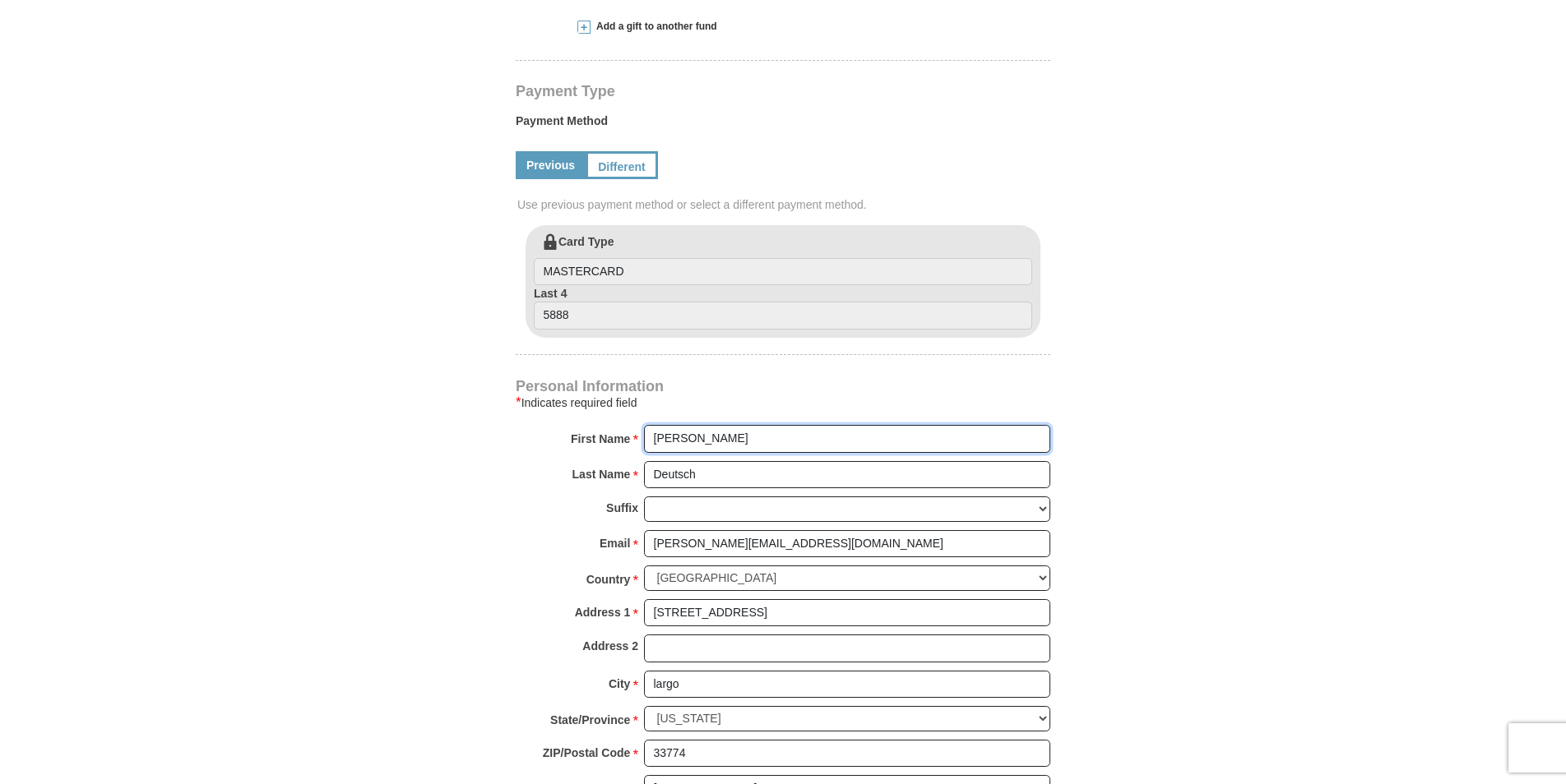
click at [717, 425] on input "[PERSON_NAME]" at bounding box center [848, 438] width 407 height 28
type input "J"
click at [825, 530] on input "[PERSON_NAME][EMAIL_ADDRESS][DOMAIN_NAME]" at bounding box center [848, 544] width 407 height 28
type input "j"
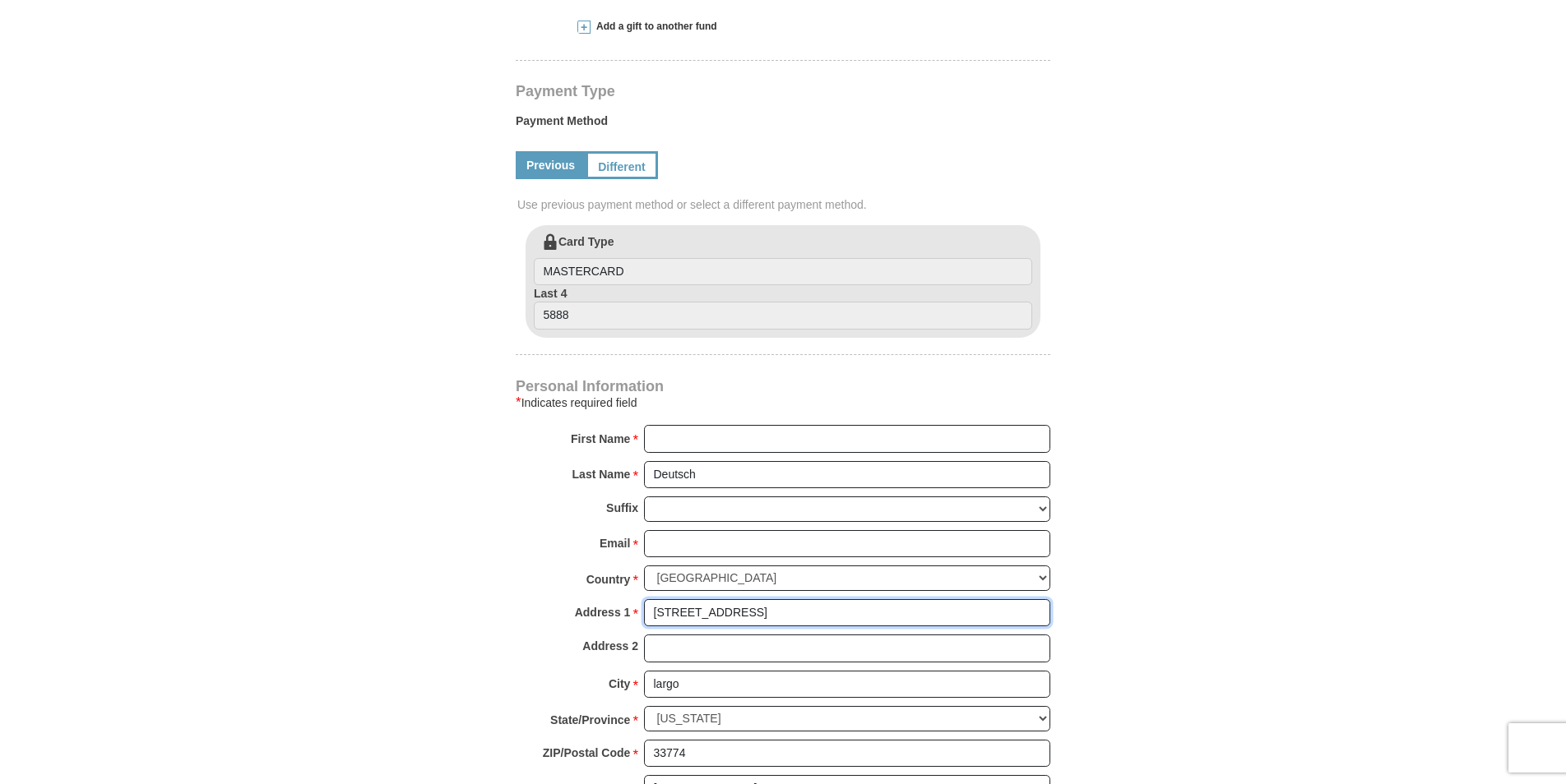
click at [810, 600] on input "[STREET_ADDRESS]" at bounding box center [848, 613] width 407 height 28
type input "1"
click at [741, 461] on input "Deutsch" at bounding box center [848, 475] width 407 height 28
type input "D"
click at [634, 302] on input "5888" at bounding box center [783, 316] width 498 height 28
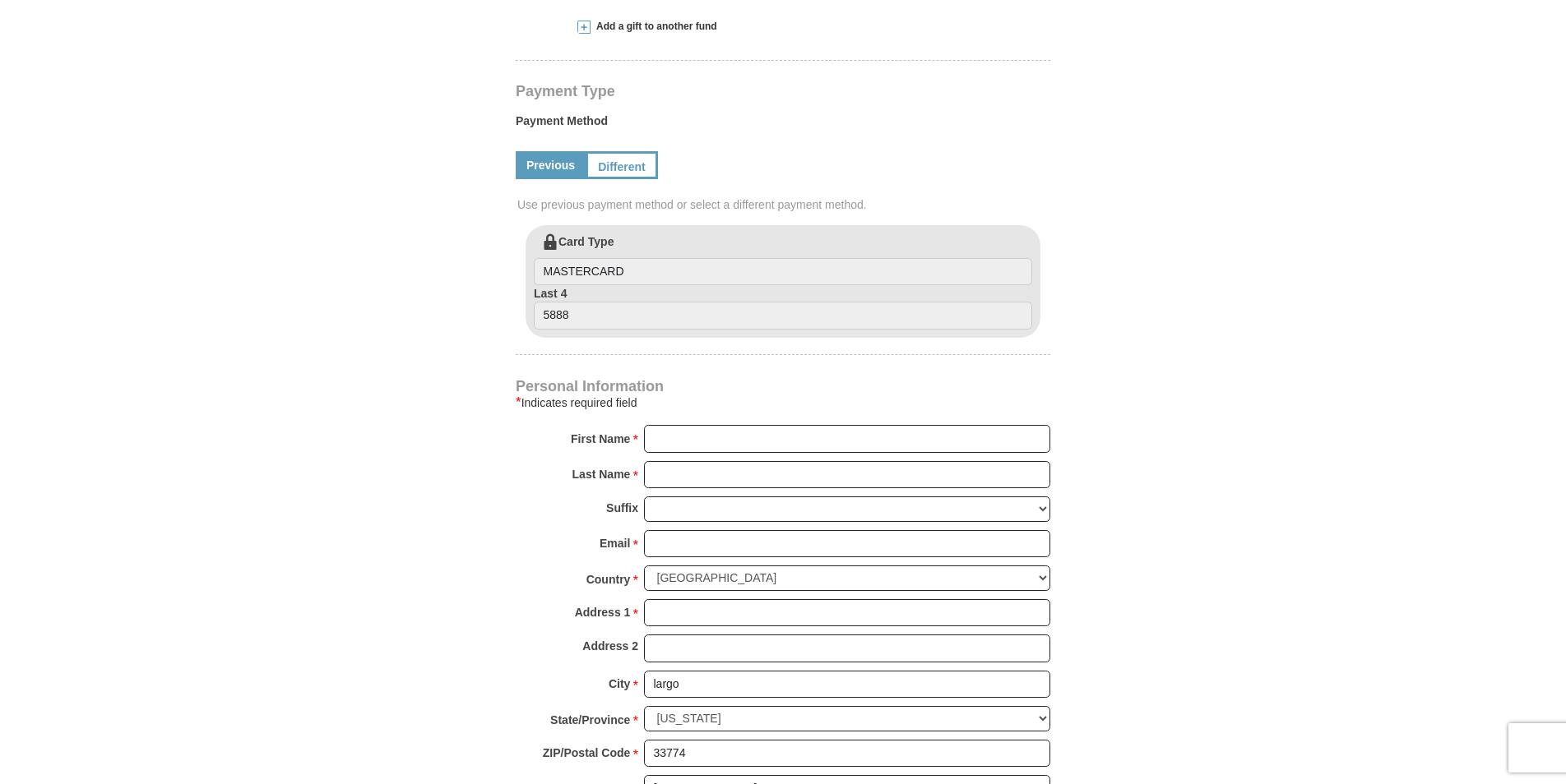
click at [255, 453] on body "Your card was rejected. Please try again or use a different card. Kenneth Copel…" at bounding box center [783, 756] width 1566 height 3156
click at [723, 671] on input "largo" at bounding box center [848, 684] width 407 height 28
type input "l"
click at [728, 706] on select "Choose [US_STATE] [US_STATE] [US_STATE] [US_STATE] [US_STATE] Armed Forces Amer…" at bounding box center [848, 719] width 407 height 25
click at [725, 706] on select "Choose [US_STATE] [US_STATE] [US_STATE] [US_STATE] [US_STATE] Armed Forces Amer…" at bounding box center [848, 719] width 407 height 25
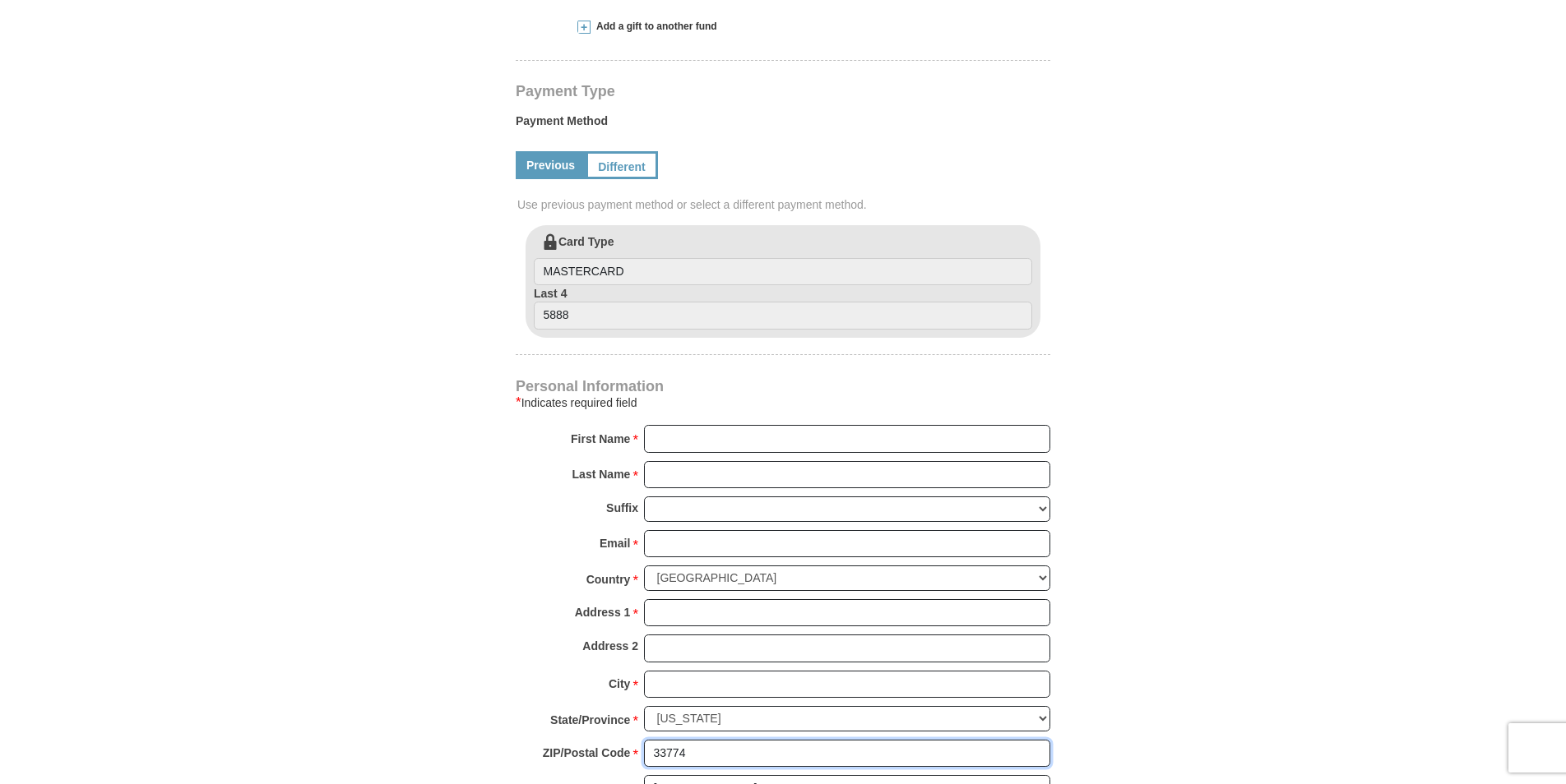
click at [716, 740] on input "33774" at bounding box center [848, 754] width 407 height 28
type input "3"
click at [759, 776] on input "(727) 256-4922" at bounding box center [848, 789] width 407 height 28
type input "("
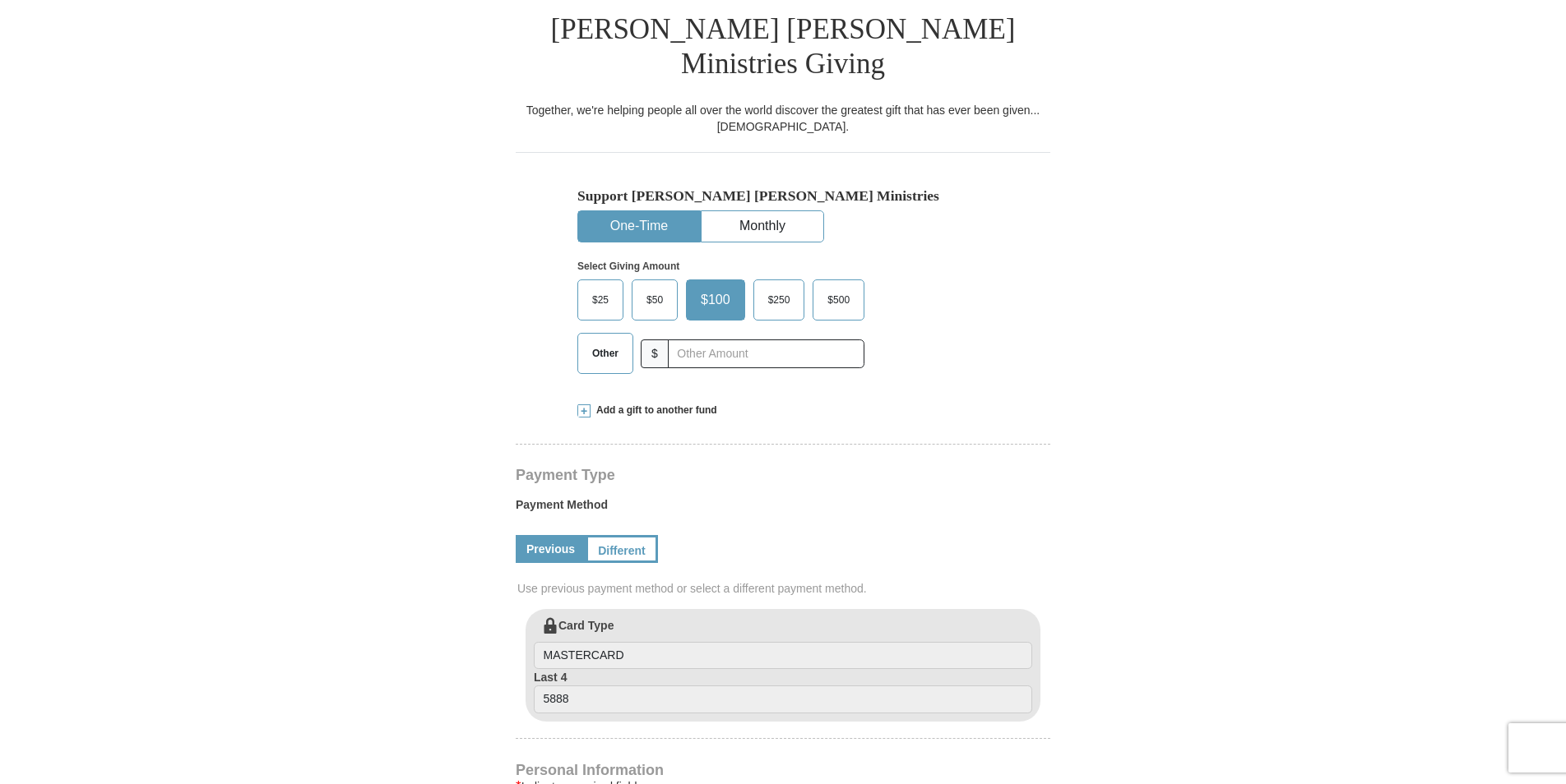
scroll to position [411, 0]
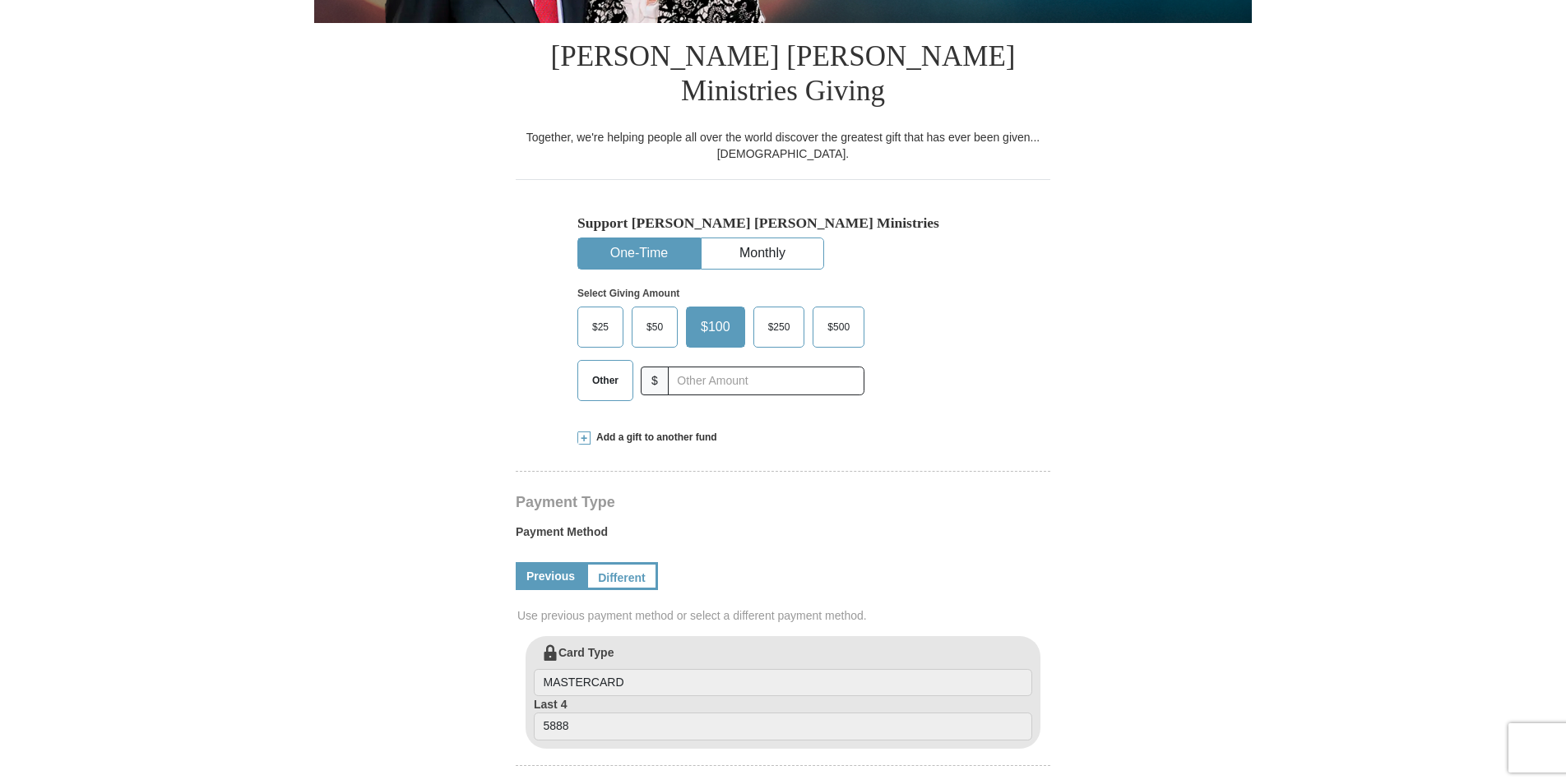
click at [607, 315] on span "$25" at bounding box center [600, 327] width 33 height 24
click at [0, 0] on input "$25" at bounding box center [0, 0] width 0 height 0
click at [562, 563] on link "Previous" at bounding box center [550, 576] width 70 height 28
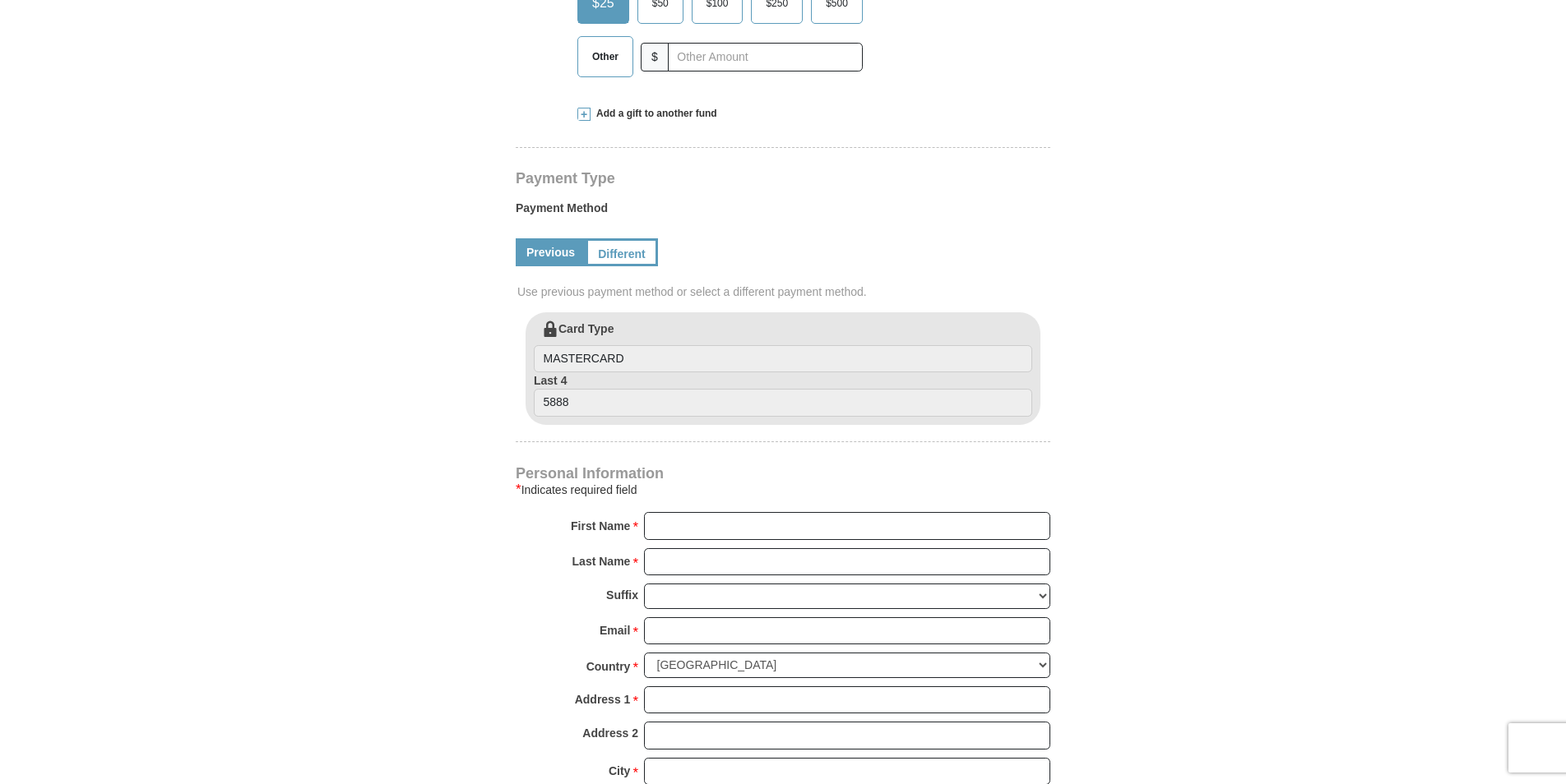
scroll to position [740, 0]
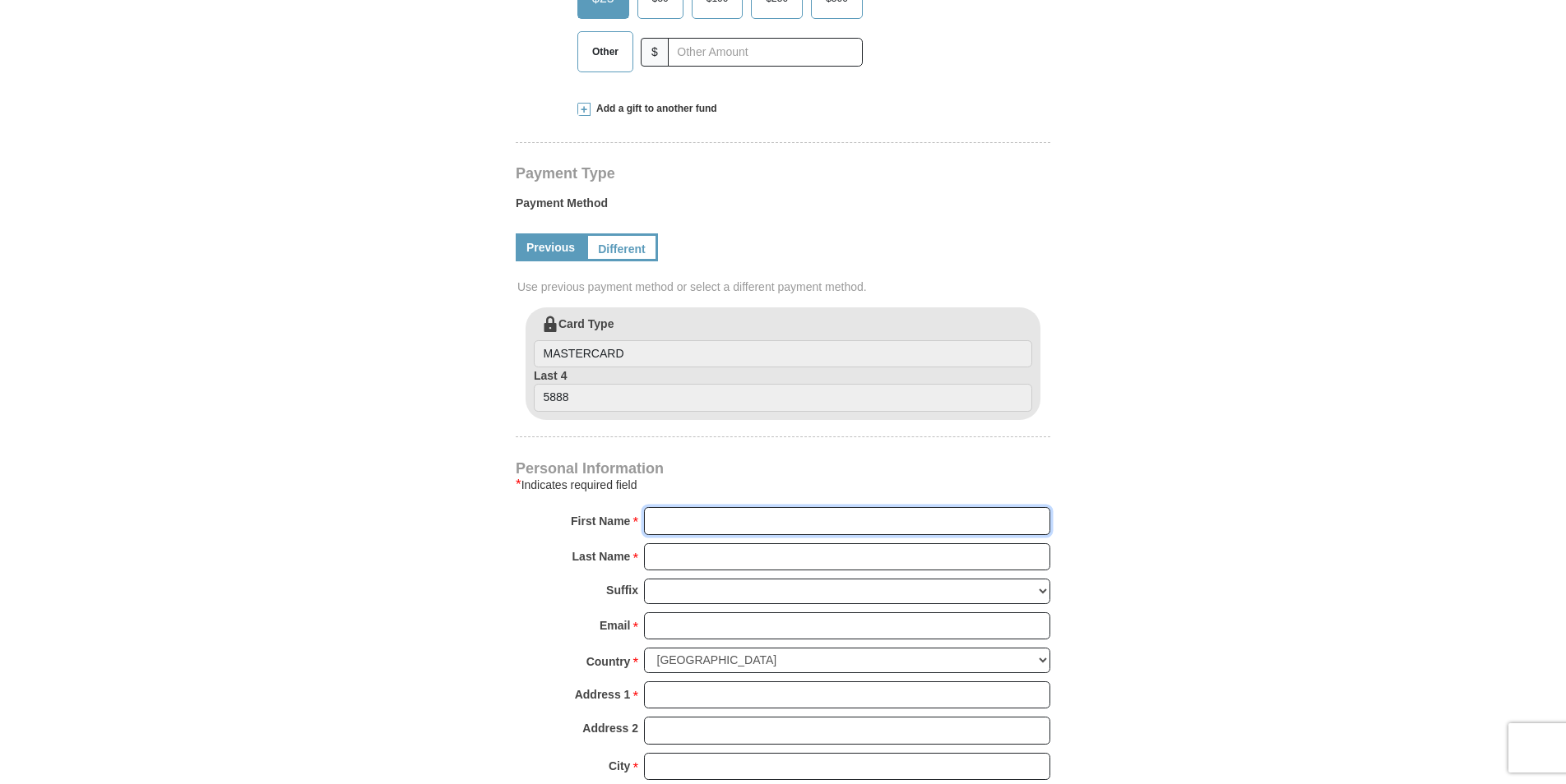
click at [849, 507] on input "First Name *" at bounding box center [848, 521] width 407 height 28
type input "jerry"
click at [797, 544] on input "Last Name *" at bounding box center [848, 557] width 407 height 28
type input "Deutsch"
click at [732, 612] on input "Email *" at bounding box center [848, 626] width 407 height 28
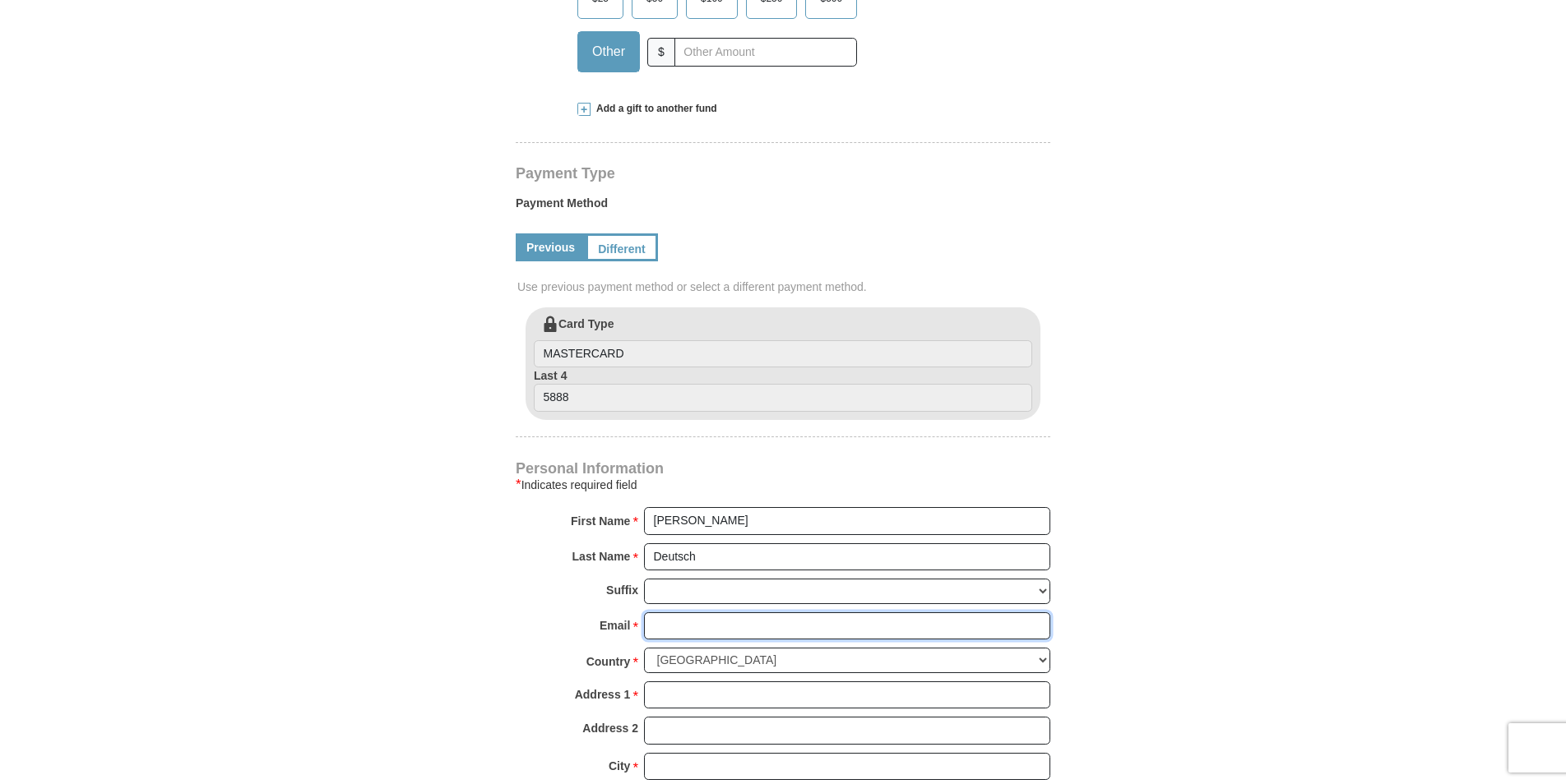
type input "[PERSON_NAME][EMAIL_ADDRESS][DOMAIN_NAME]"
type input "[STREET_ADDRESS]"
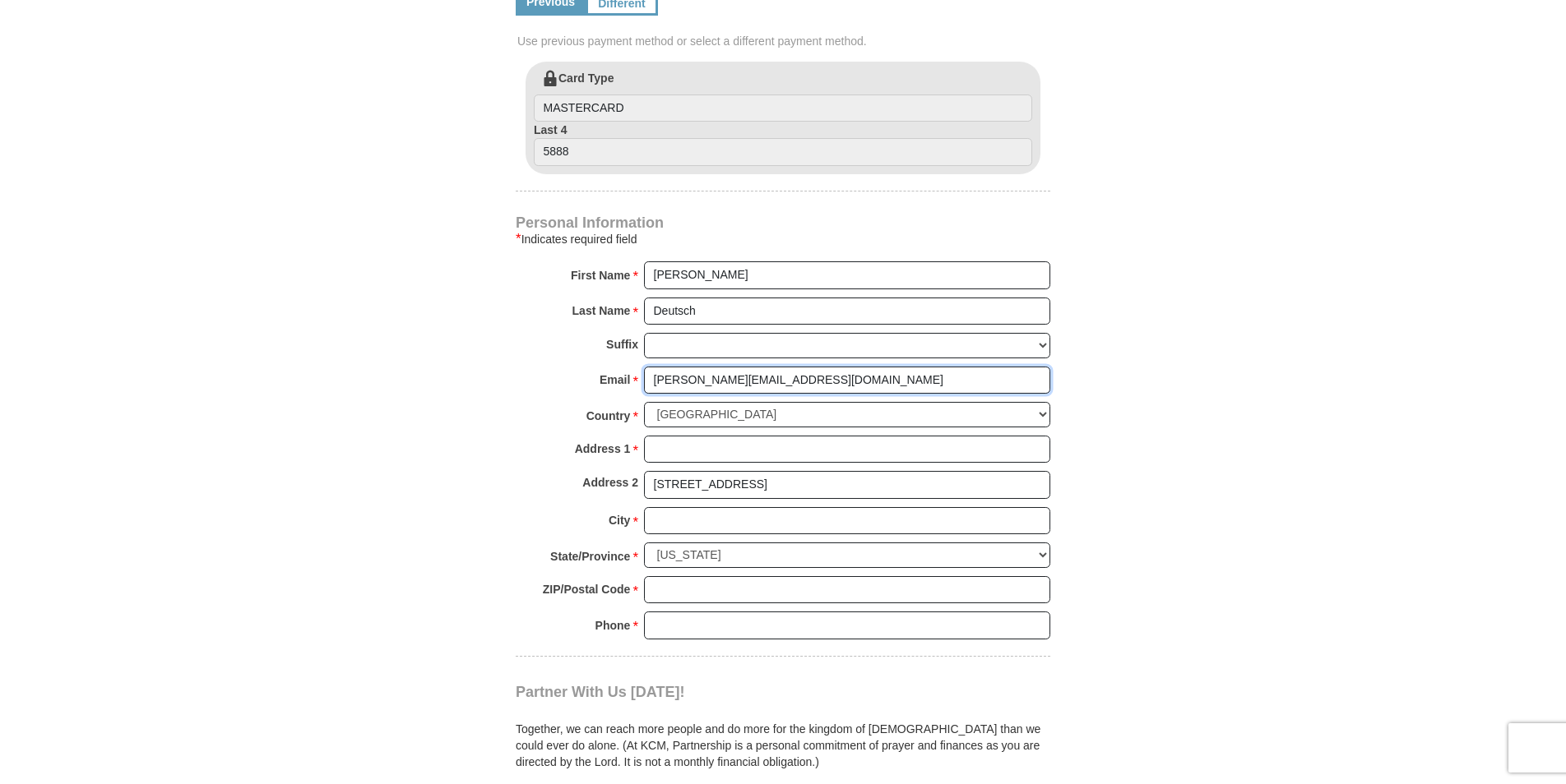
scroll to position [986, 0]
drag, startPoint x: 699, startPoint y: 488, endPoint x: 721, endPoint y: 486, distance: 22.1
click at [709, 506] on input "City *" at bounding box center [848, 520] width 407 height 28
type input "largo"
click at [709, 575] on input "ZIP/Postal Code *" at bounding box center [848, 589] width 407 height 28
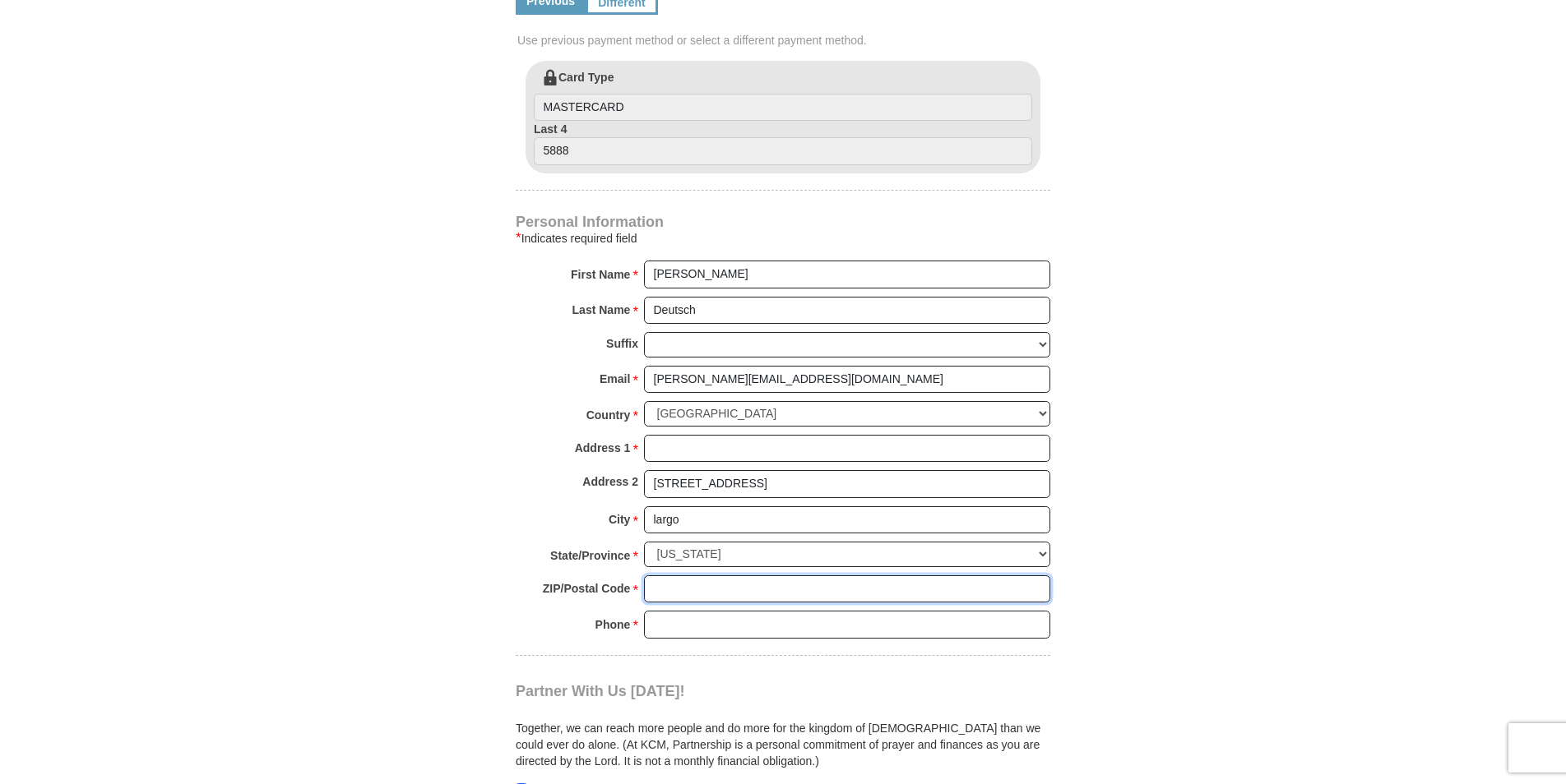
type input "33774"
click at [694, 611] on input "Phone * *" at bounding box center [848, 624] width 407 height 28
type input "7272564922"
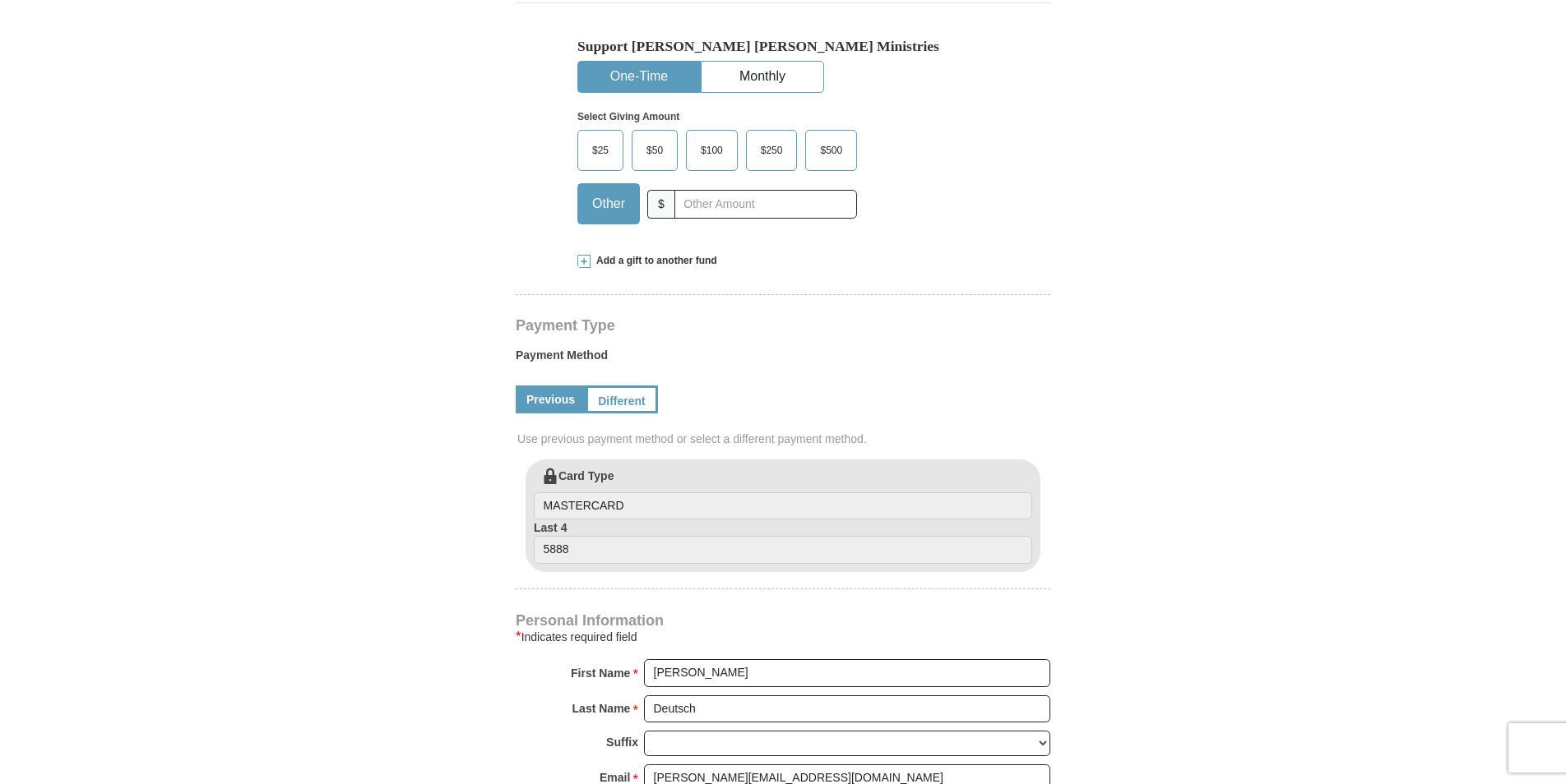
scroll to position [575, 0]
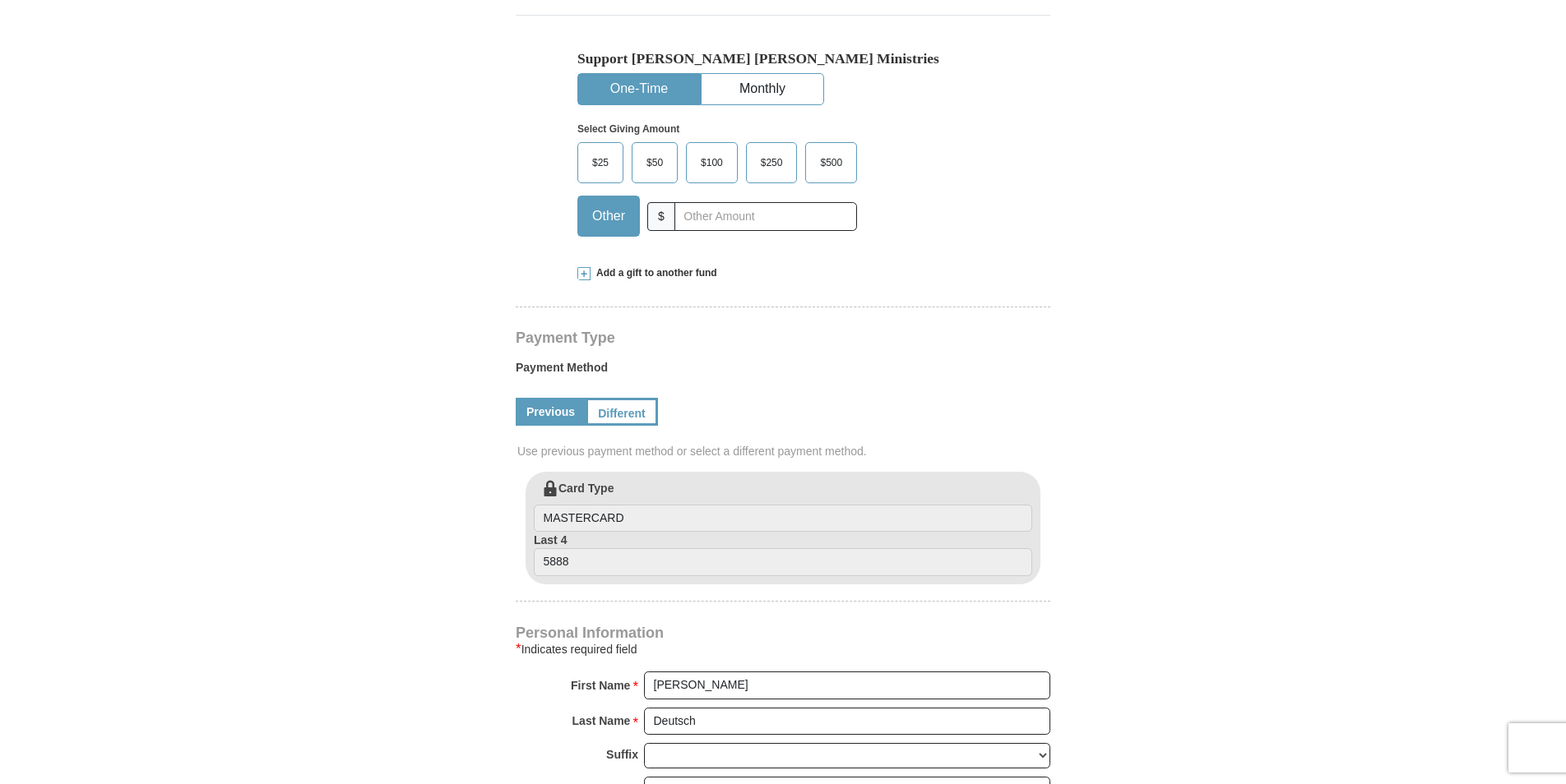
click at [604, 151] on span "$25" at bounding box center [600, 162] width 33 height 24
click at [0, 0] on input "$25" at bounding box center [0, 0] width 0 height 0
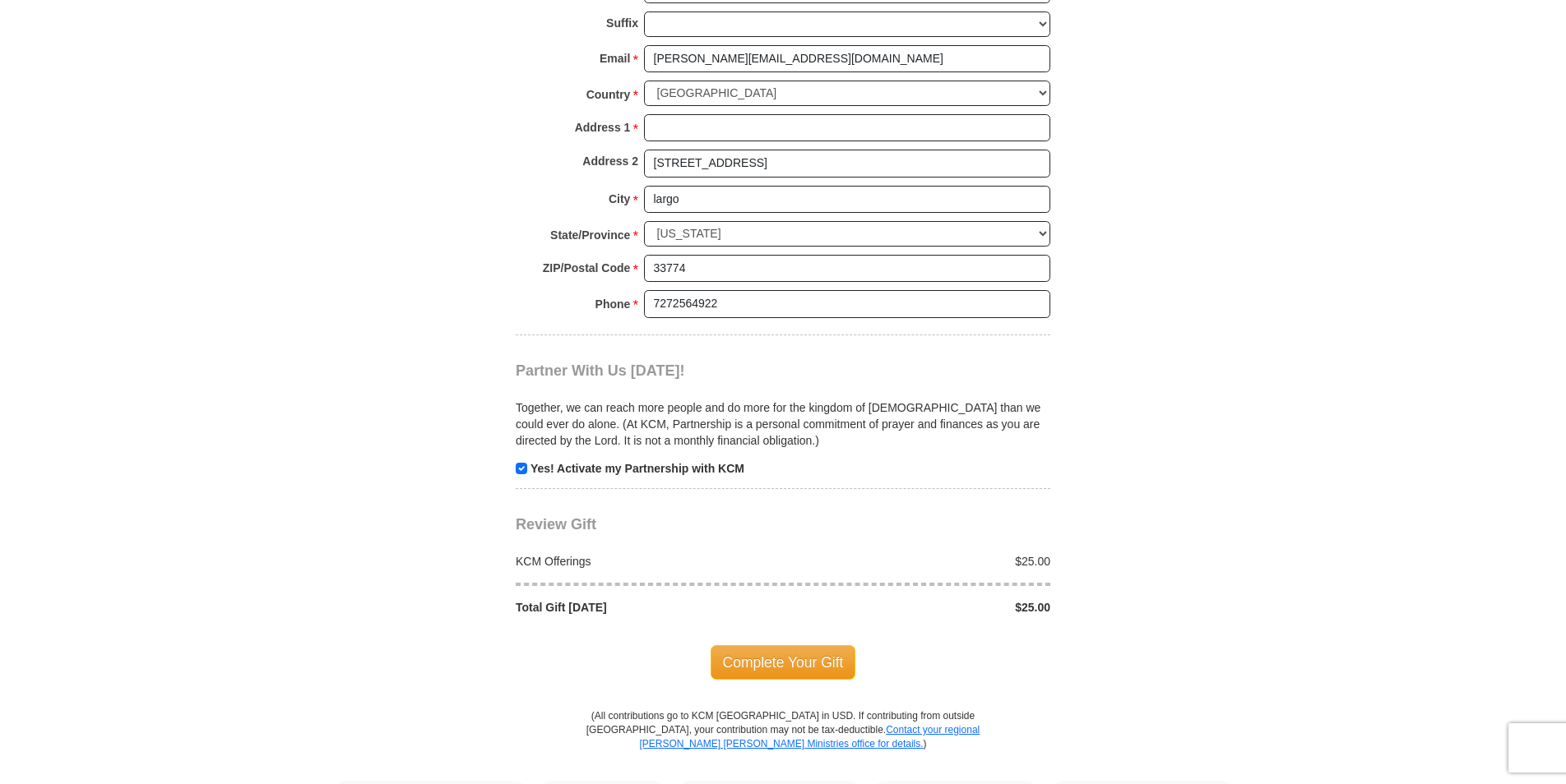
scroll to position [1316, 0]
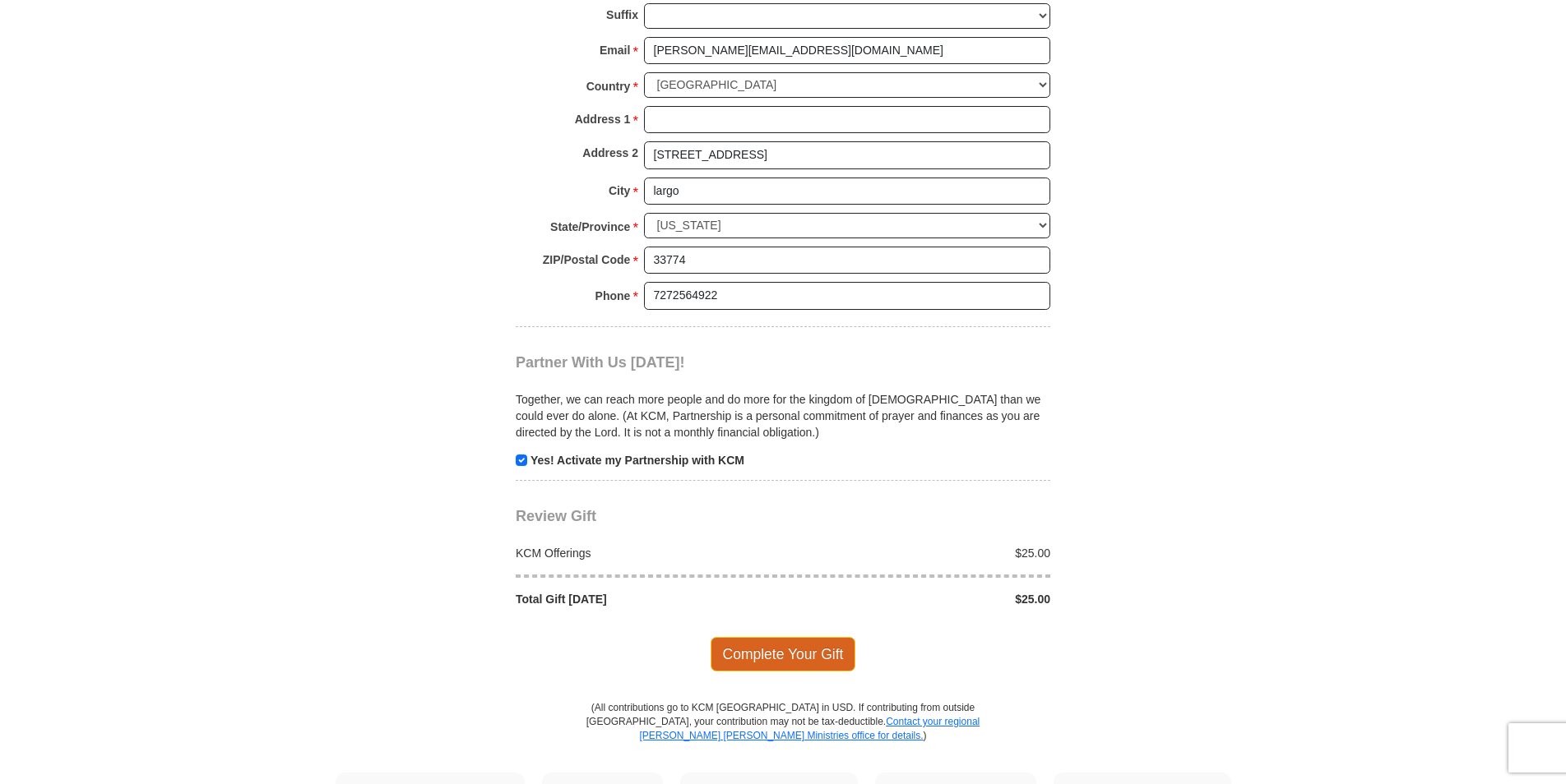
click at [738, 637] on span "Complete Your Gift" at bounding box center [783, 654] width 145 height 34
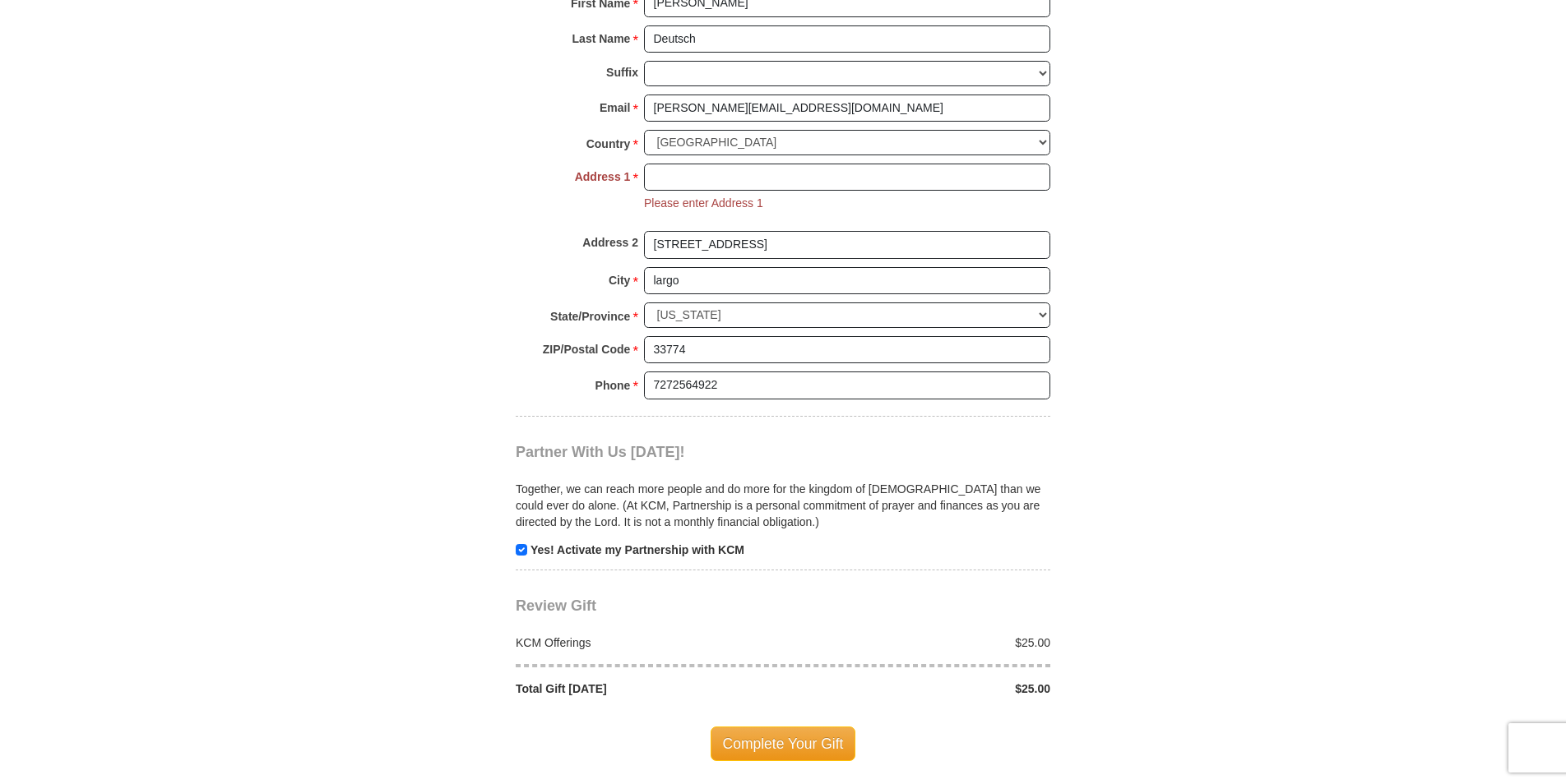
scroll to position [1176, 0]
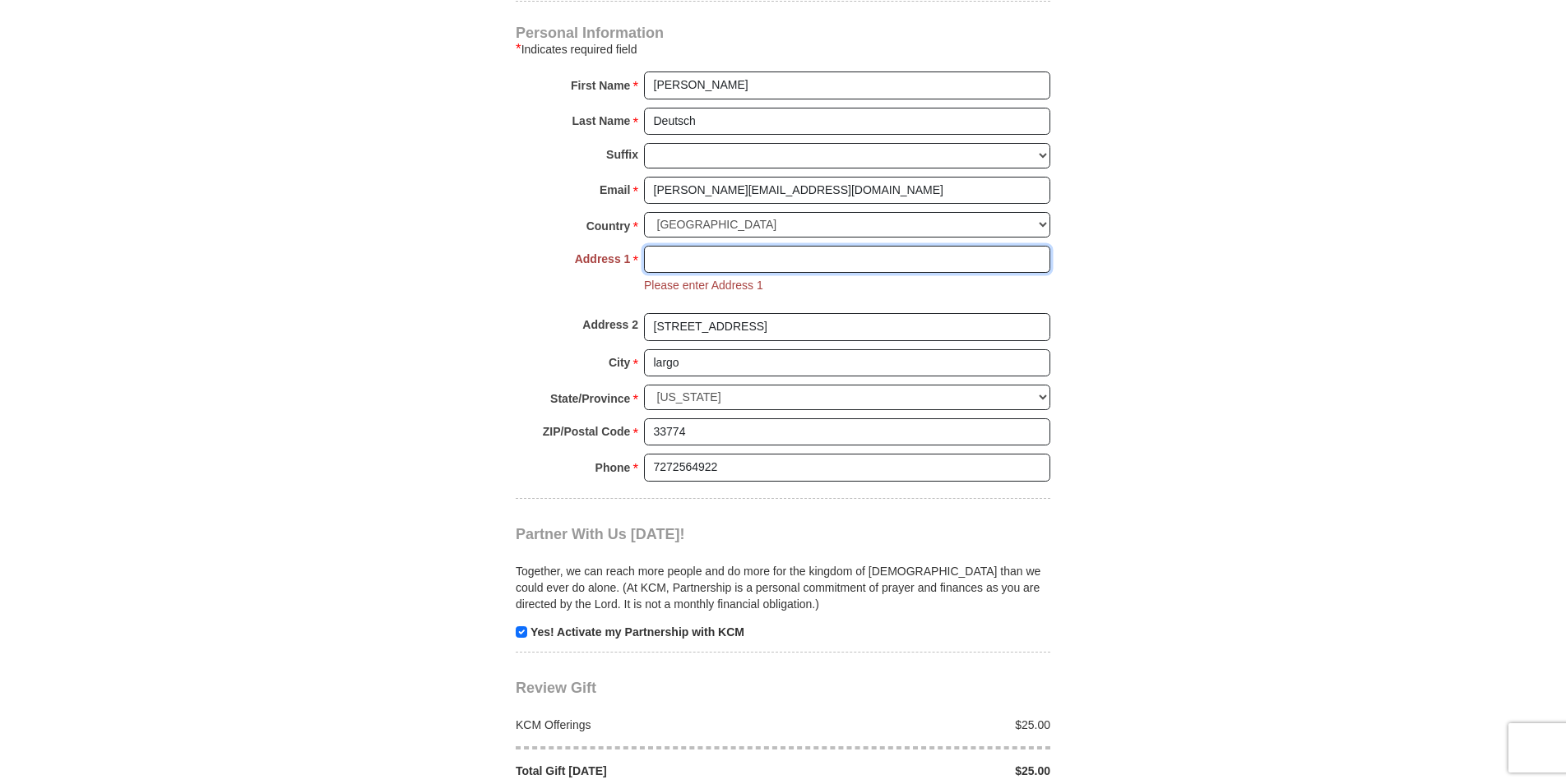
click at [679, 246] on input "Address 1 *" at bounding box center [848, 260] width 407 height 28
type input "[STREET_ADDRESS]"
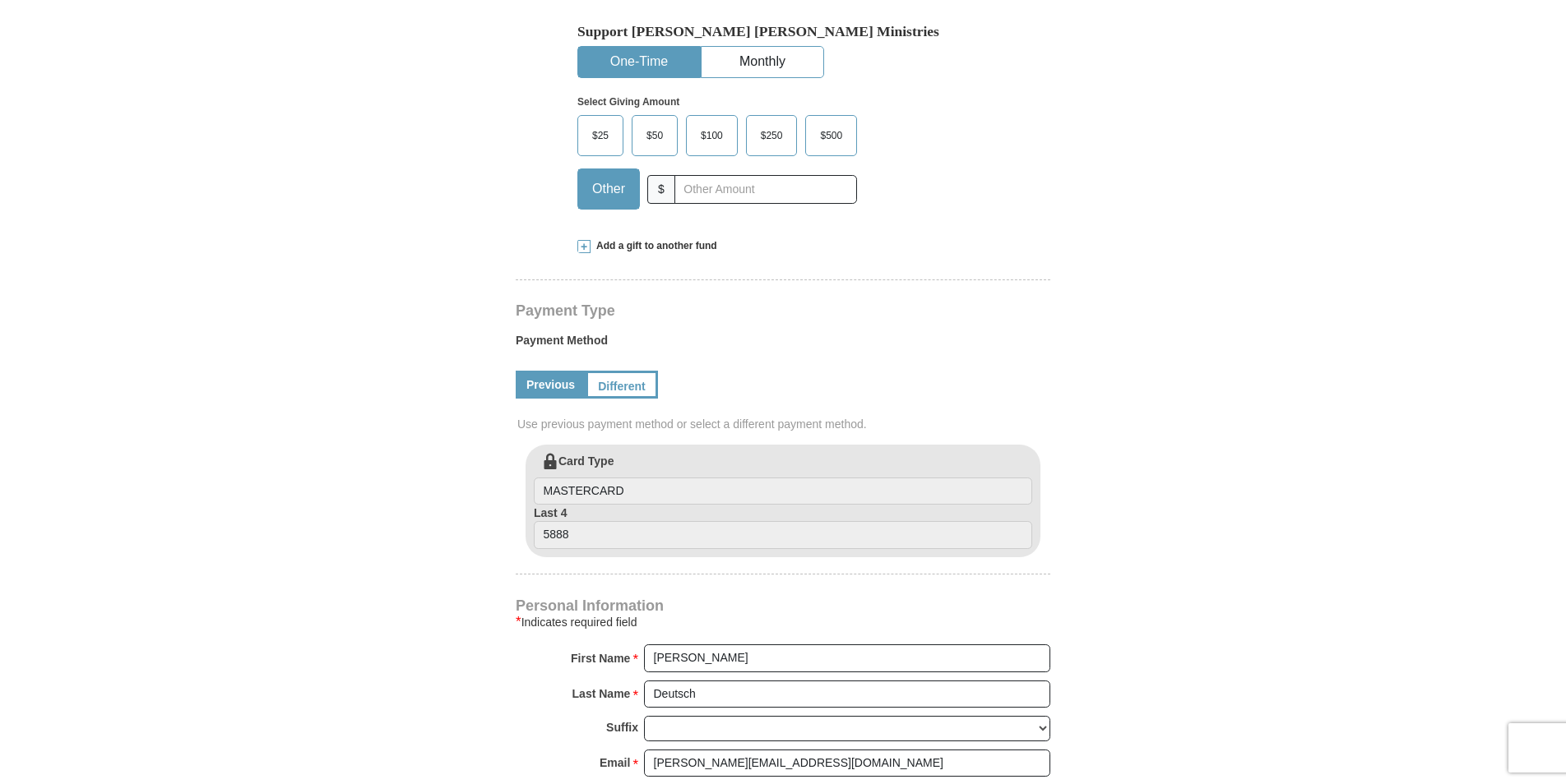
scroll to position [600, 0]
click at [598, 126] on span "$25" at bounding box center [600, 138] width 33 height 24
click at [0, 0] on input "$25" at bounding box center [0, 0] width 0 height 0
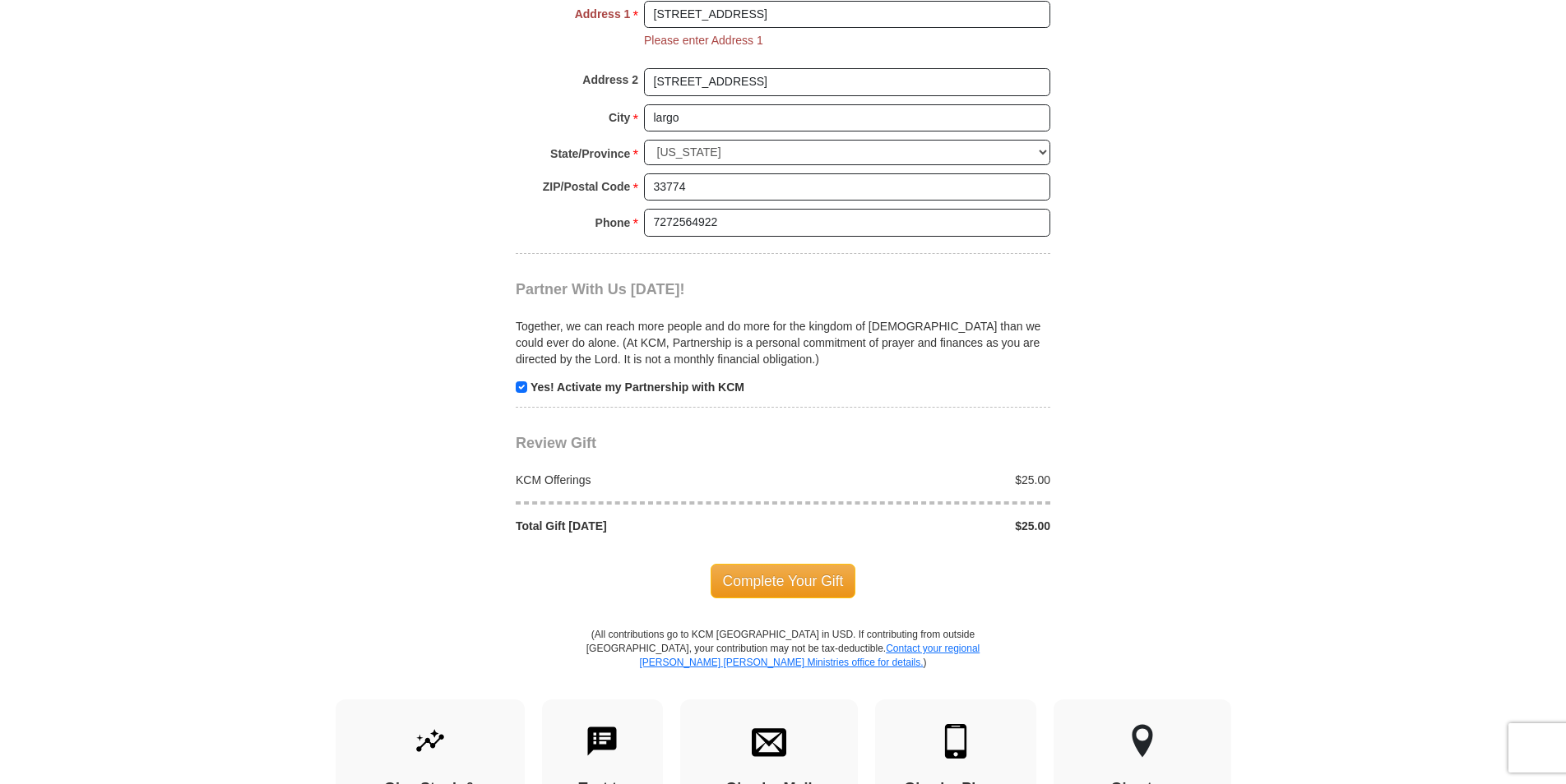
scroll to position [1423, 0]
click at [784, 563] on span "Complete Your Gift" at bounding box center [783, 580] width 145 height 34
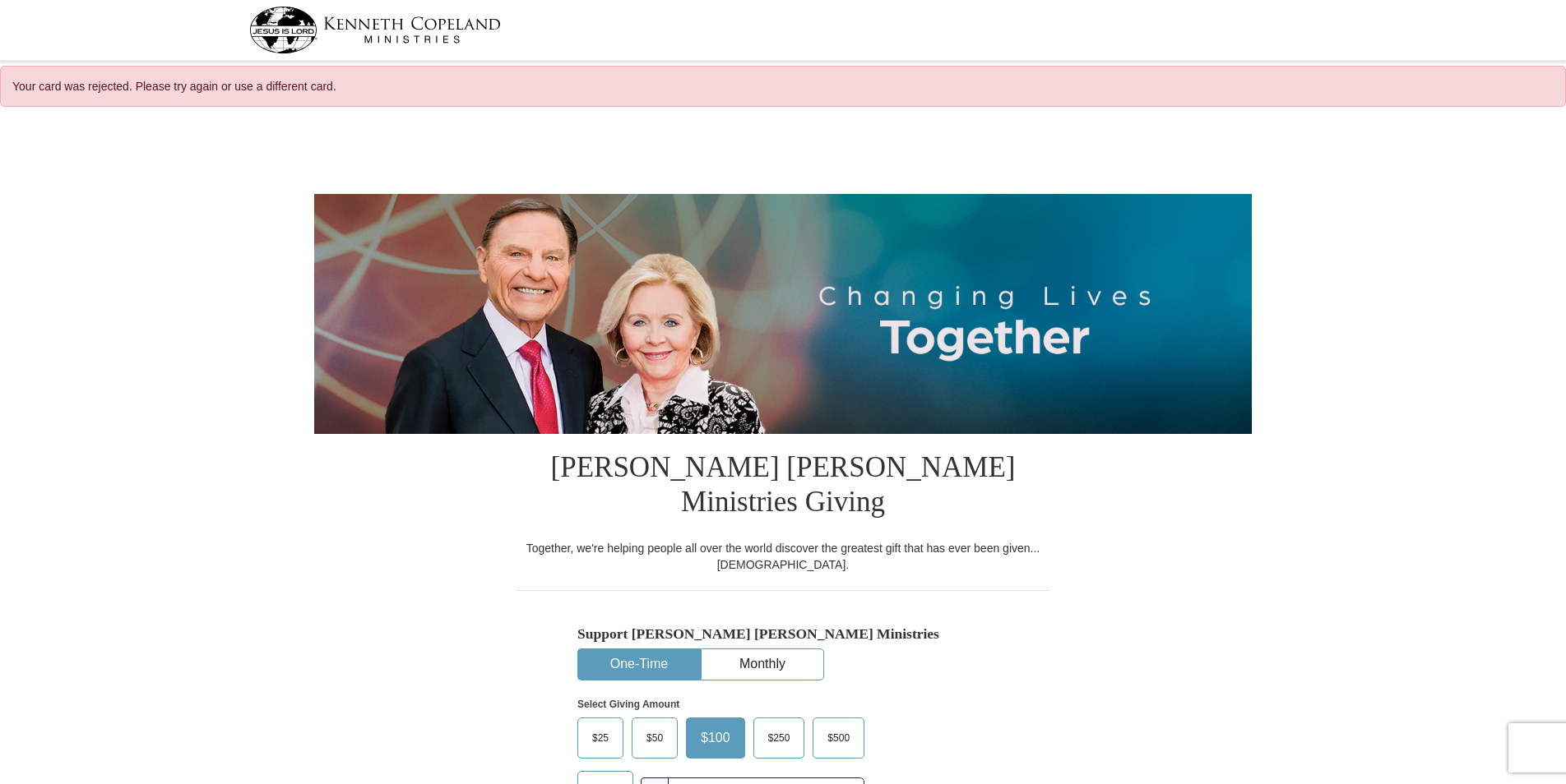
select select "FL"
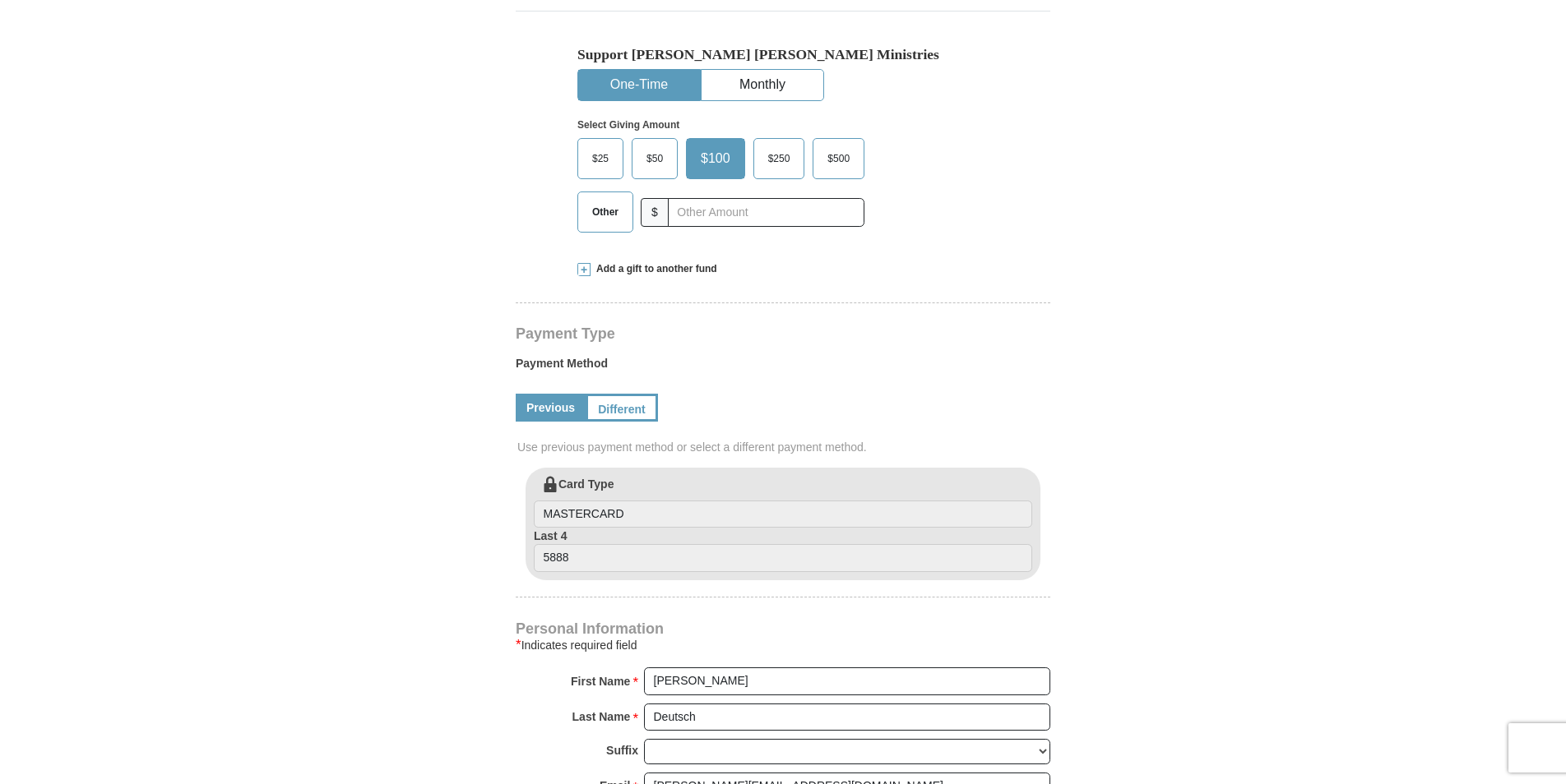
scroll to position [658, 0]
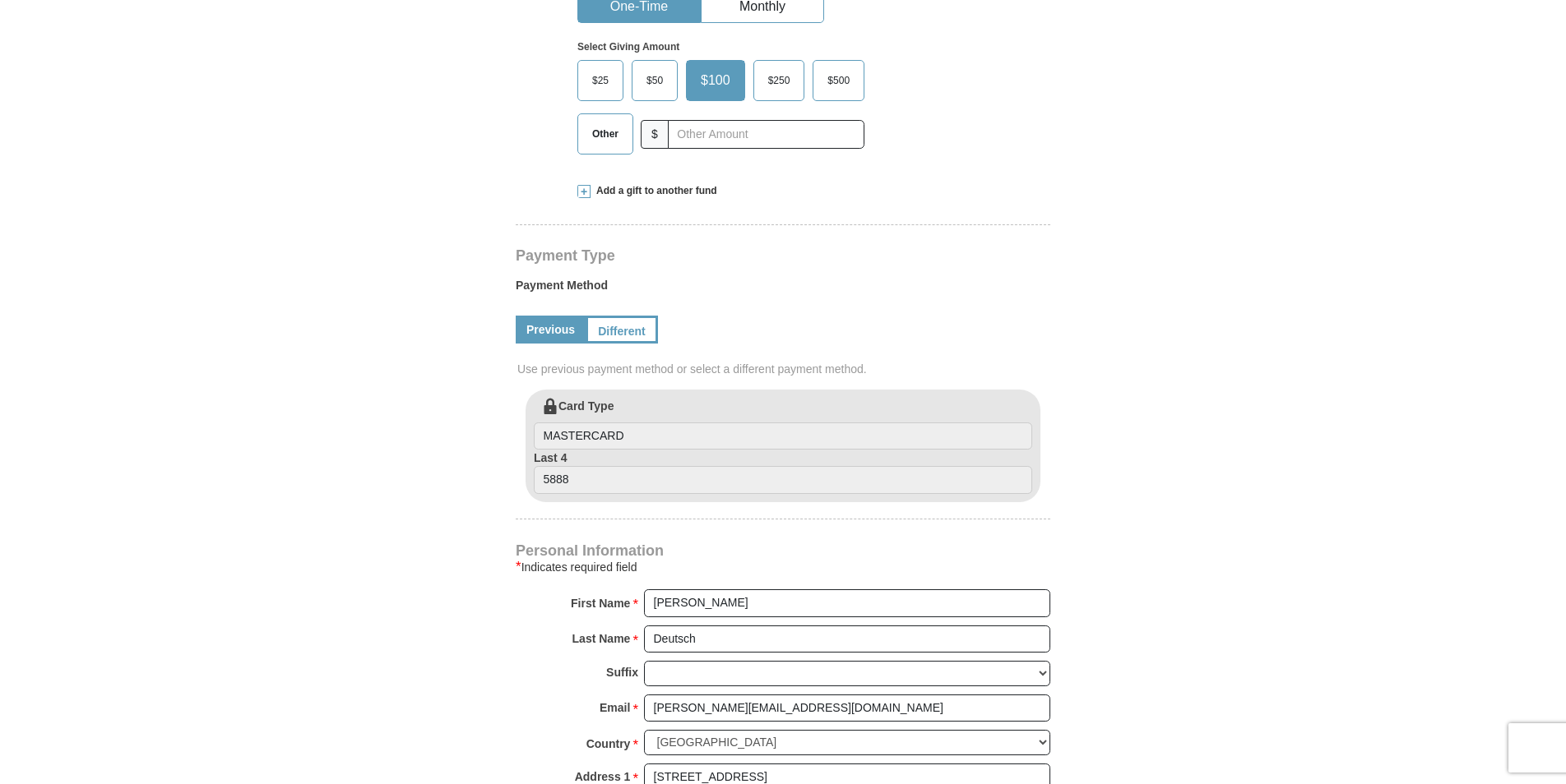
click at [611, 68] on span "$25" at bounding box center [600, 80] width 33 height 24
click at [0, 0] on input "$25" at bounding box center [0, 0] width 0 height 0
click at [750, 590] on input "[PERSON_NAME]" at bounding box center [848, 603] width 407 height 28
type input "j"
click at [724, 626] on input "Deutsch" at bounding box center [848, 640] width 407 height 28
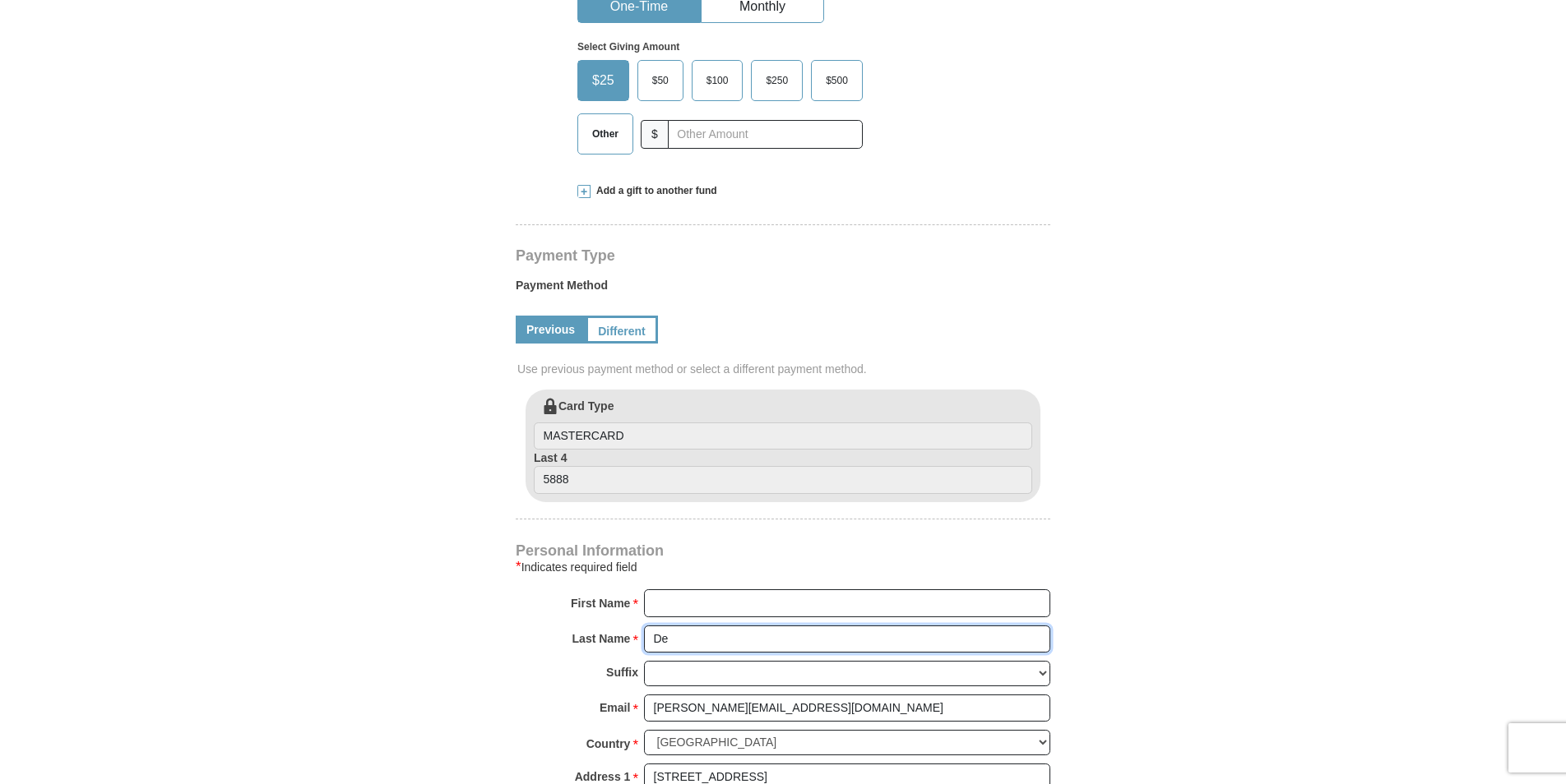
type input "D"
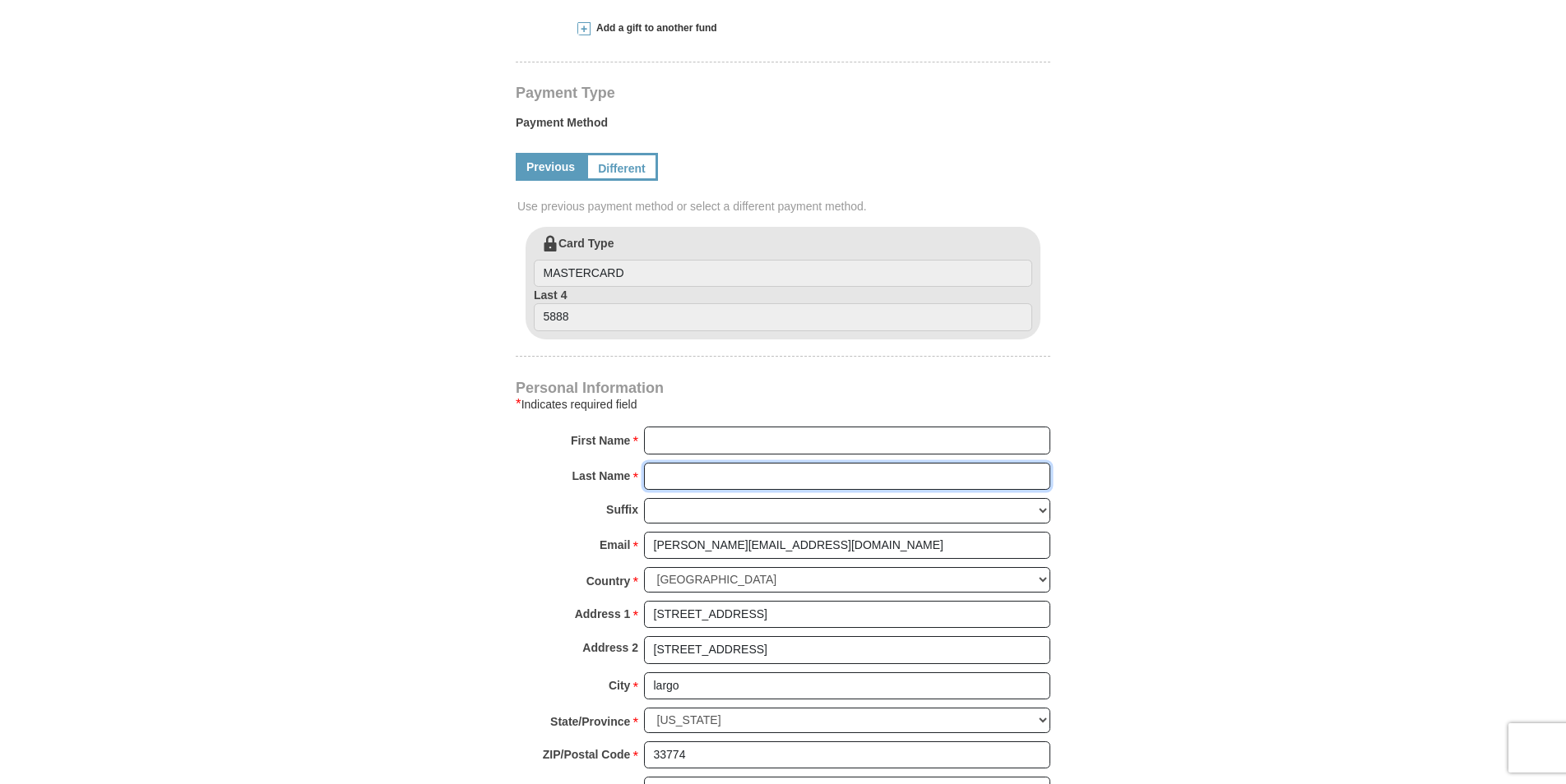
scroll to position [822, 0]
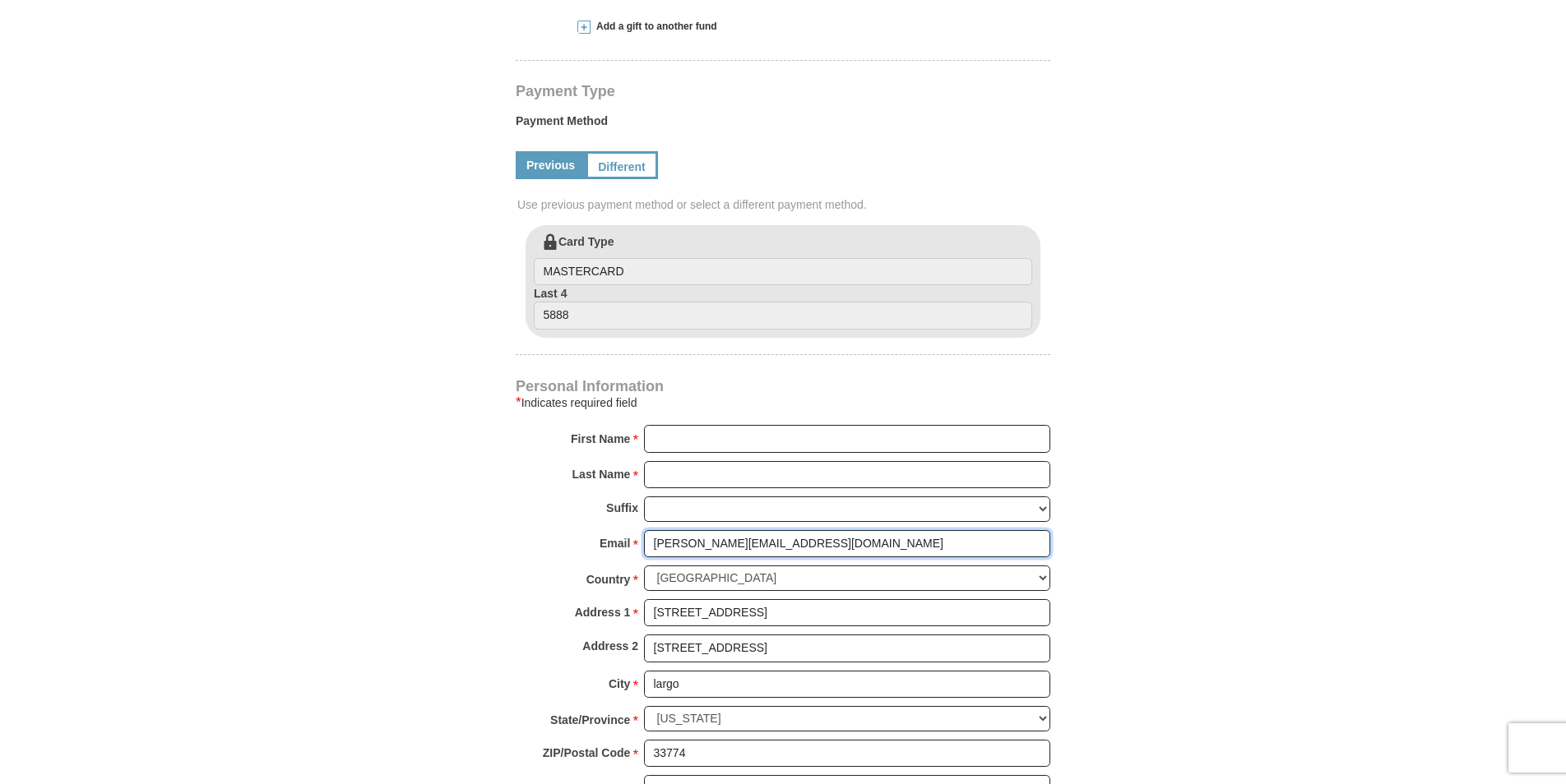
click at [819, 530] on input "[PERSON_NAME][EMAIL_ADDRESS][DOMAIN_NAME]" at bounding box center [848, 544] width 407 height 28
type input "j"
click at [810, 565] on select "[GEOGRAPHIC_DATA] [GEOGRAPHIC_DATA] [GEOGRAPHIC_DATA] [GEOGRAPHIC_DATA] [GEOGRA…" at bounding box center [848, 578] width 407 height 25
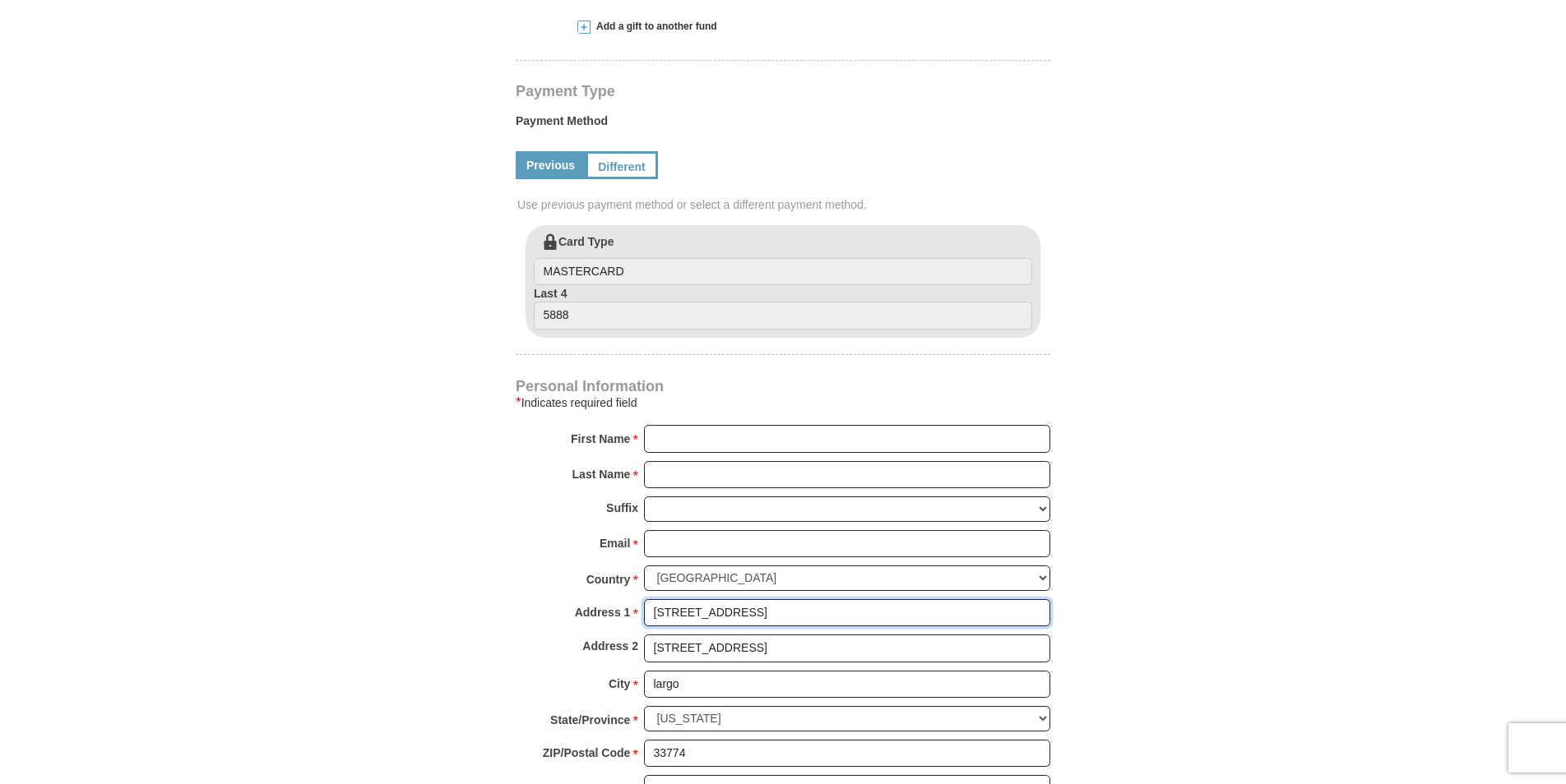
click at [821, 600] on input "[STREET_ADDRESS]" at bounding box center [848, 613] width 407 height 28
type input "1"
click at [795, 635] on input "[STREET_ADDRESS]" at bounding box center [848, 649] width 407 height 28
type input "1"
click at [733, 671] on input "largo" at bounding box center [848, 684] width 407 height 28
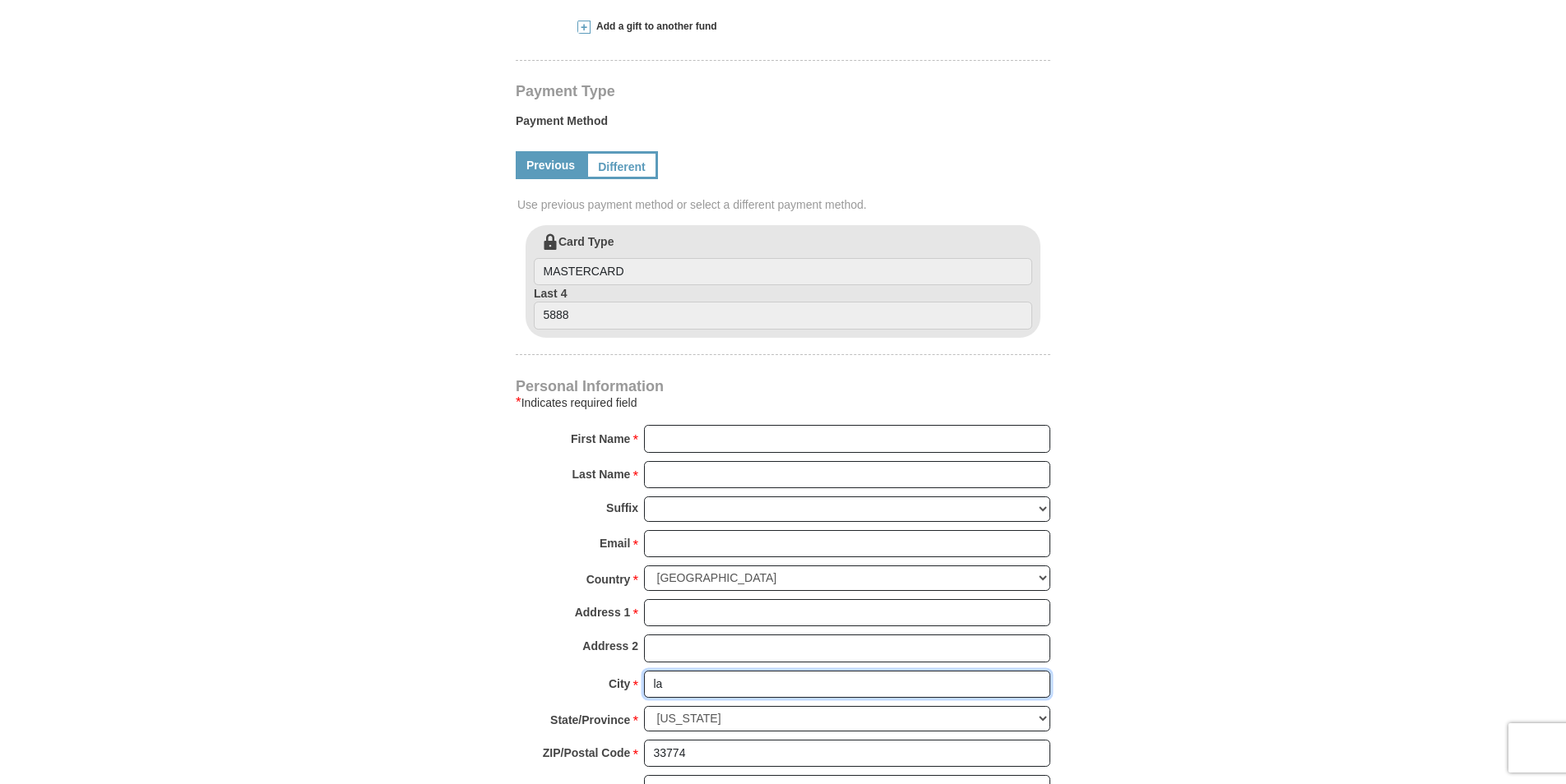
type input "l"
click at [720, 740] on input "33774" at bounding box center [848, 754] width 407 height 28
type input "3"
click at [741, 776] on input "7272564922" at bounding box center [848, 789] width 407 height 28
type input "7"
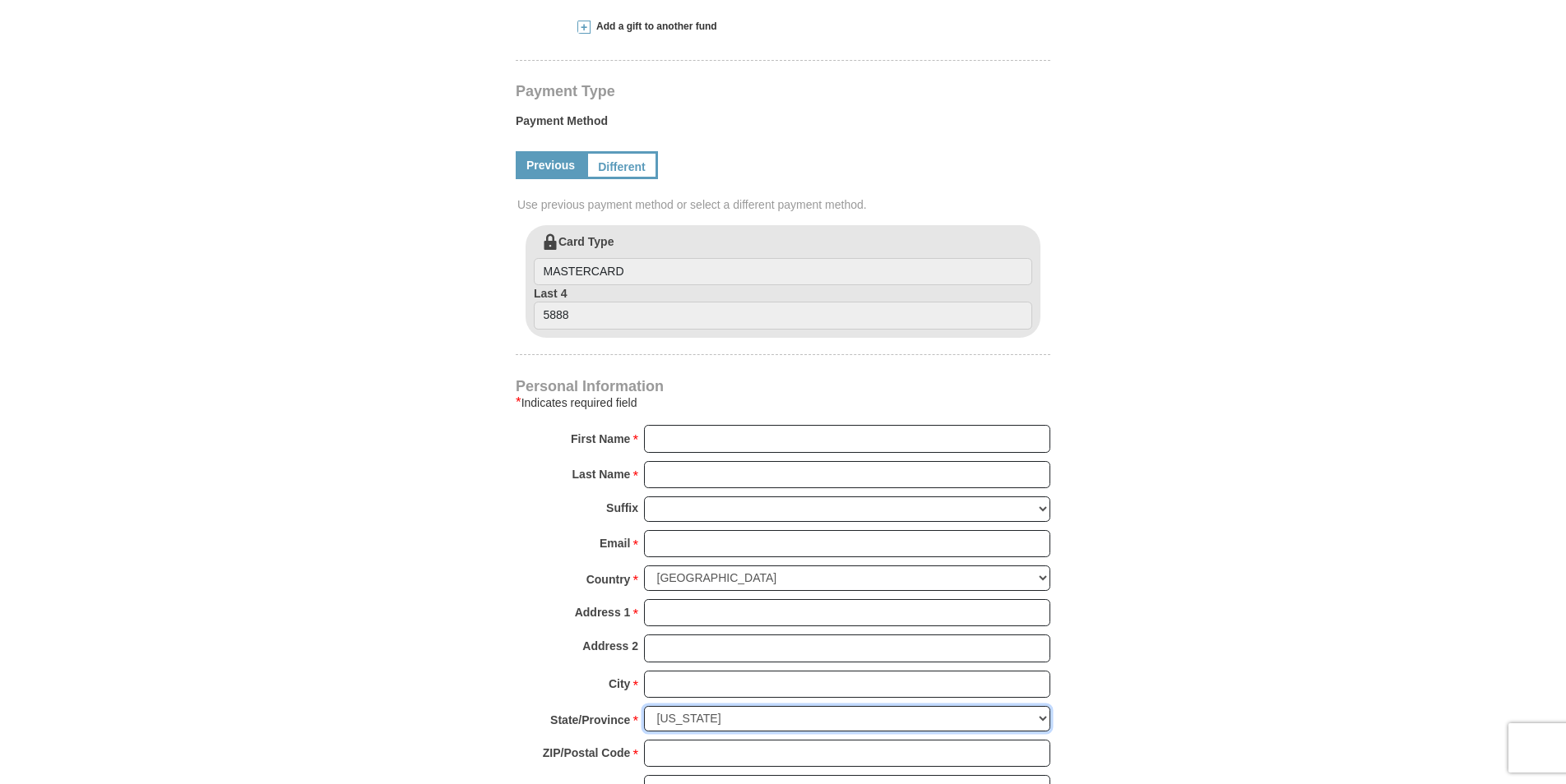
click at [710, 706] on select "Choose [US_STATE] [US_STATE] [US_STATE] [US_STATE] [US_STATE] Armed Forces Amer…" at bounding box center [848, 719] width 407 height 25
drag, startPoint x: 710, startPoint y: 679, endPoint x: 741, endPoint y: 685, distance: 31.6
click at [713, 706] on select "Choose [US_STATE] [US_STATE] [US_STATE] [US_STATE] [US_STATE] Armed Forces Amer…" at bounding box center [848, 719] width 407 height 25
click at [769, 706] on select "Choose [US_STATE] [US_STATE] [US_STATE] [US_STATE] [US_STATE] Armed Forces Amer…" at bounding box center [848, 719] width 407 height 25
click at [1123, 402] on form "Kenneth Copeland Ministries Giving Together, we're helping people all over the …" at bounding box center [783, 280] width 938 height 1970
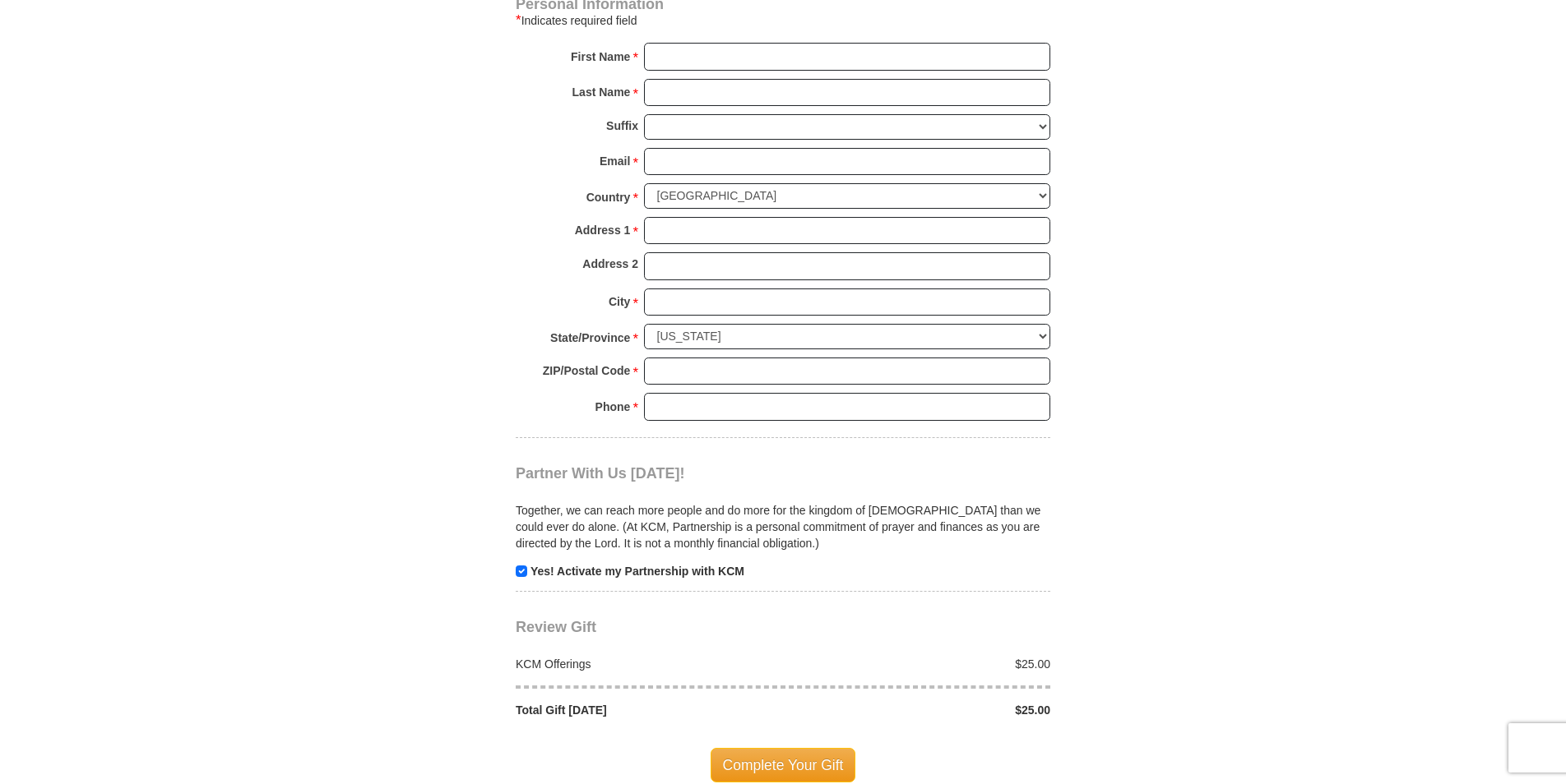
scroll to position [1233, 0]
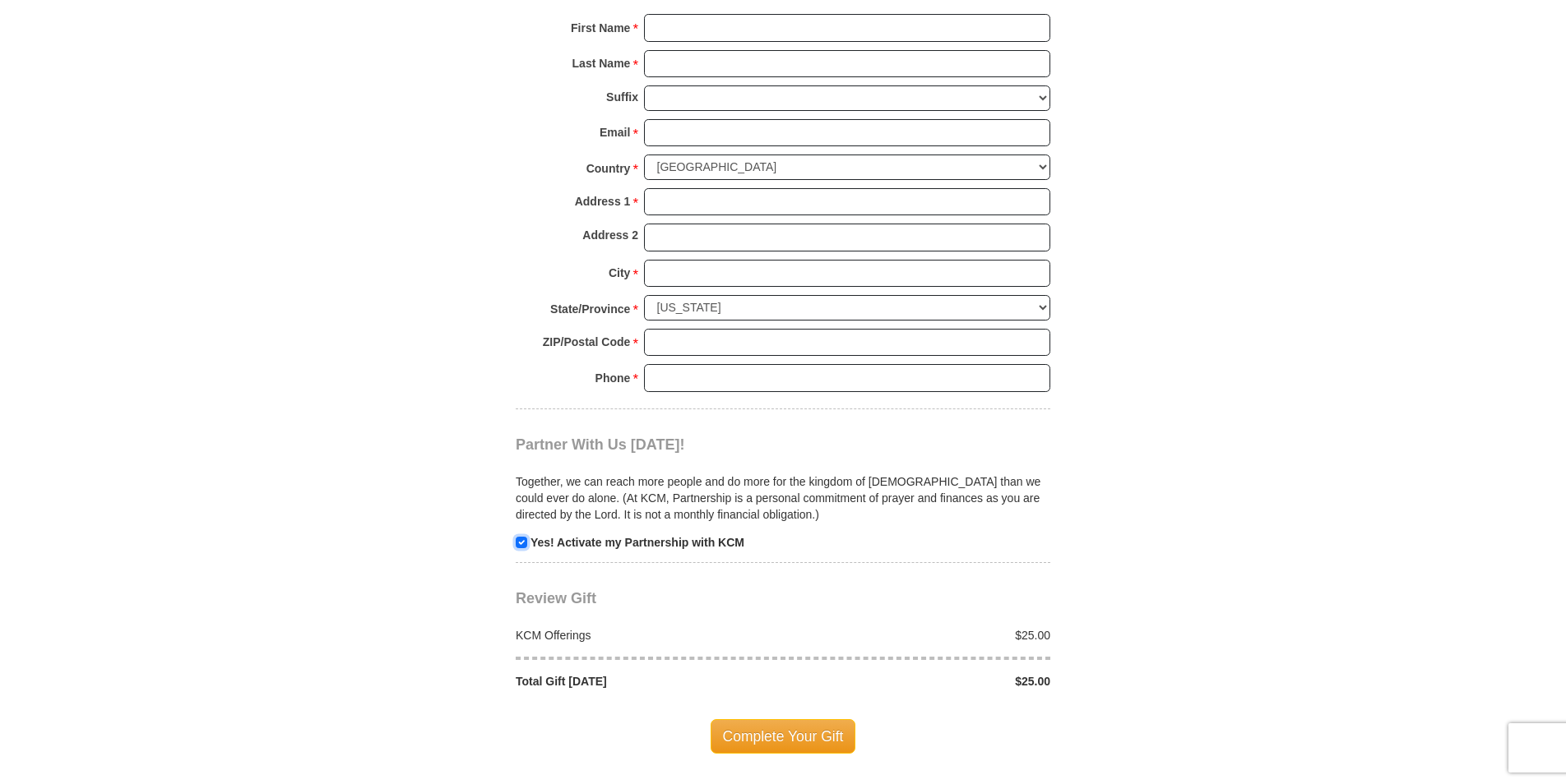
click at [520, 537] on input "checkbox" at bounding box center [521, 543] width 12 height 12
checkbox input "false"
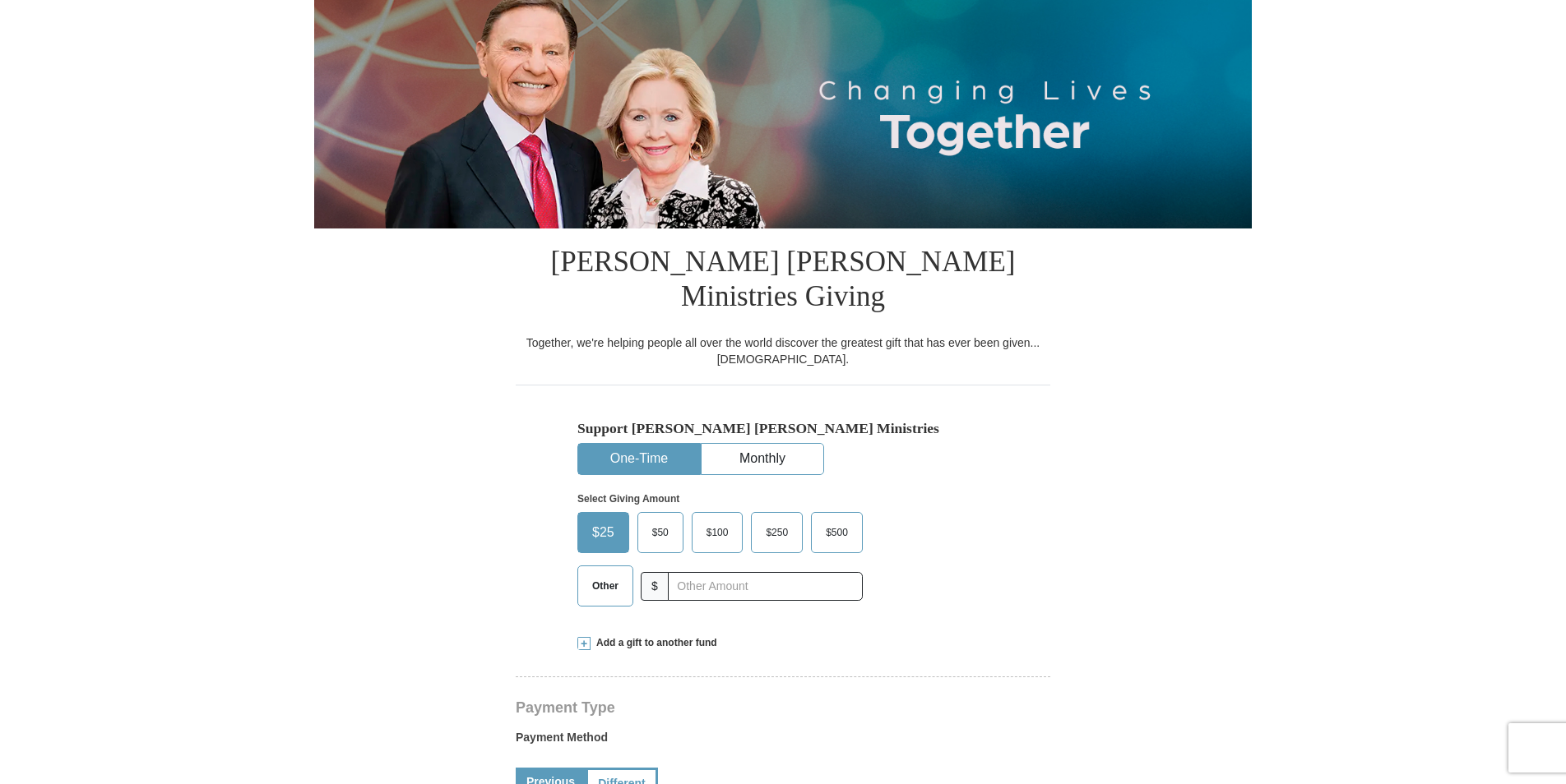
scroll to position [164, 0]
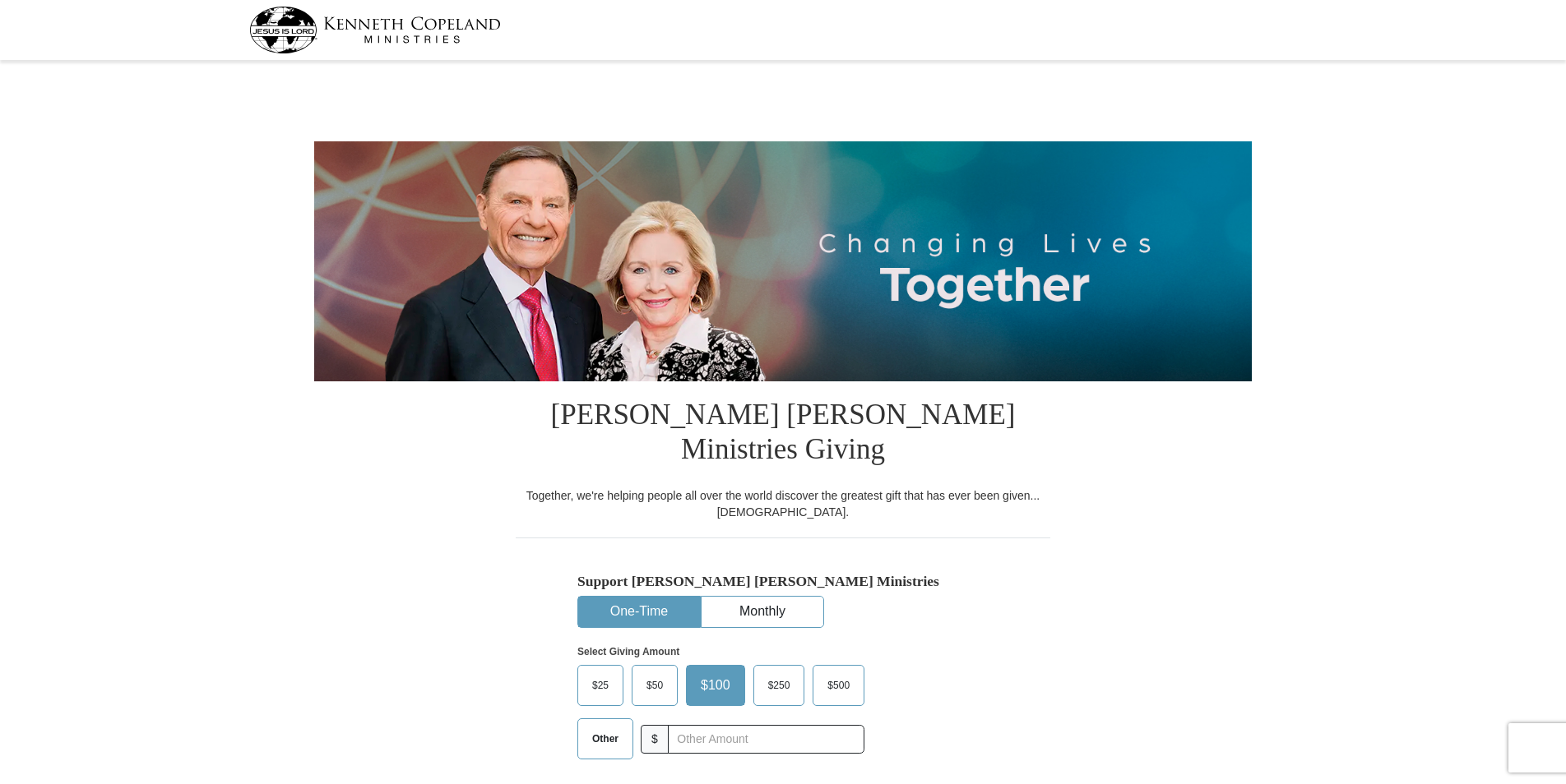
select select "FL"
click at [605, 673] on span "$25" at bounding box center [600, 685] width 33 height 24
click at [0, 0] on input "$25" at bounding box center [0, 0] width 0 height 0
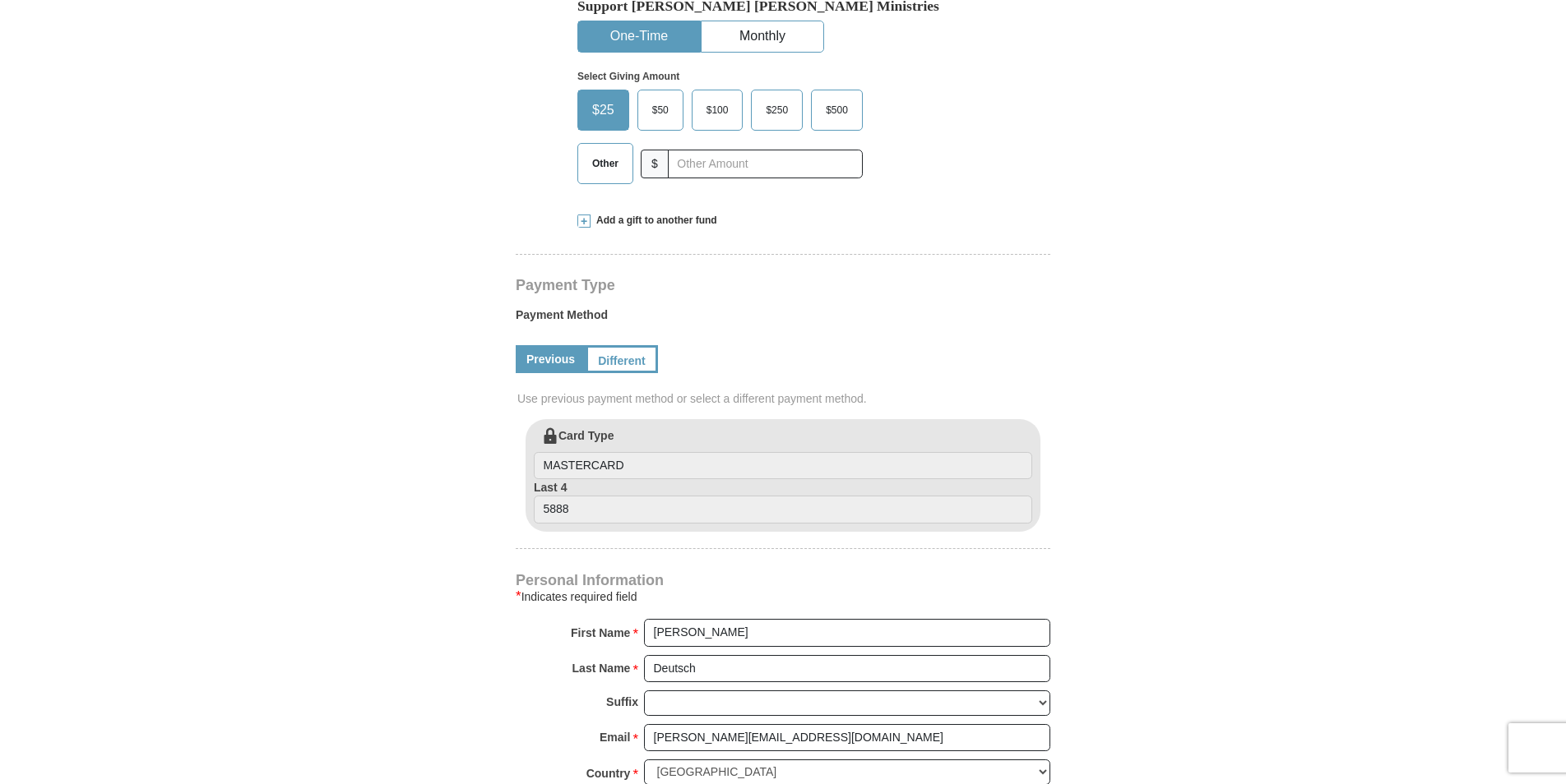
scroll to position [328, 0]
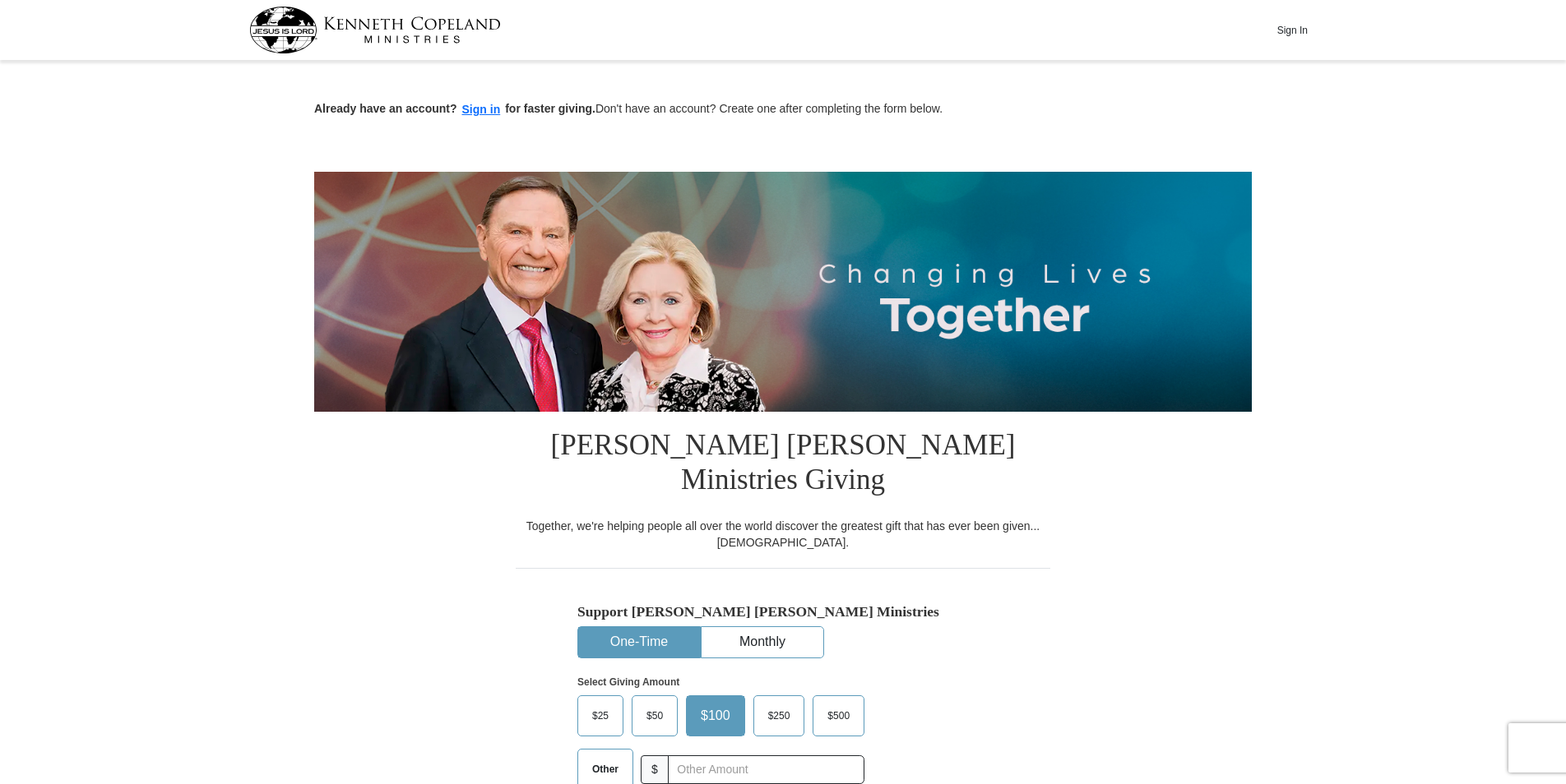
click at [606, 704] on span "$25" at bounding box center [600, 716] width 33 height 24
click at [0, 0] on input "$25" at bounding box center [0, 0] width 0 height 0
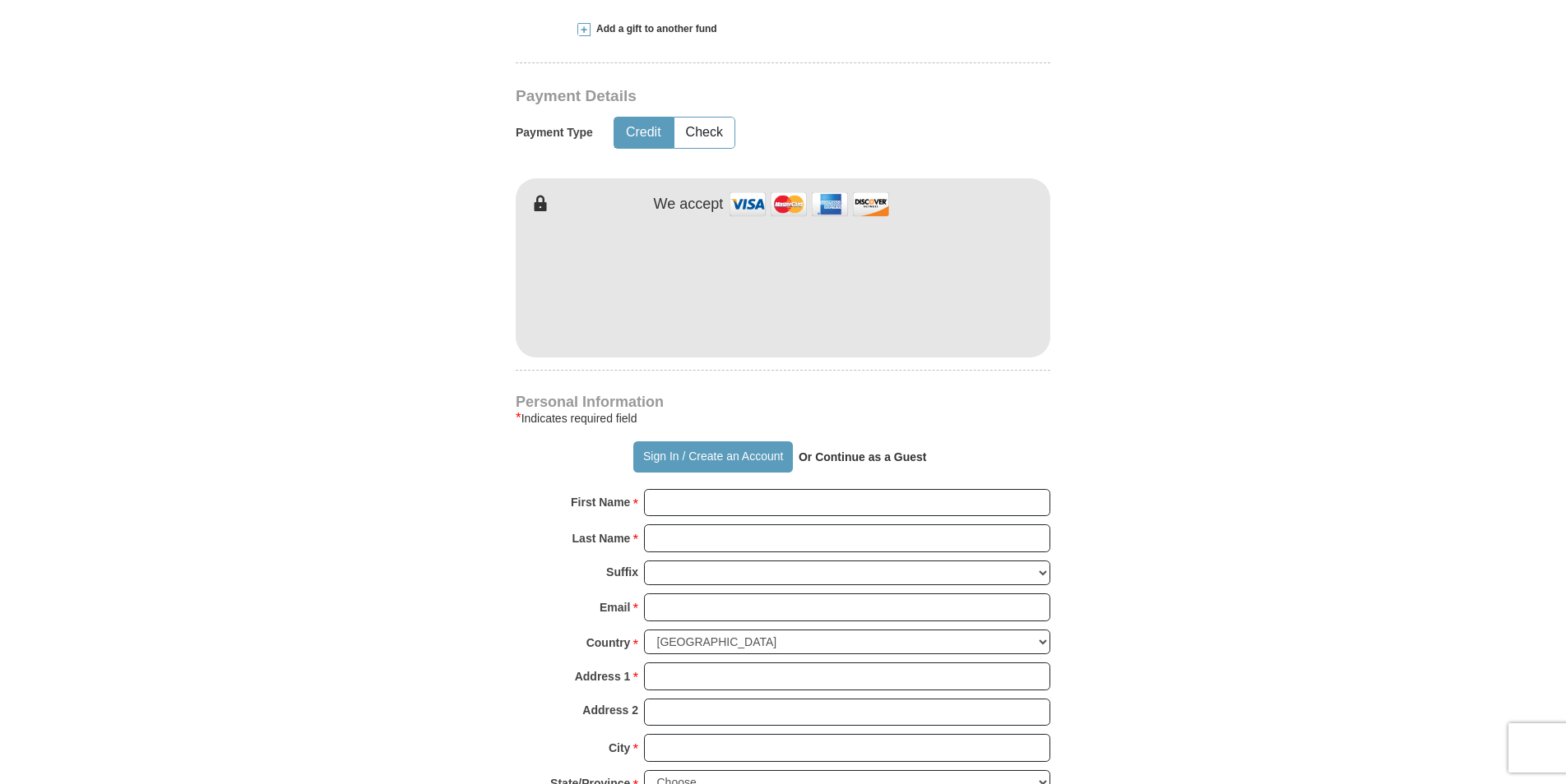
scroll to position [822, 0]
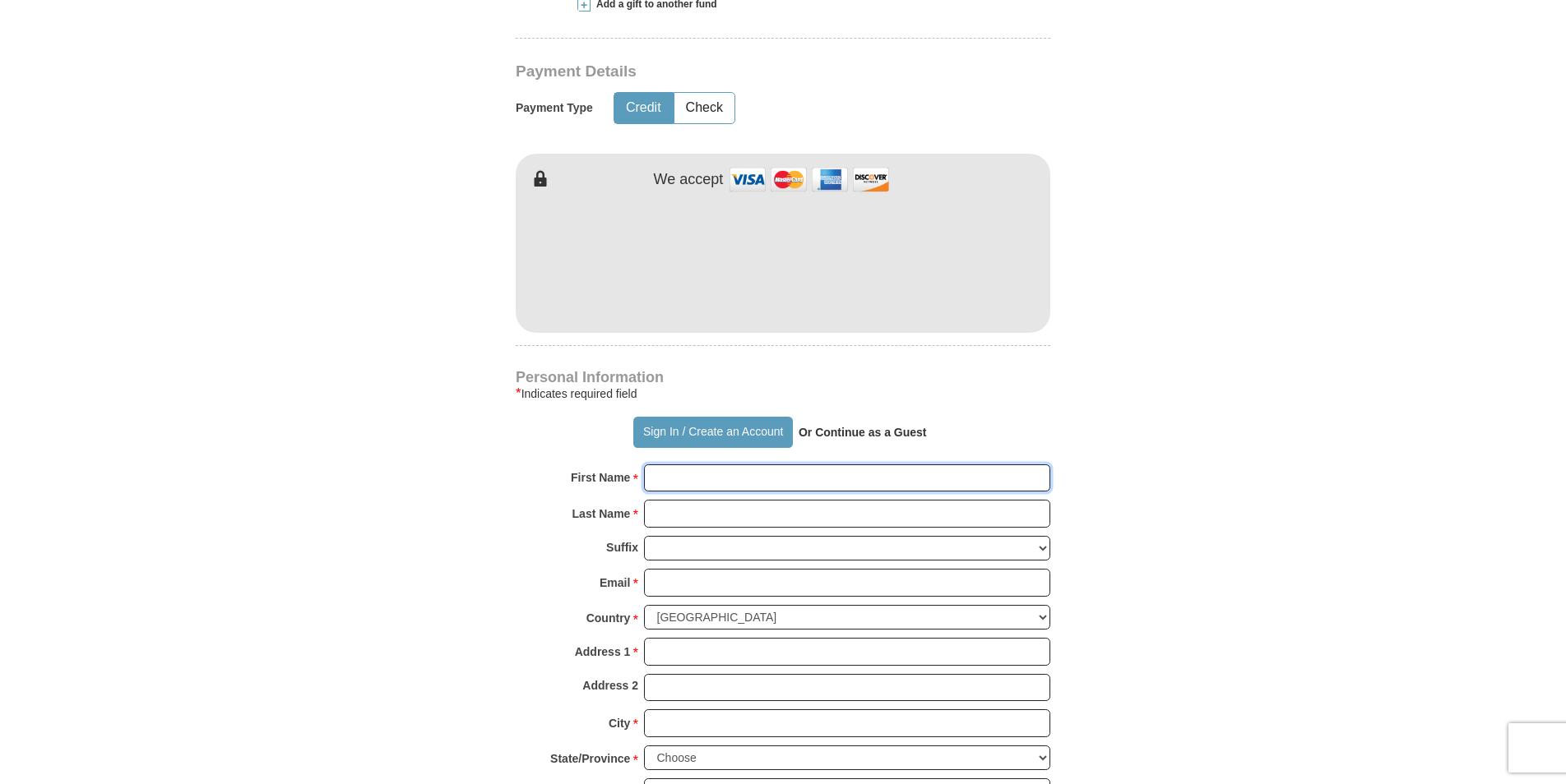
click at [792, 465] on input "First Name *" at bounding box center [848, 478] width 407 height 28
type input "[PERSON_NAME]"
type input "[STREET_ADDRESS]"
type input "largo"
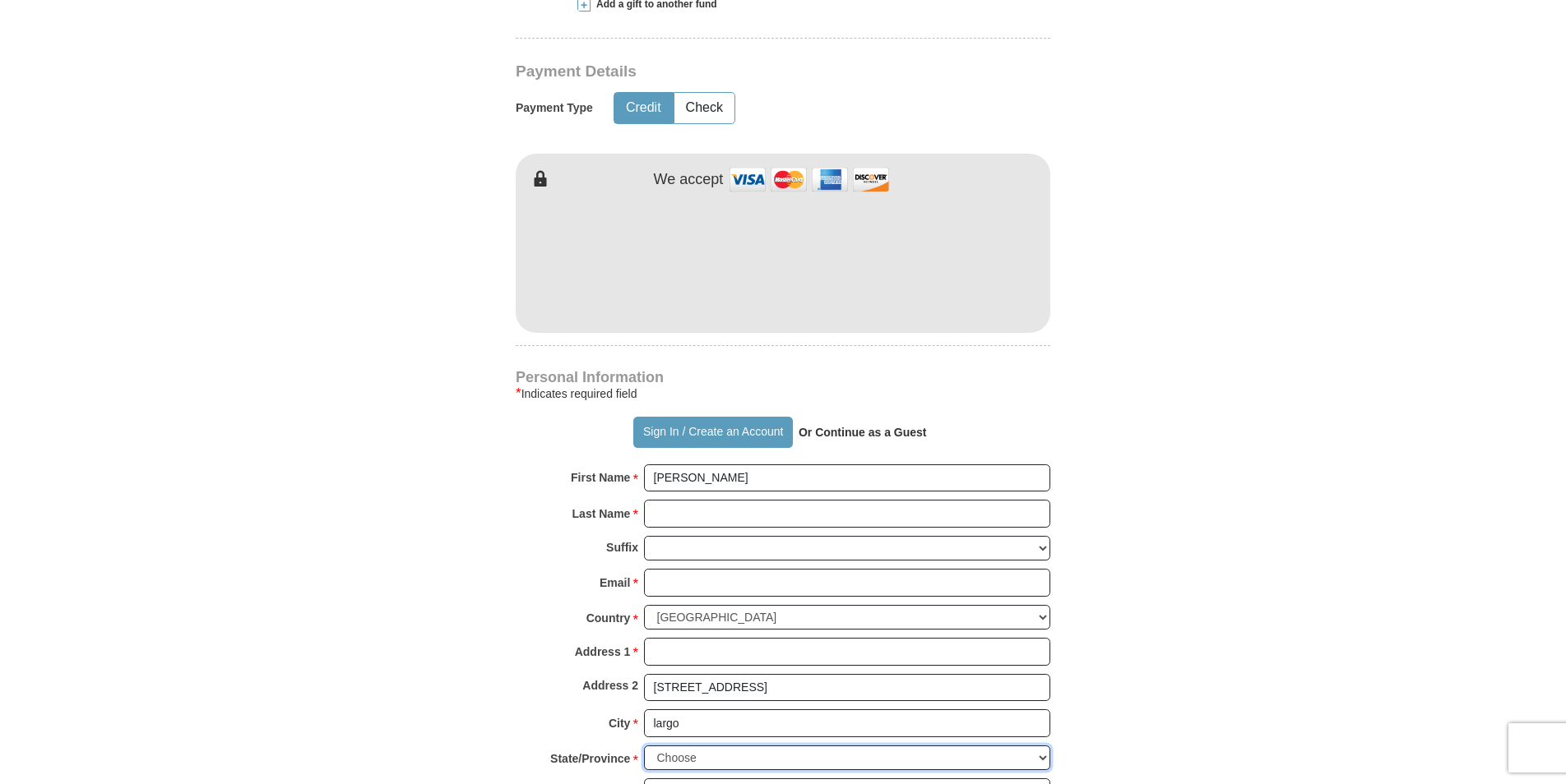
select select "FL"
type input "33774"
type input "7272564922"
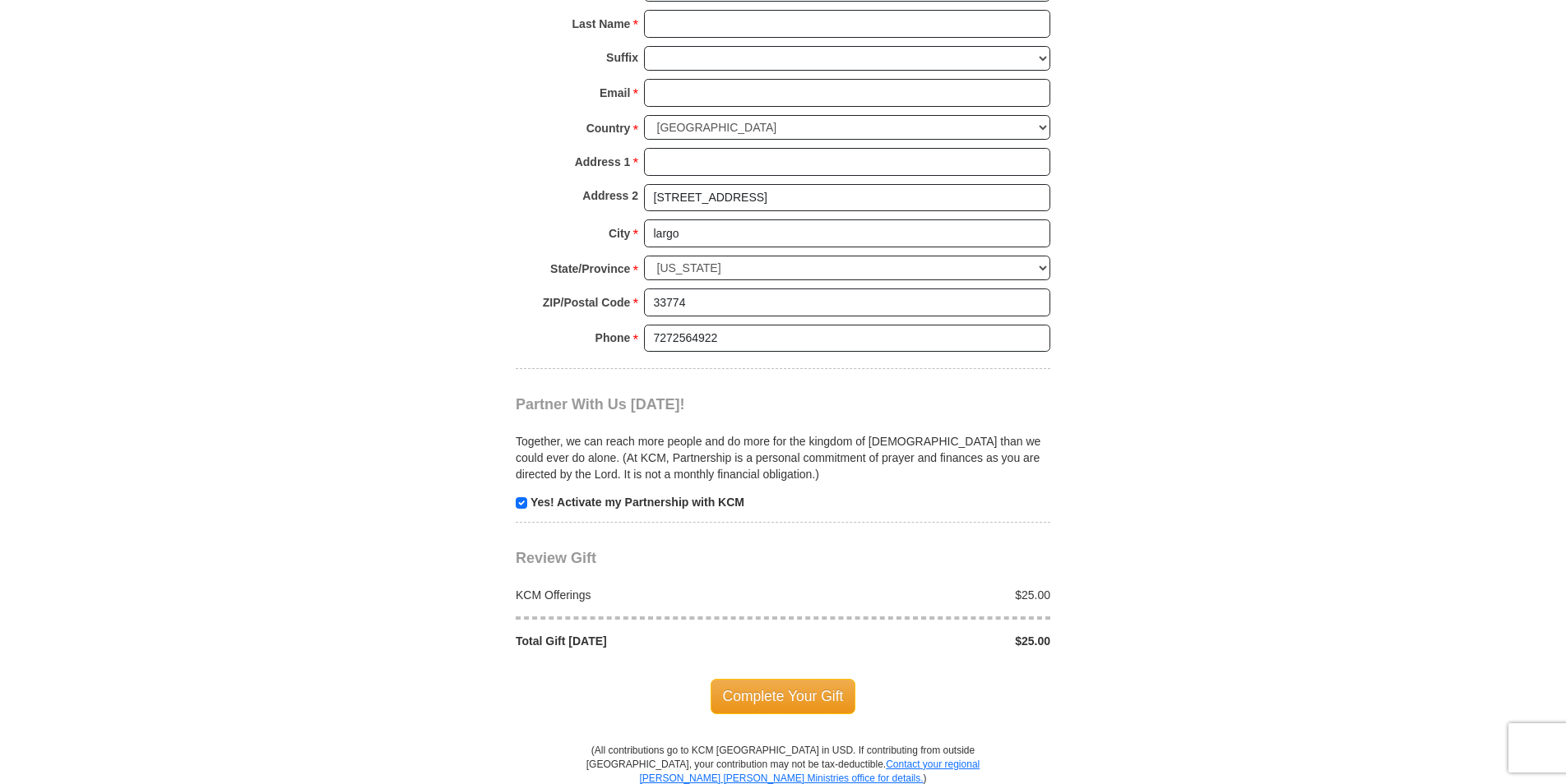
scroll to position [1316, 0]
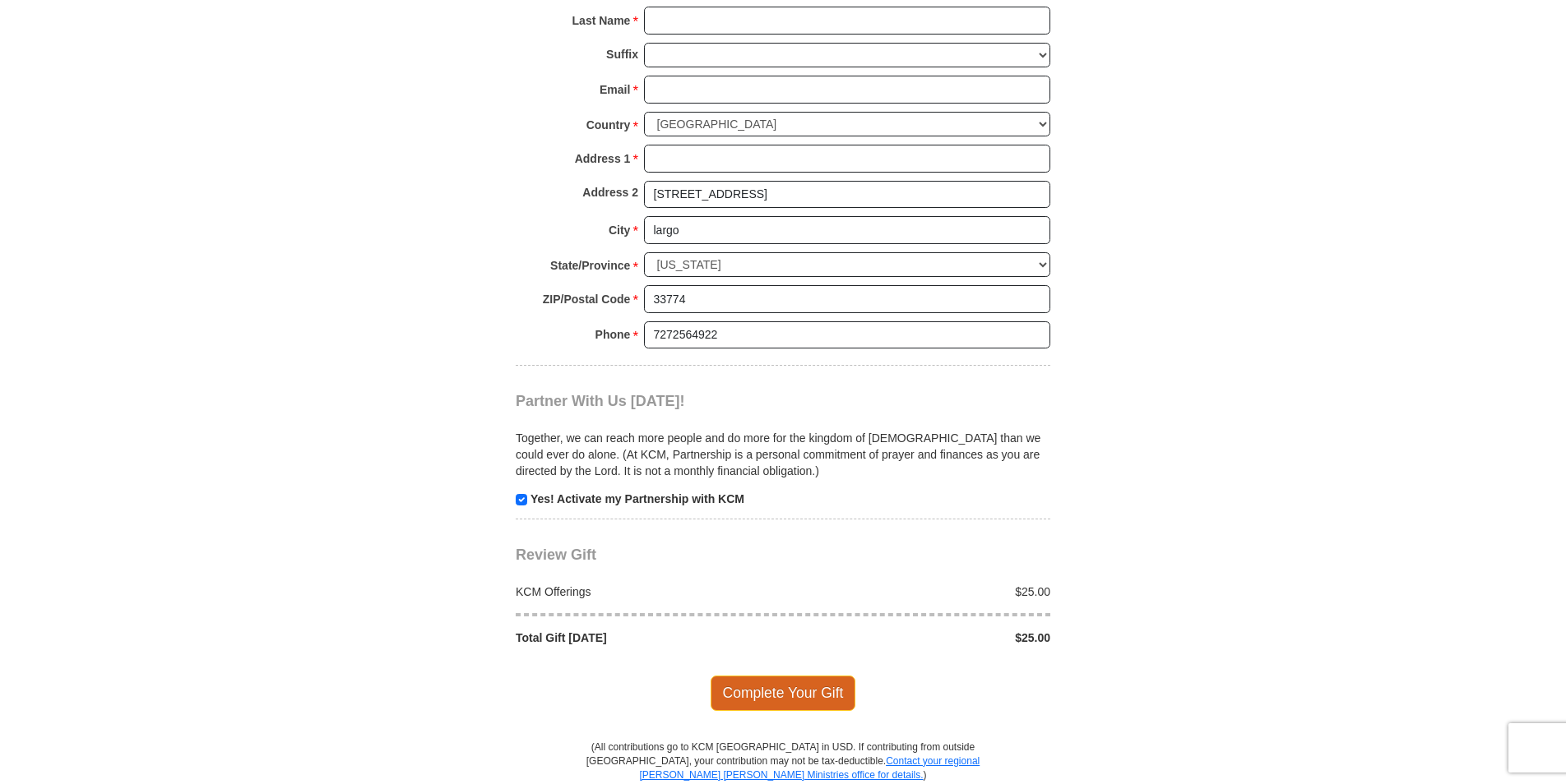
click at [823, 676] on span "Complete Your Gift" at bounding box center [783, 693] width 145 height 34
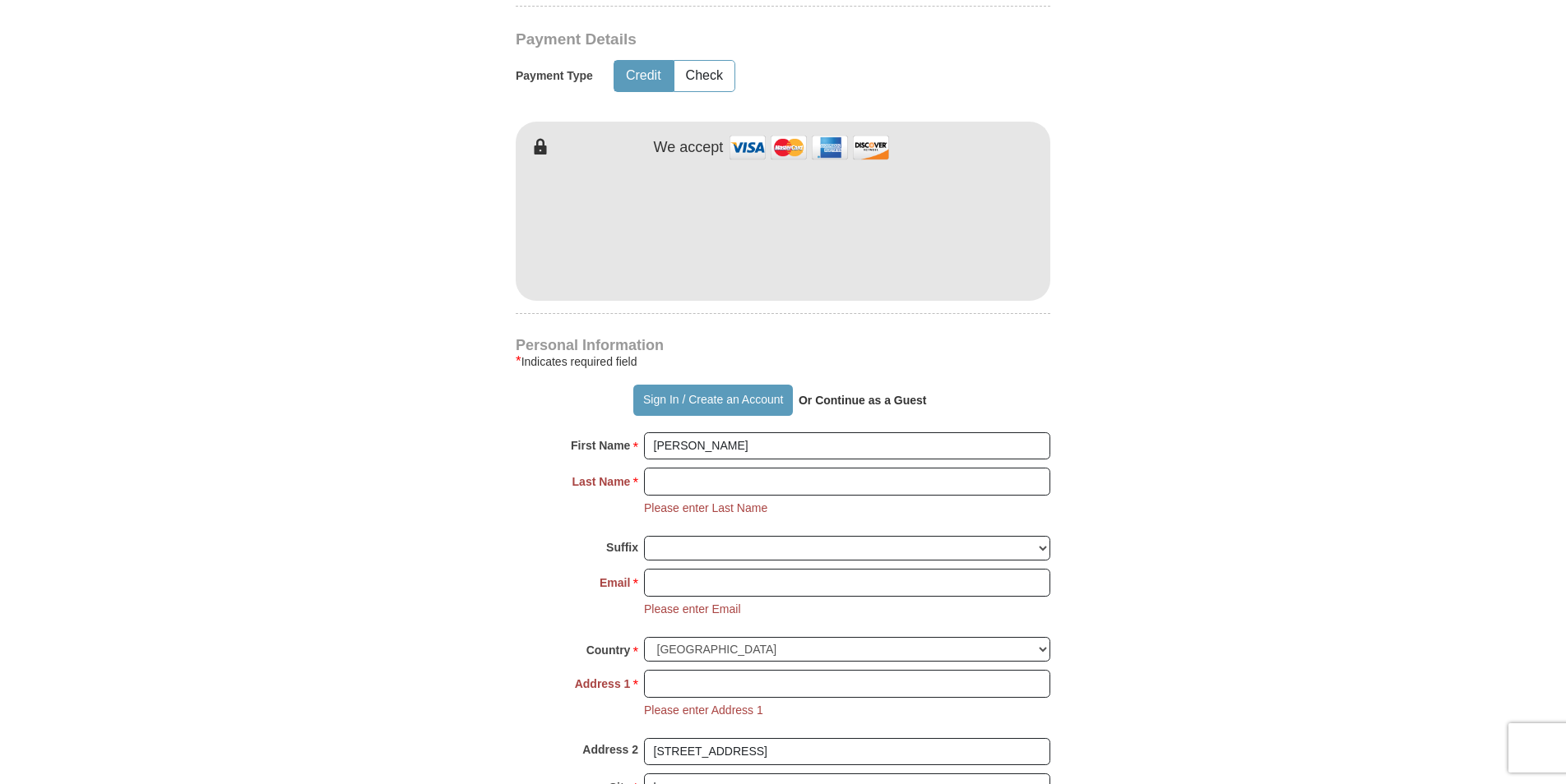
scroll to position [782, 0]
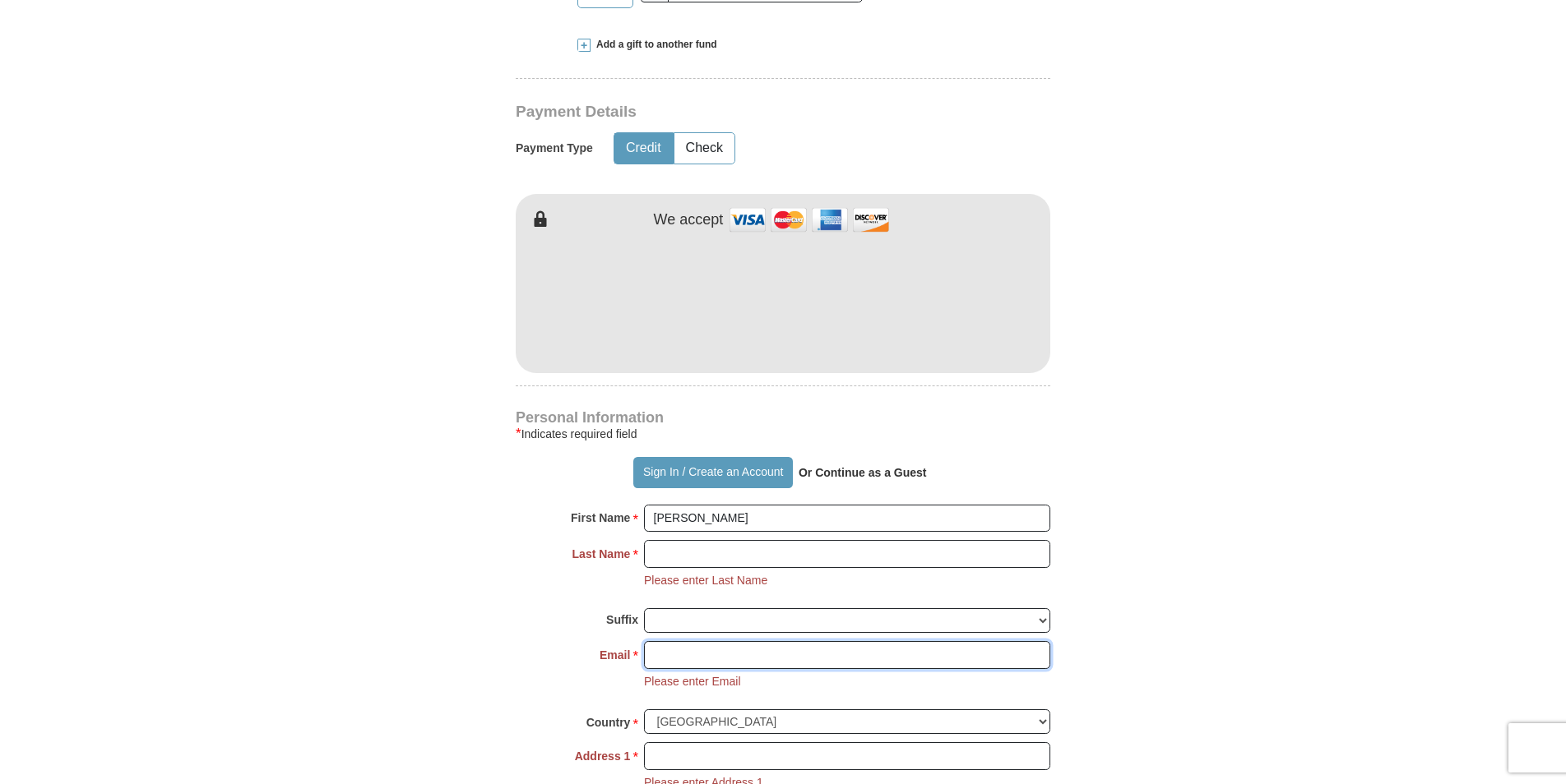
click at [730, 642] on input "Email *" at bounding box center [848, 655] width 407 height 28
type input "[PERSON_NAME][EMAIL_ADDRESS][DOMAIN_NAME]"
type input "English"
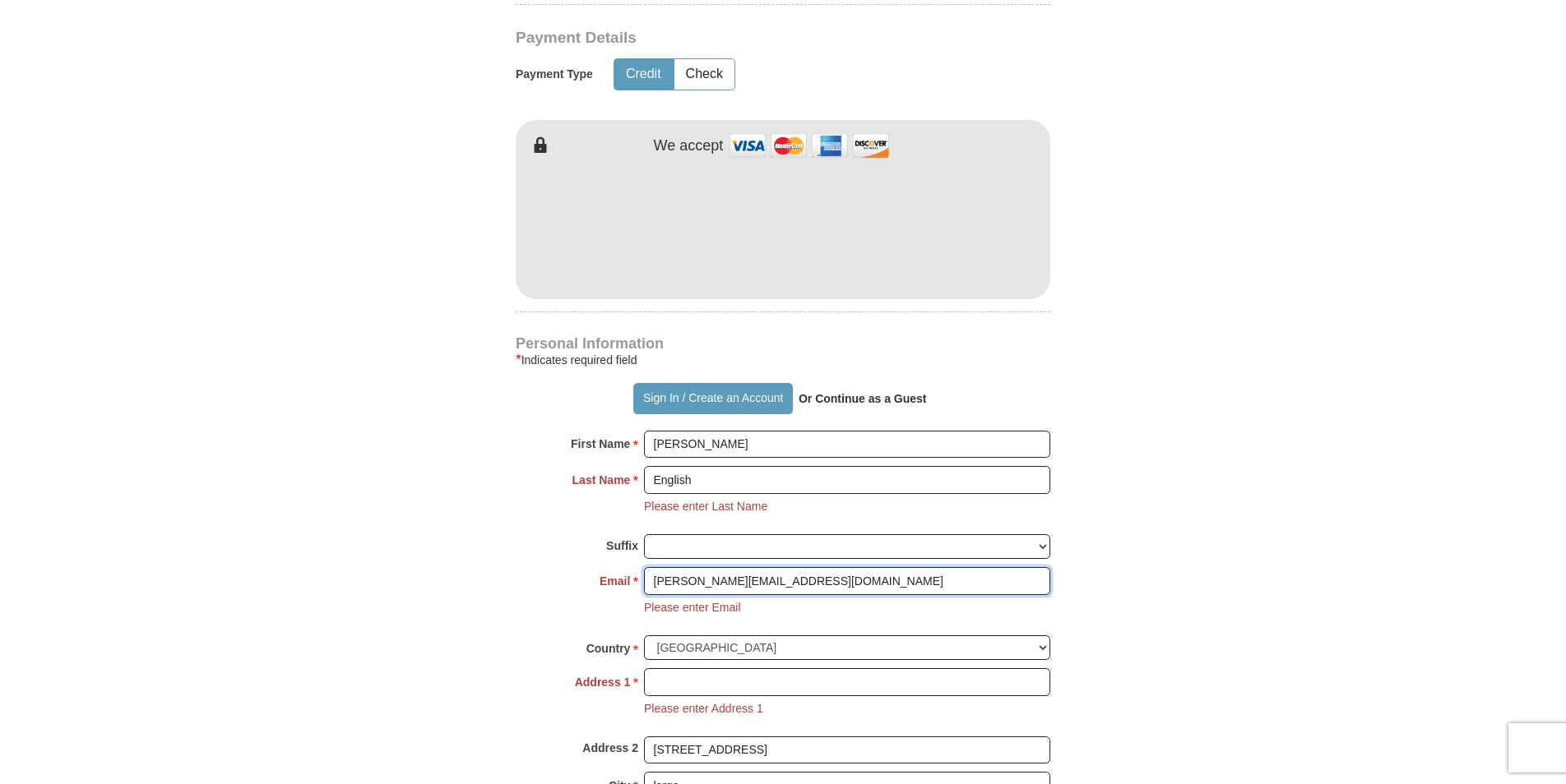
scroll to position [946, 0]
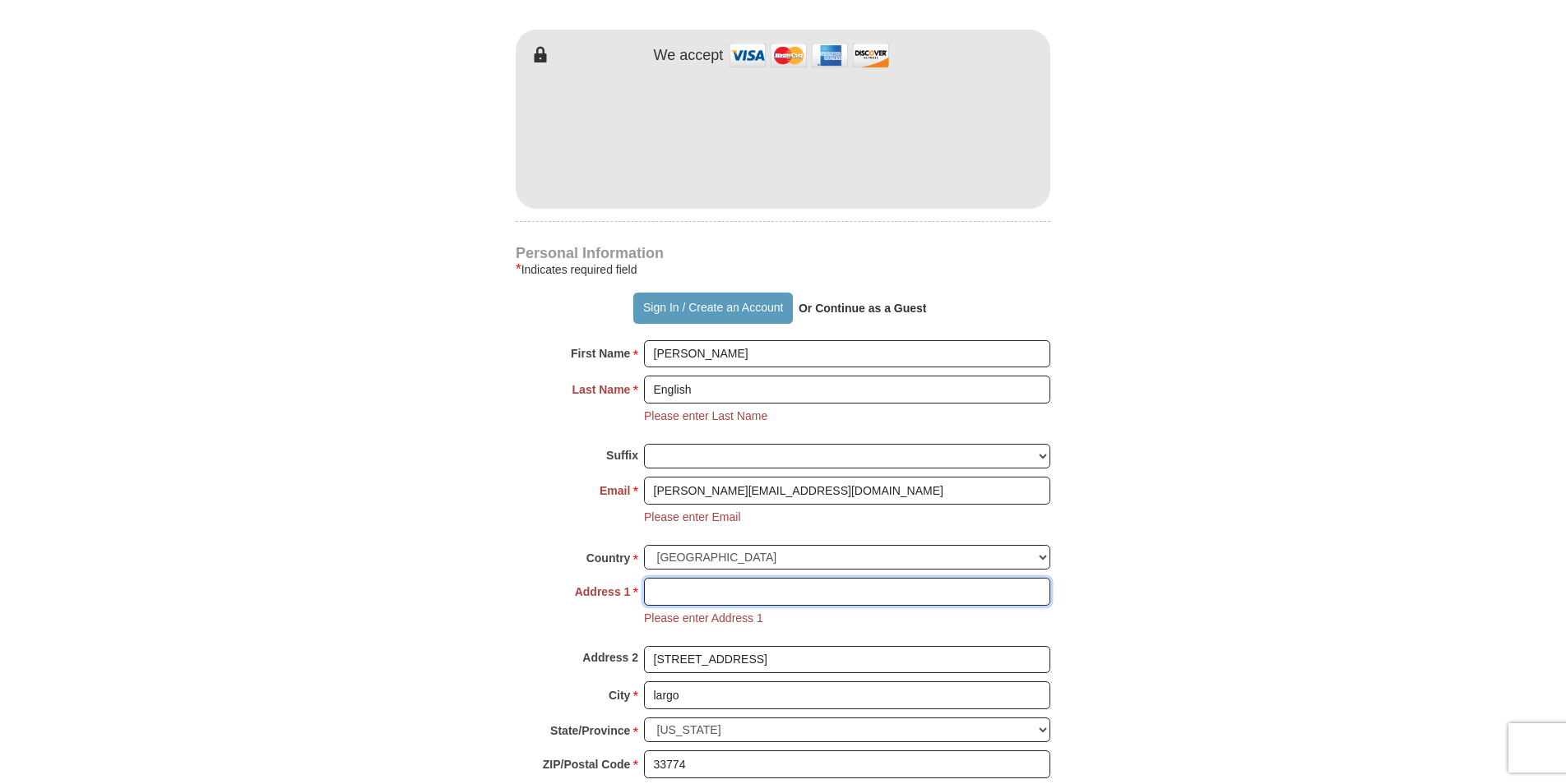
click at [780, 578] on input "Address 1 *" at bounding box center [848, 592] width 407 height 28
type input "[STREET_ADDRESS]"
click at [805, 646] on input "[STREET_ADDRESS]" at bounding box center [848, 660] width 407 height 28
type input "1"
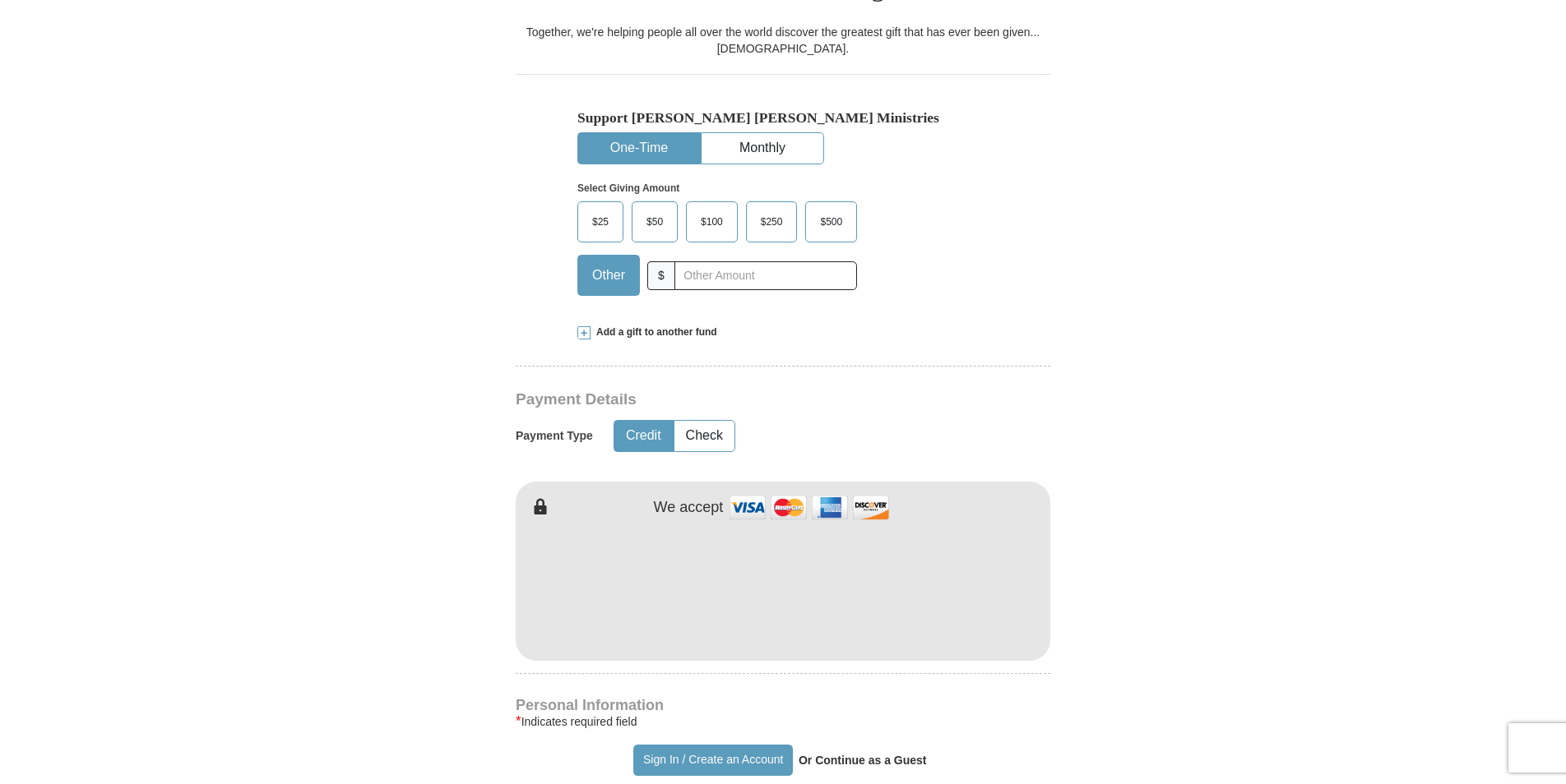
scroll to position [453, 0]
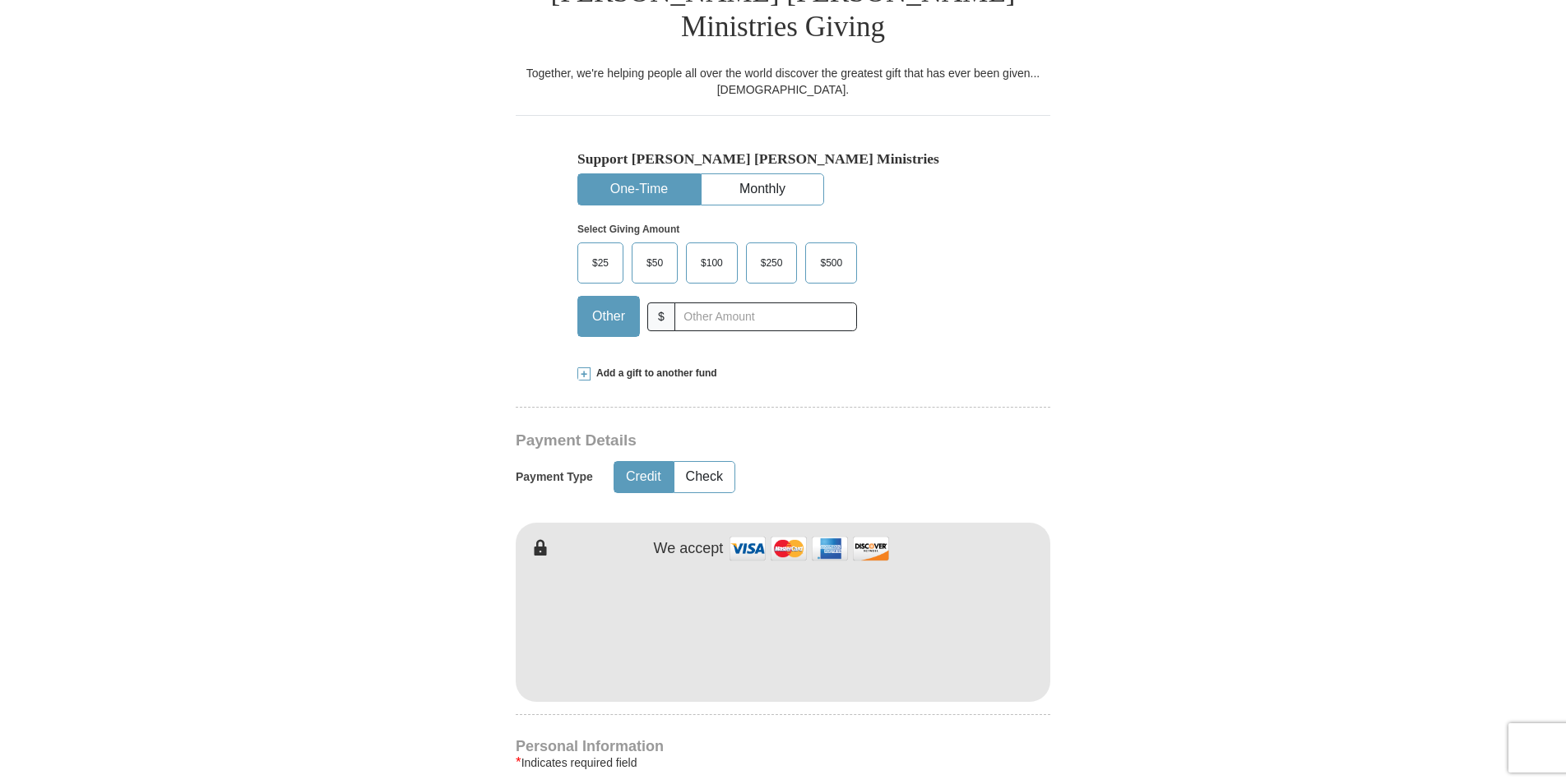
click at [589, 250] on span "$25" at bounding box center [600, 262] width 33 height 24
click at [0, 0] on input "$25" at bounding box center [0, 0] width 0 height 0
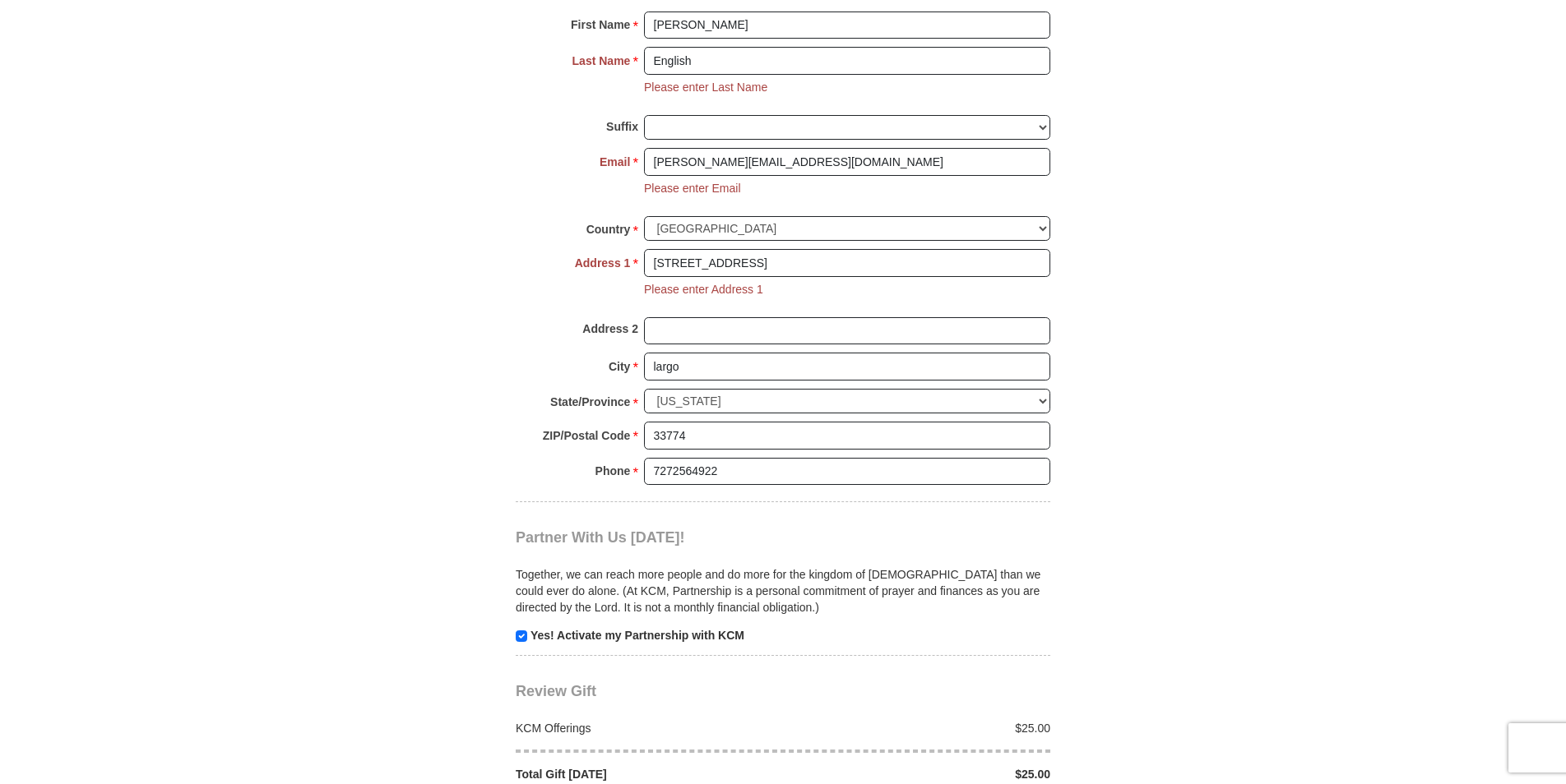
scroll to position [1357, 0]
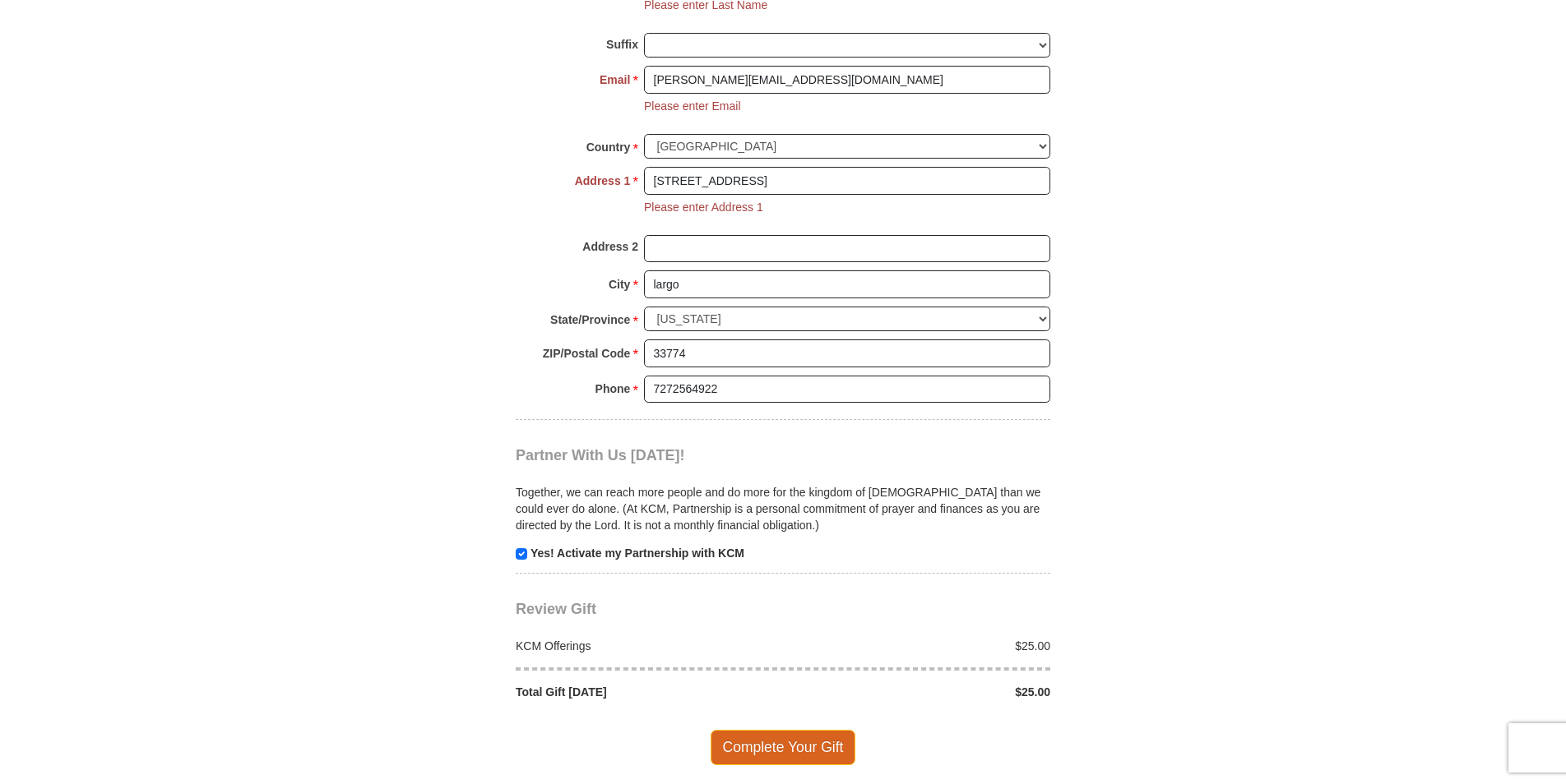
click at [811, 730] on span "Complete Your Gift" at bounding box center [783, 748] width 145 height 34
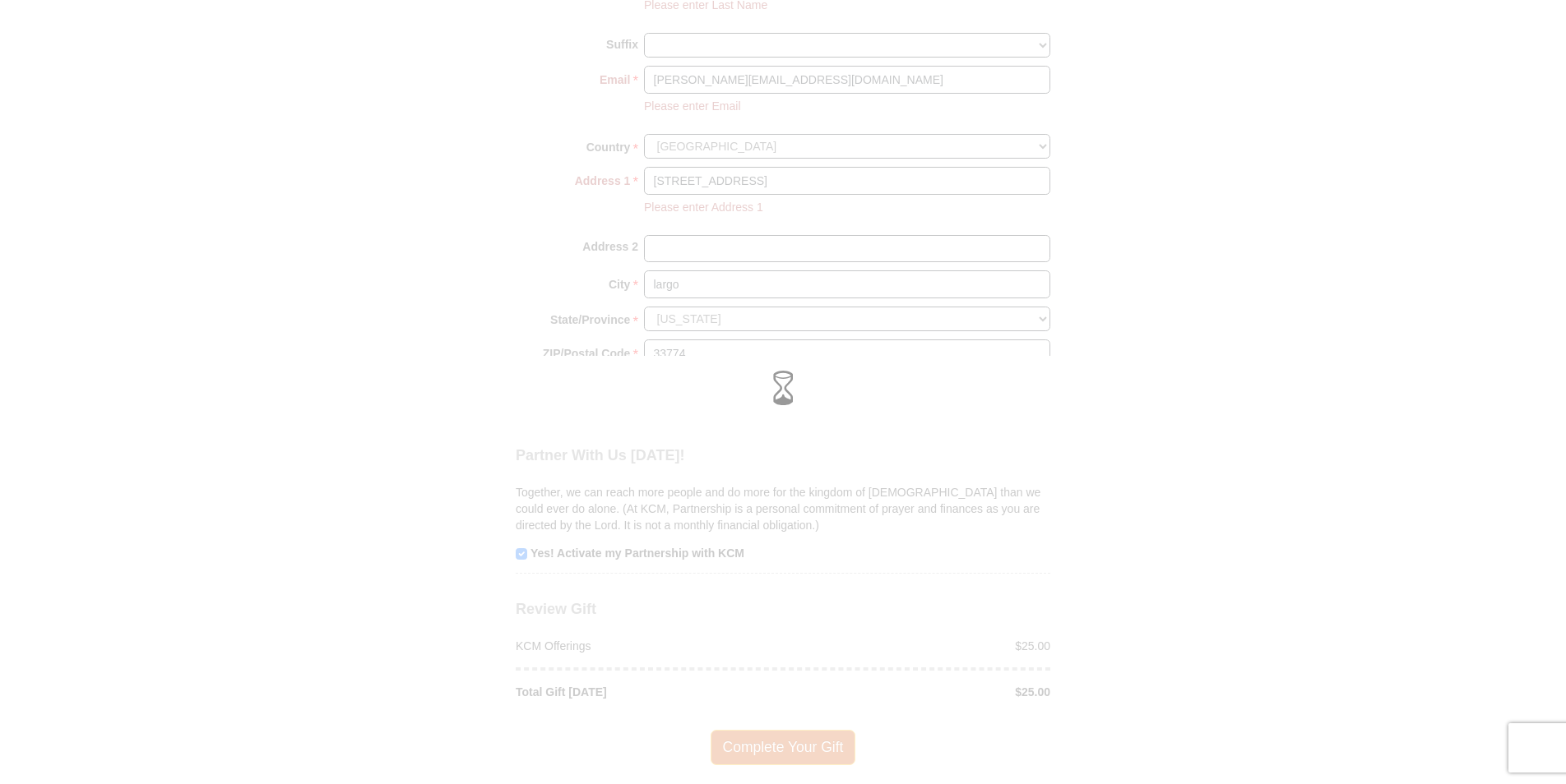
scroll to position [1326, 0]
